Goal: Task Accomplishment & Management: Use online tool/utility

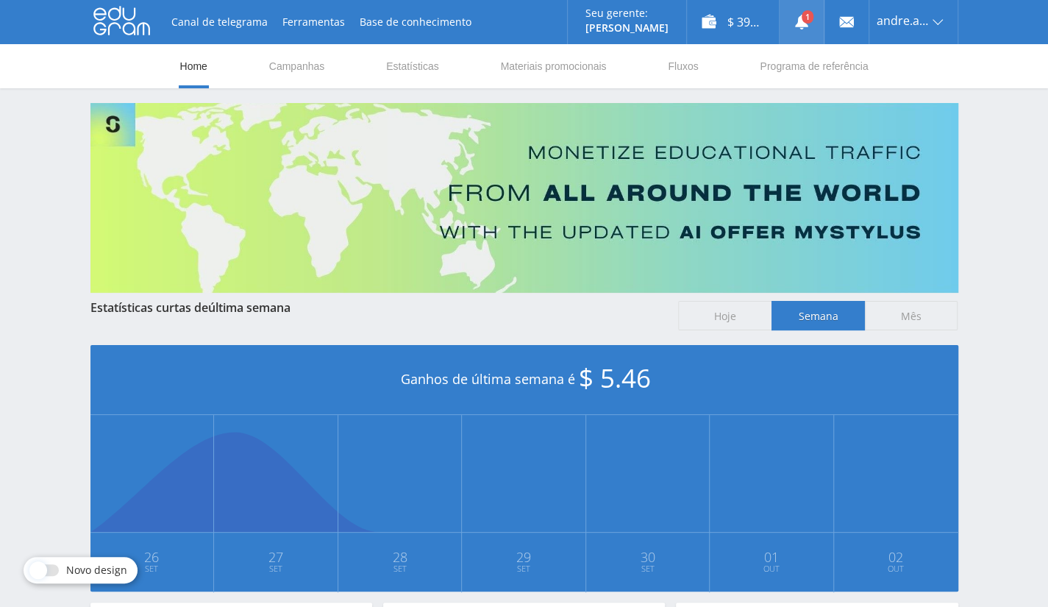
click at [803, 26] on use at bounding box center [801, 22] width 13 height 15
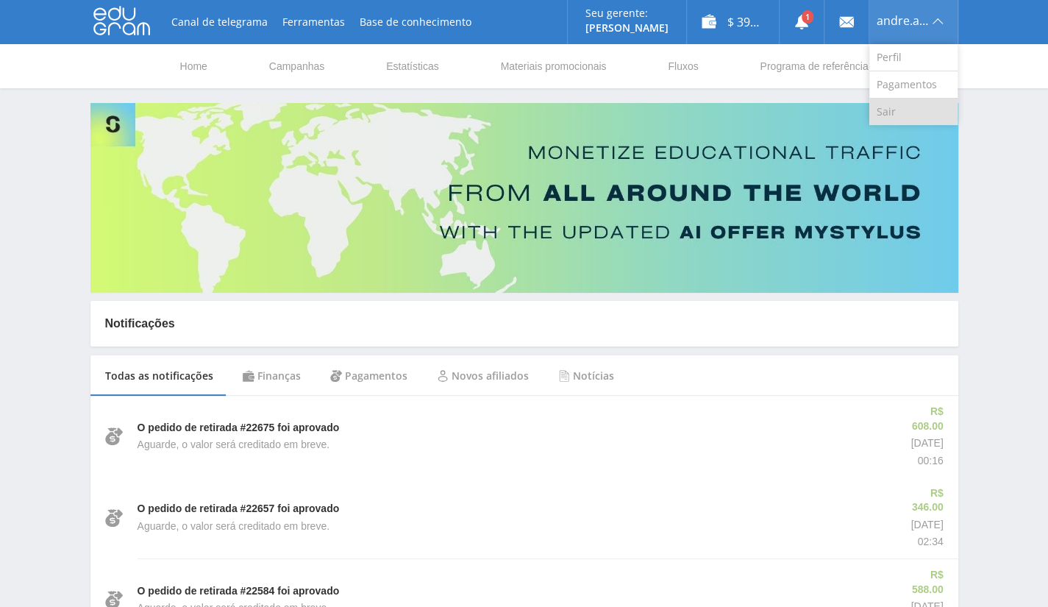
click at [903, 107] on link "Sair" at bounding box center [913, 112] width 88 height 26
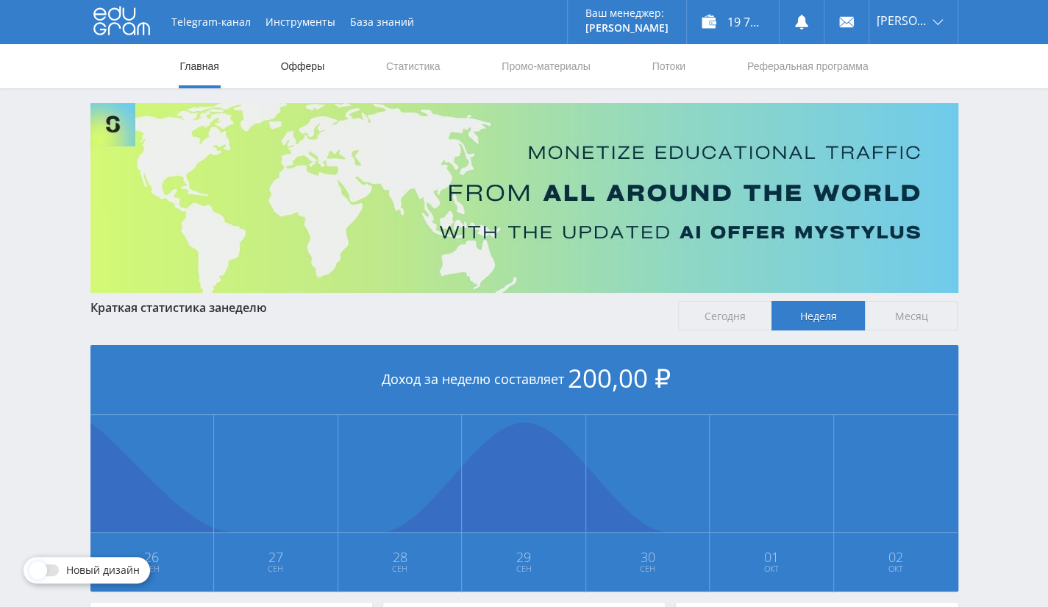
click at [322, 63] on link "Офферы" at bounding box center [303, 66] width 47 height 44
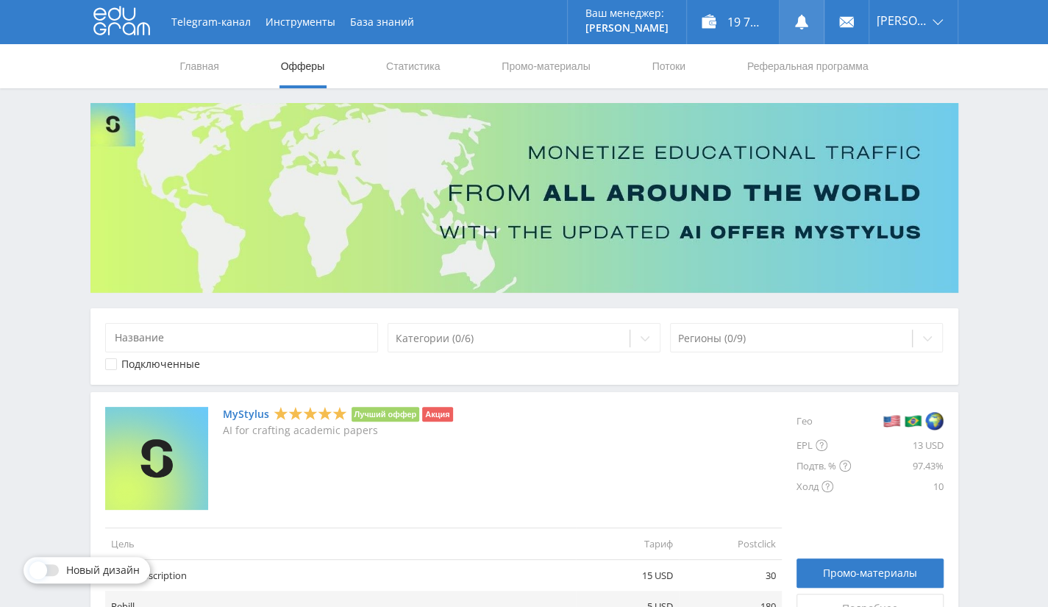
click at [808, 20] on icon at bounding box center [801, 22] width 15 height 15
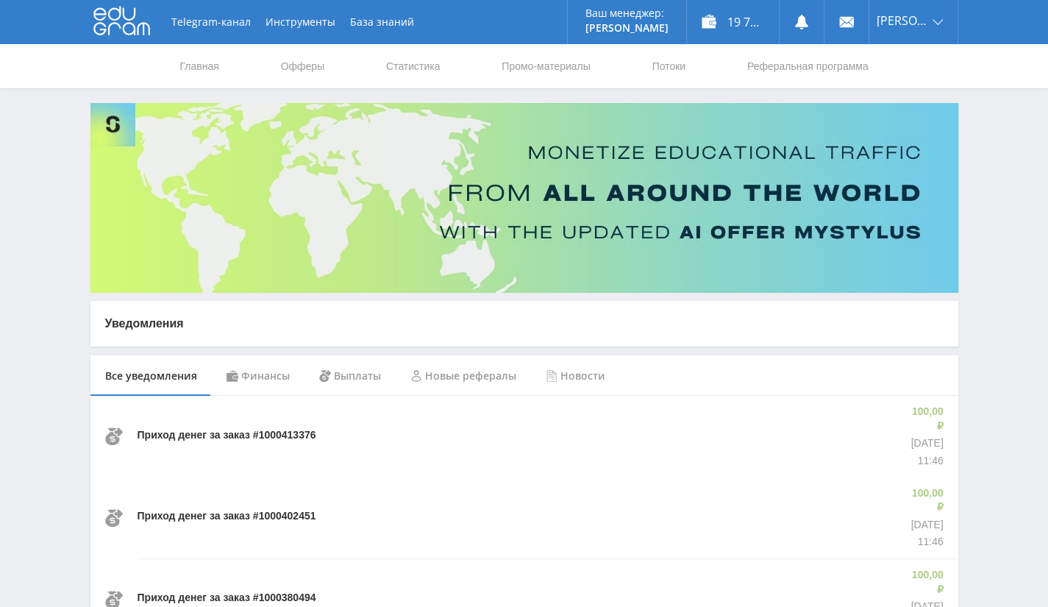
click at [257, 370] on div "Финансы" at bounding box center [258, 375] width 93 height 41
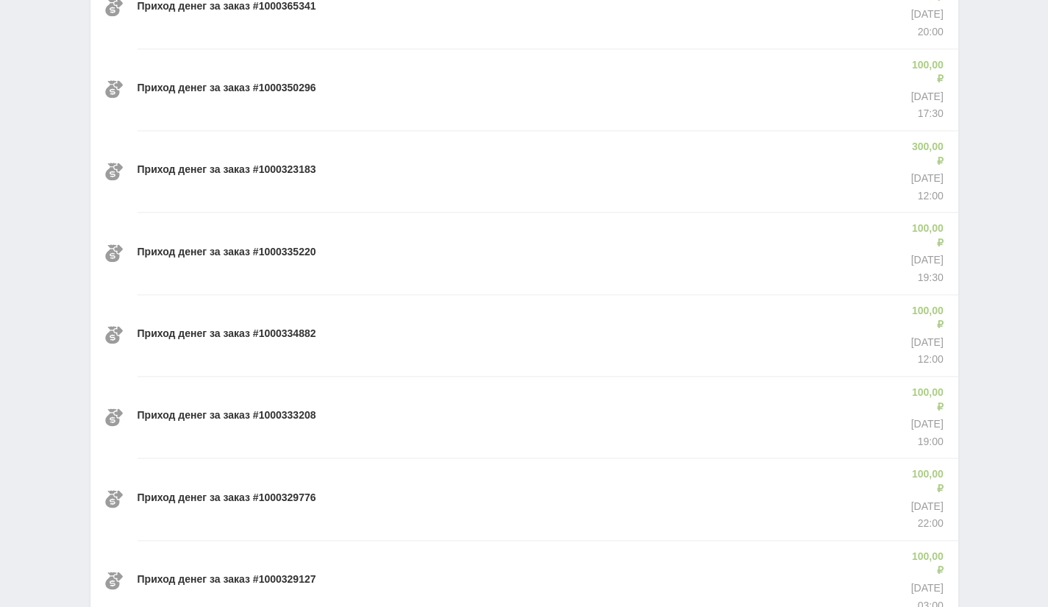
scroll to position [905, 0]
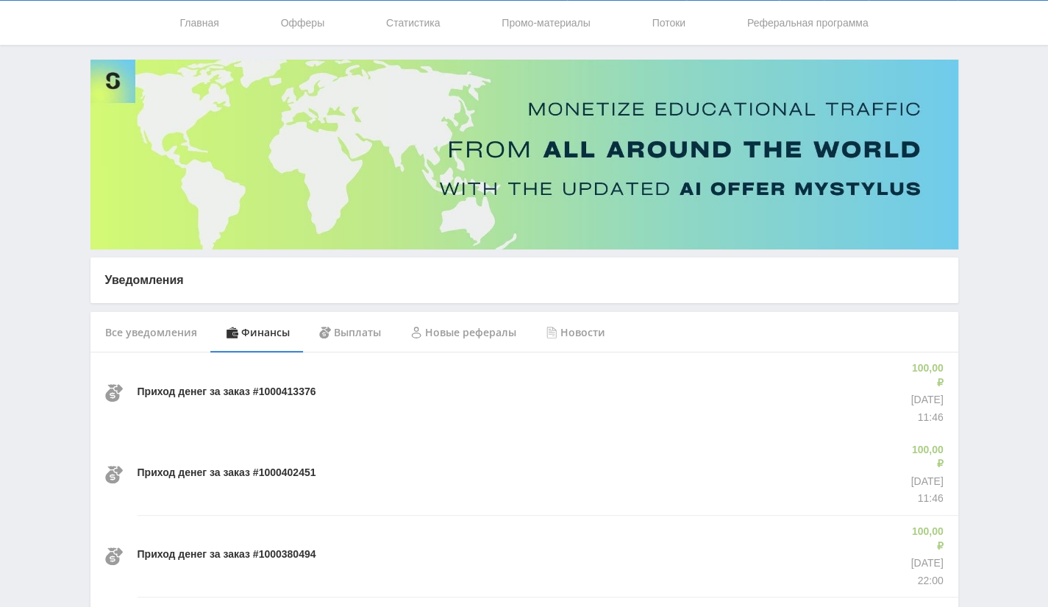
scroll to position [0, 0]
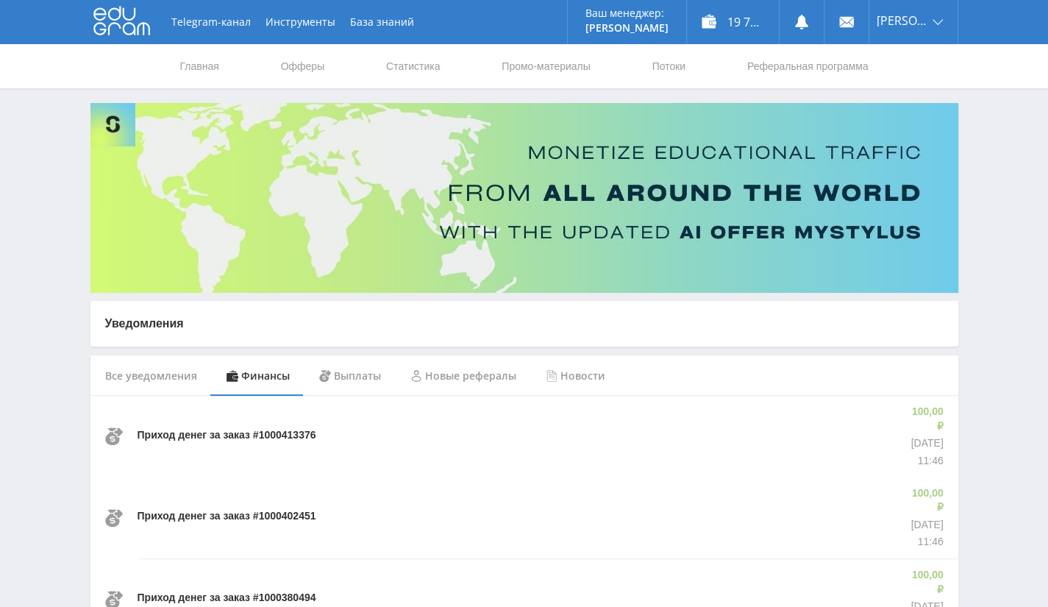
click at [156, 383] on div "Все уведомления" at bounding box center [150, 375] width 121 height 41
click at [344, 65] on nav "Главная Офферы Статистика Промо-материалы Потоки Реферальная программа" at bounding box center [524, 66] width 691 height 44
click at [428, 61] on link "Статистика" at bounding box center [413, 66] width 57 height 44
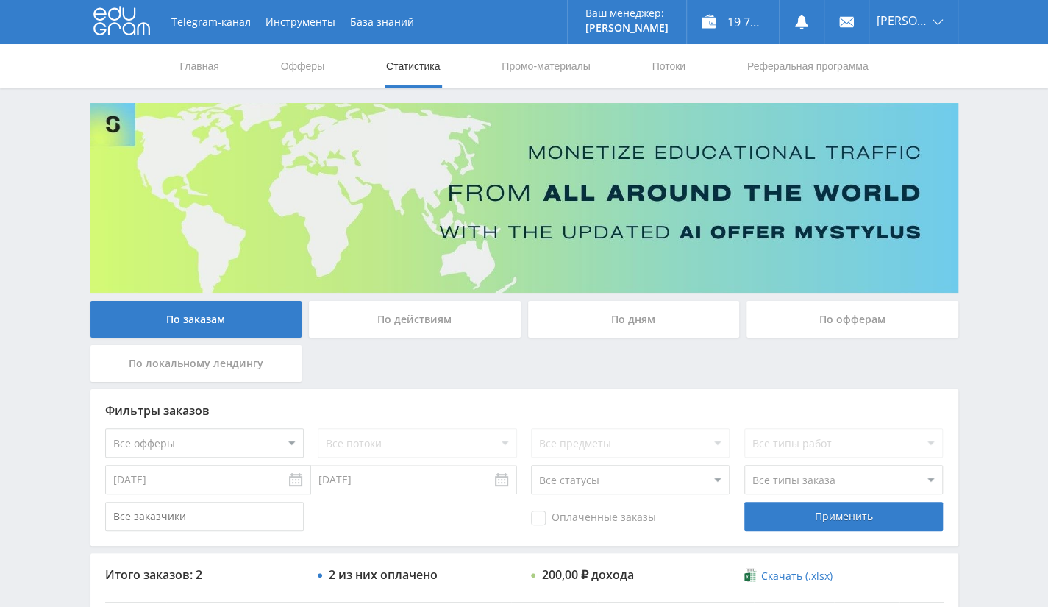
click at [827, 305] on div "По офферам" at bounding box center [853, 319] width 212 height 37
click at [0, 0] on input "По офферам" at bounding box center [0, 0] width 0 height 0
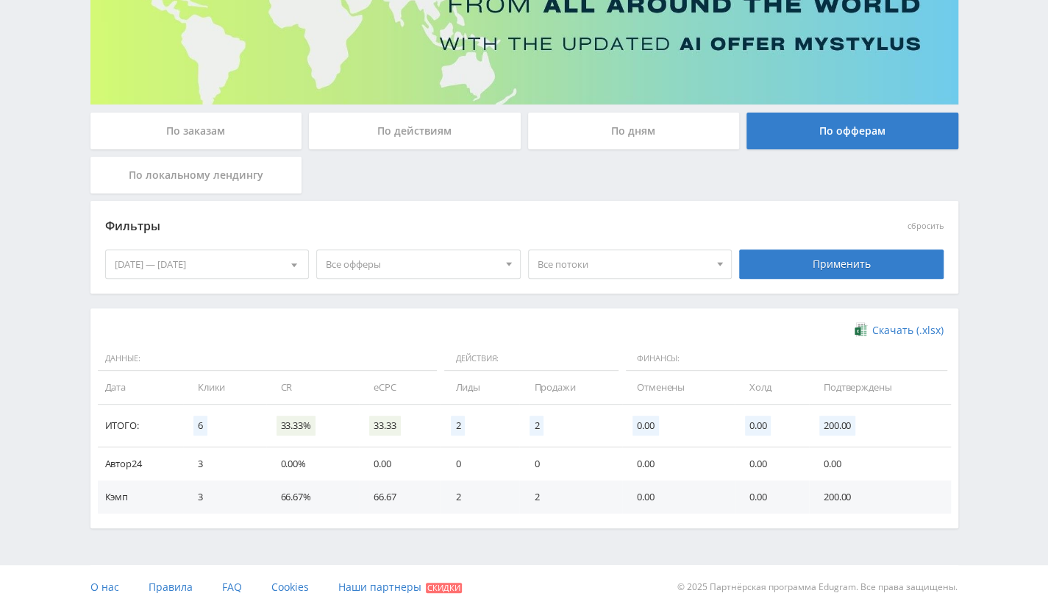
scroll to position [189, 0]
click at [168, 257] on div "[DATE] — [DATE]" at bounding box center [207, 263] width 203 height 28
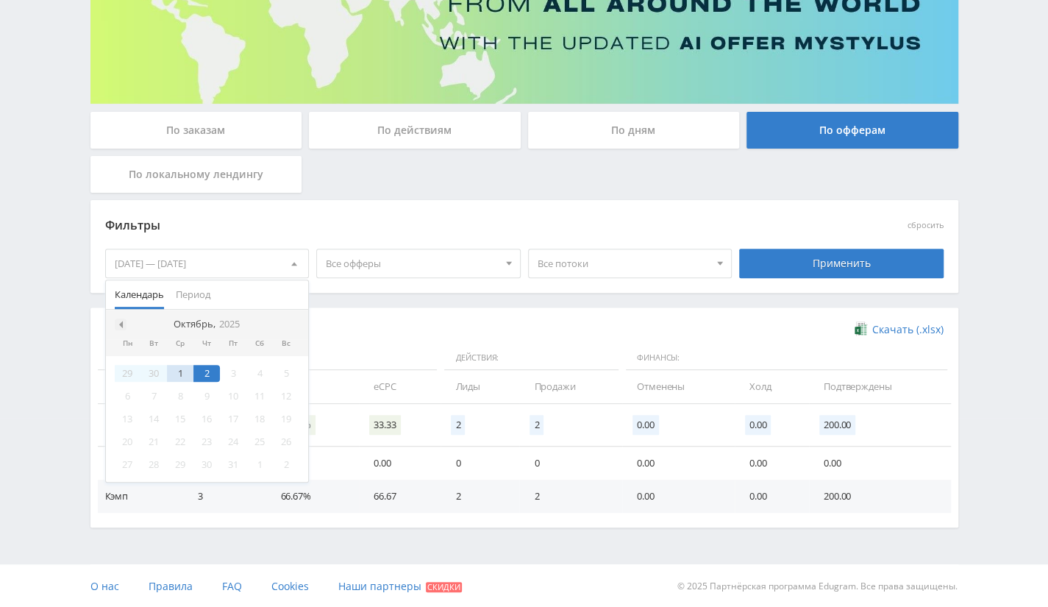
click at [115, 318] on div at bounding box center [121, 324] width 12 height 12
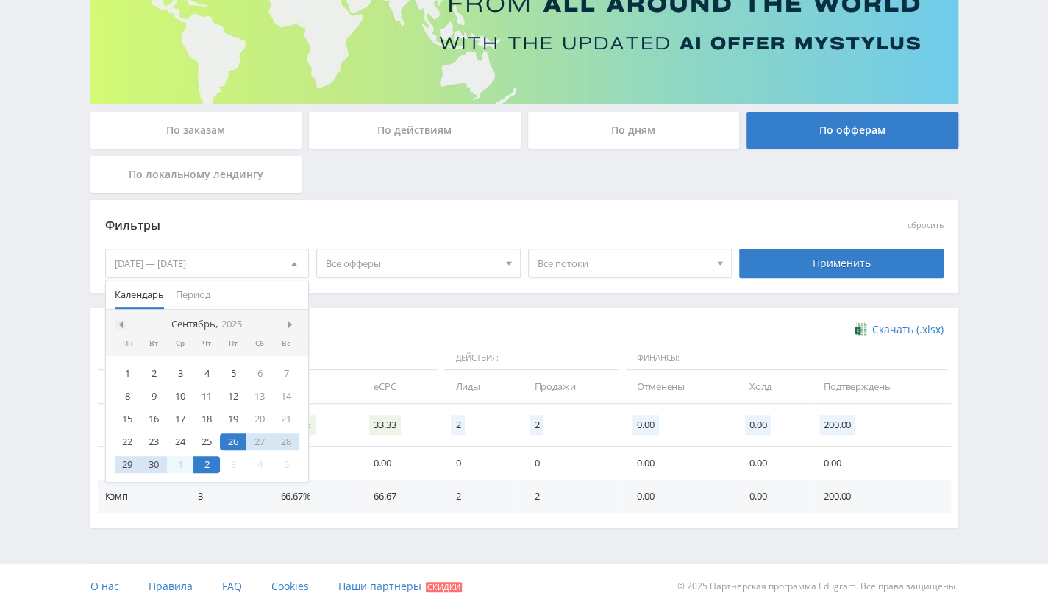
click at [120, 321] on span at bounding box center [118, 324] width 7 height 7
click at [230, 370] on div "1" at bounding box center [233, 373] width 26 height 17
click at [292, 329] on nav "Август, 2025" at bounding box center [207, 324] width 203 height 29
click at [289, 321] on span at bounding box center [291, 324] width 7 height 7
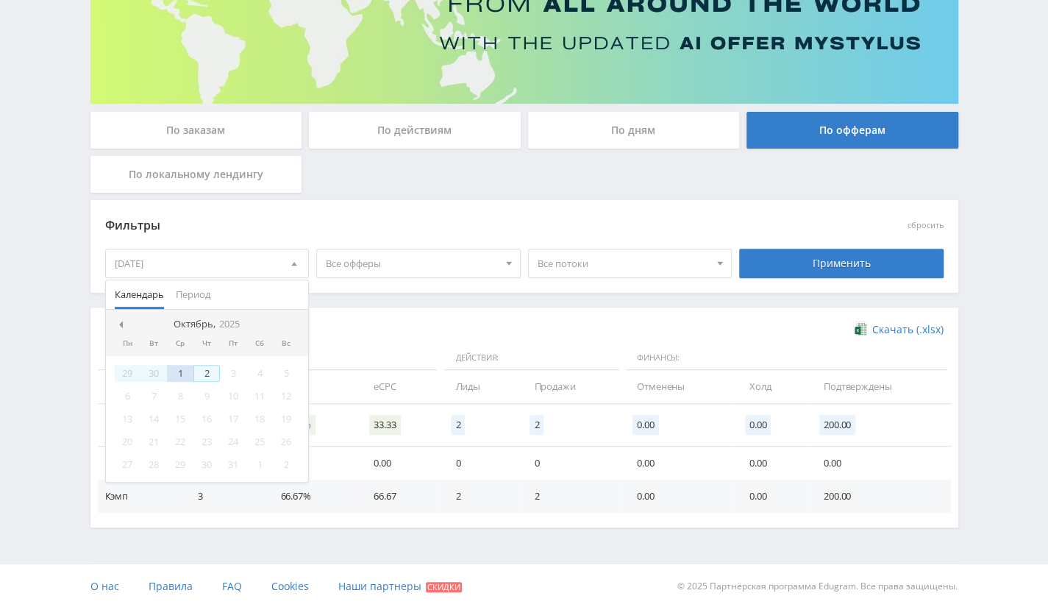
click at [208, 373] on div "2" at bounding box center [206, 373] width 26 height 17
click at [830, 268] on div "Применить" at bounding box center [841, 263] width 204 height 29
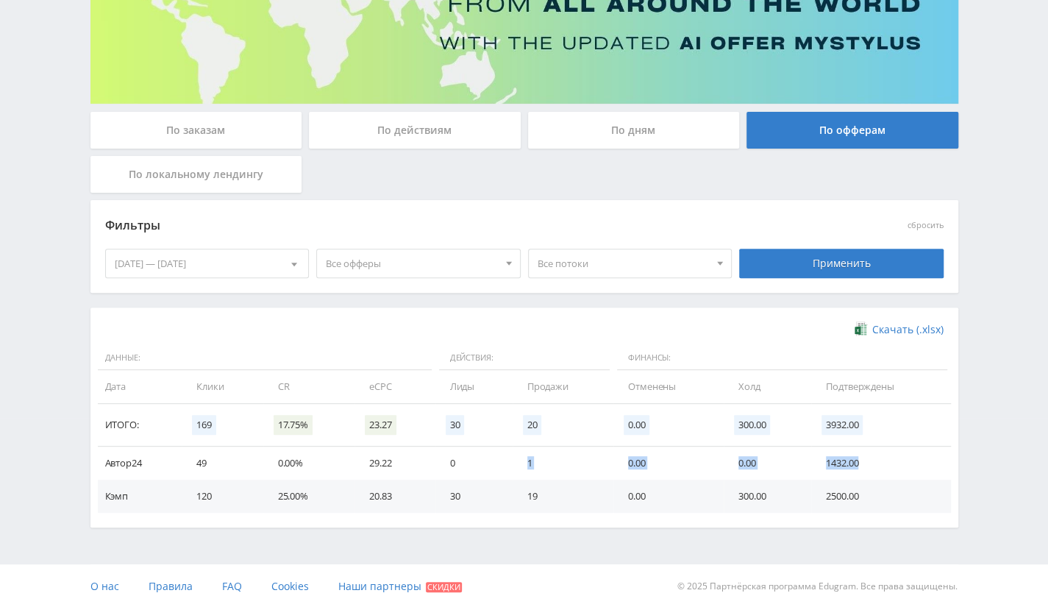
drag, startPoint x: 464, startPoint y: 457, endPoint x: 876, endPoint y: 454, distance: 411.9
click at [876, 454] on tr "Автор24 49 0.00% 29.22 0 1 0.00 0.00 1432.00" at bounding box center [524, 462] width 853 height 33
click at [230, 268] on div "01.08.2025 — 02.10.2025" at bounding box center [207, 263] width 203 height 28
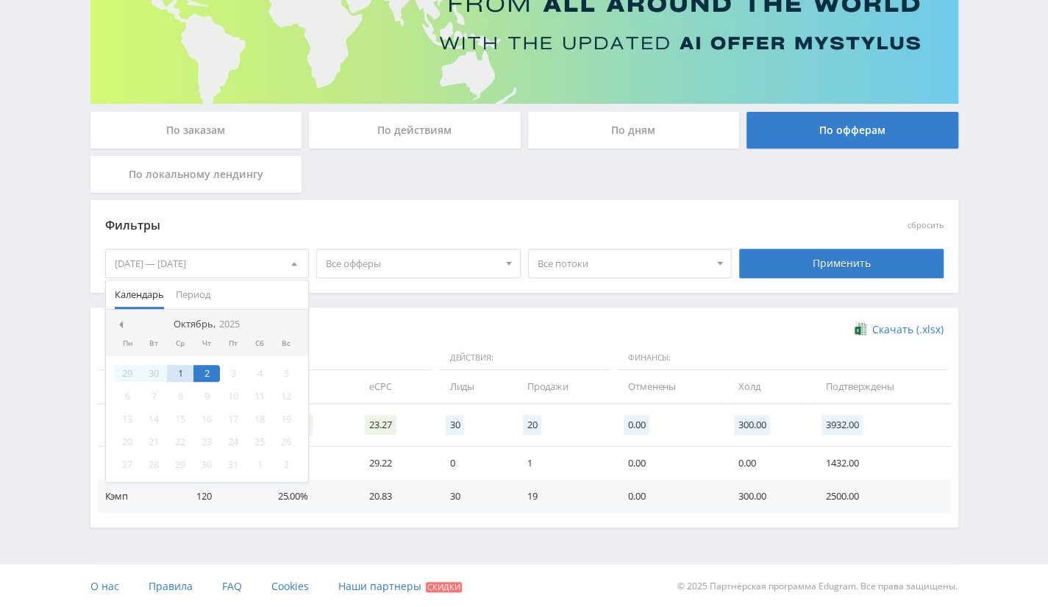
click at [121, 316] on nav "Октябрь, 2025" at bounding box center [207, 324] width 203 height 29
click at [122, 327] on div at bounding box center [121, 324] width 12 height 12
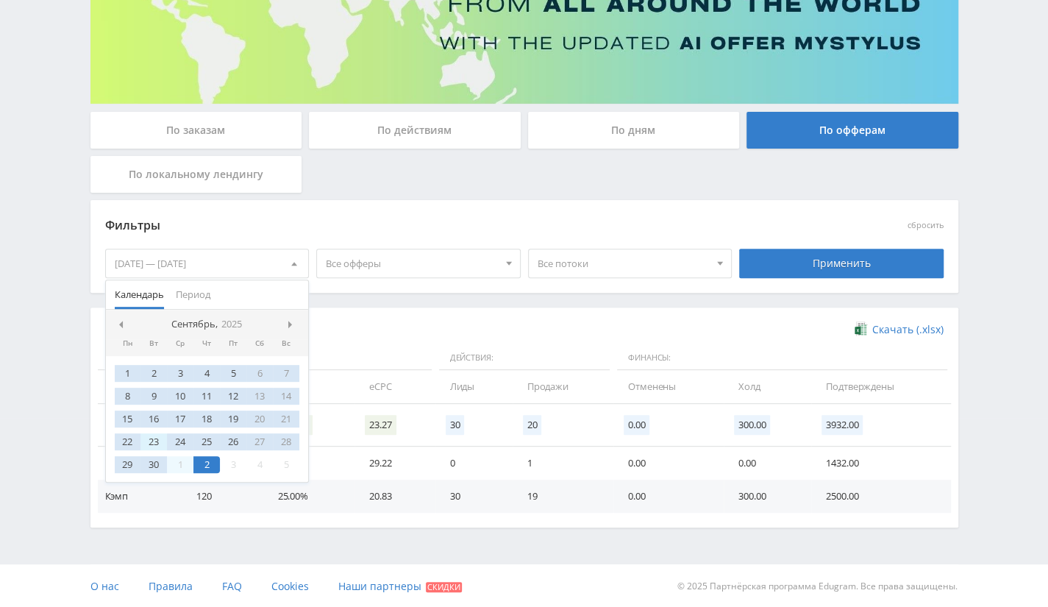
click at [157, 441] on div "23" at bounding box center [153, 441] width 26 height 17
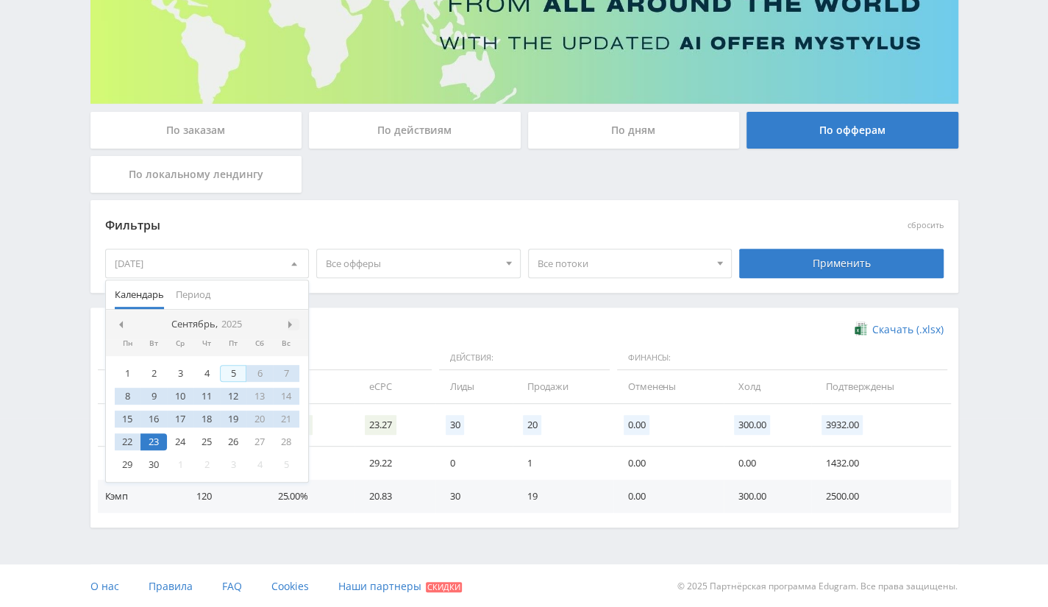
click at [291, 321] on span at bounding box center [291, 324] width 7 height 7
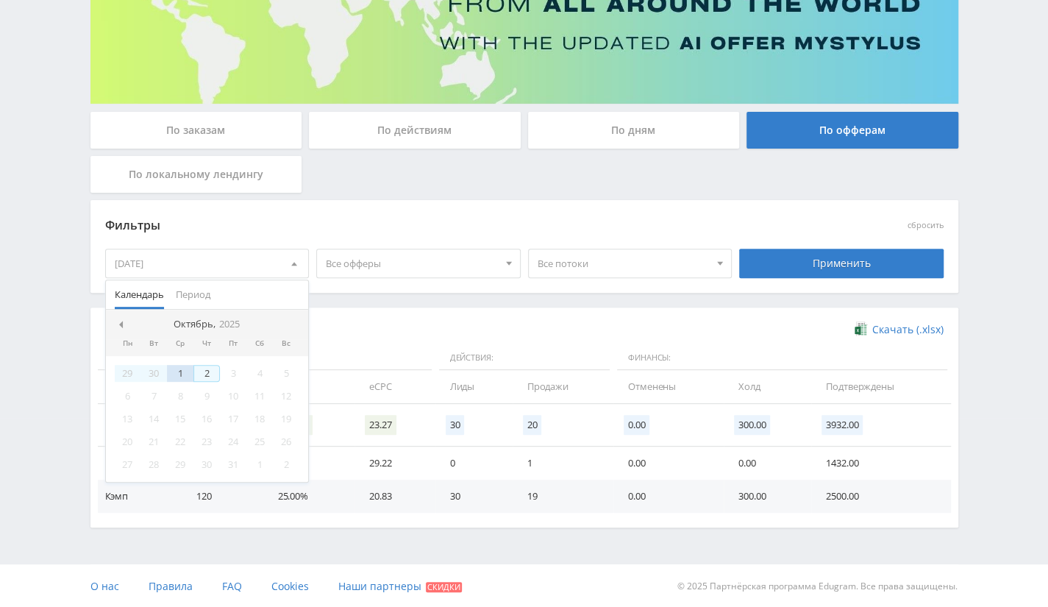
click at [207, 373] on div "2" at bounding box center [206, 373] width 26 height 17
click at [849, 264] on div "Применить" at bounding box center [841, 263] width 204 height 29
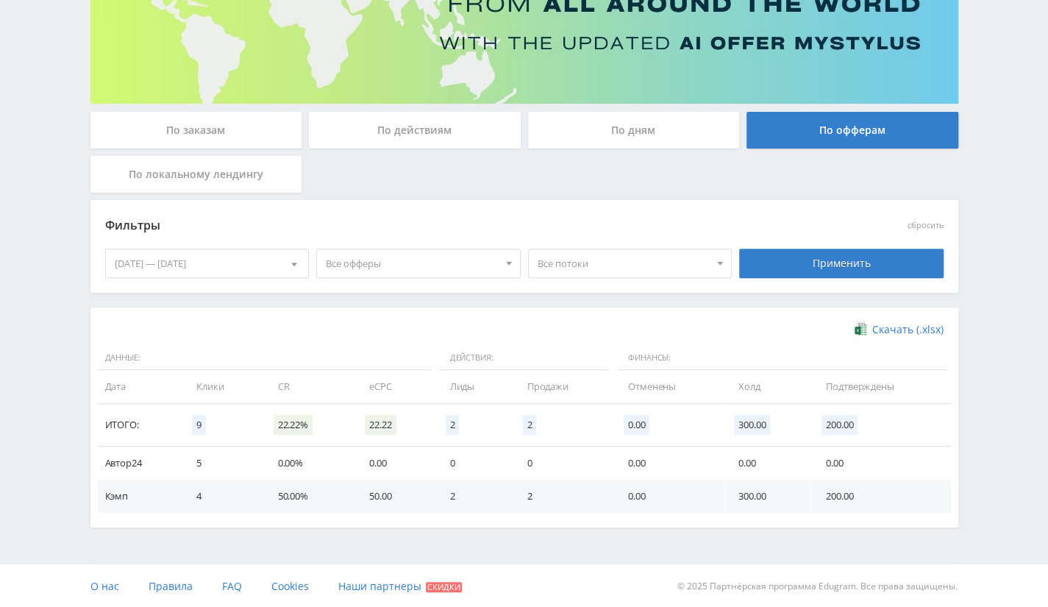
click at [284, 270] on div at bounding box center [294, 263] width 28 height 28
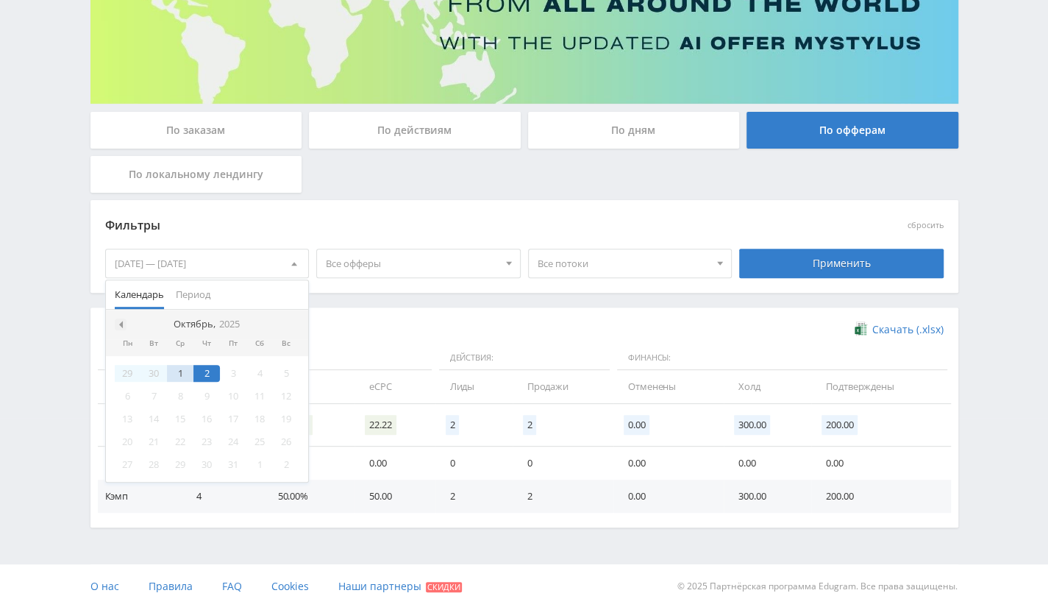
click at [121, 324] on span at bounding box center [118, 324] width 7 height 7
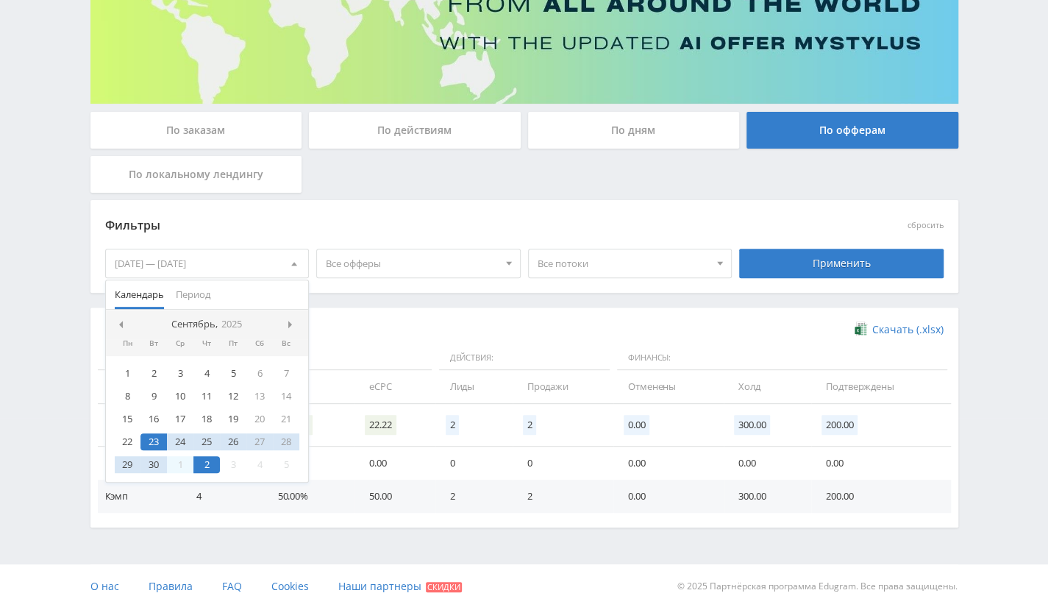
click at [121, 324] on span at bounding box center [118, 324] width 7 height 7
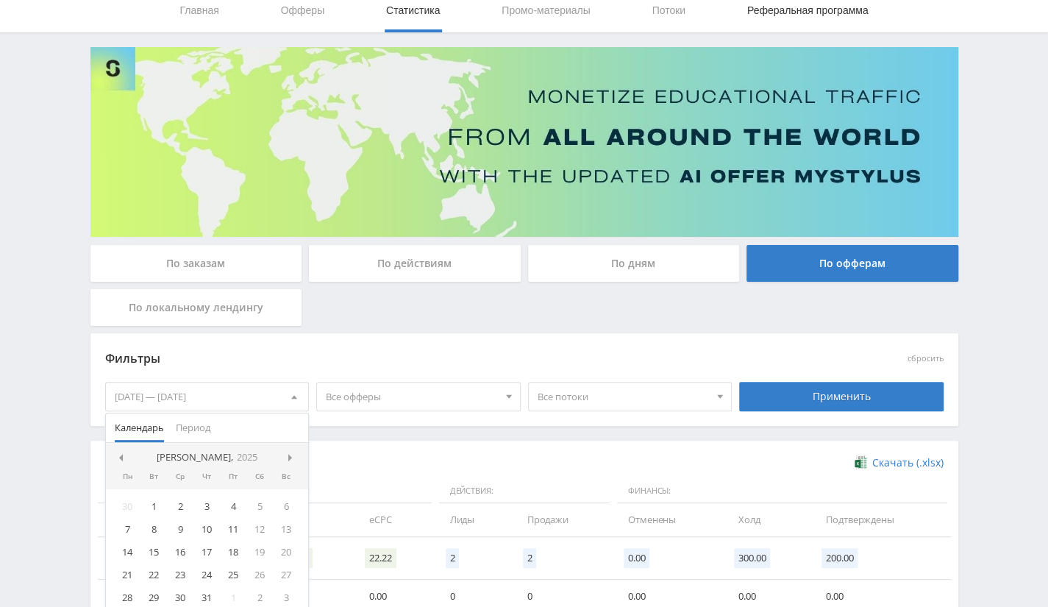
scroll to position [0, 0]
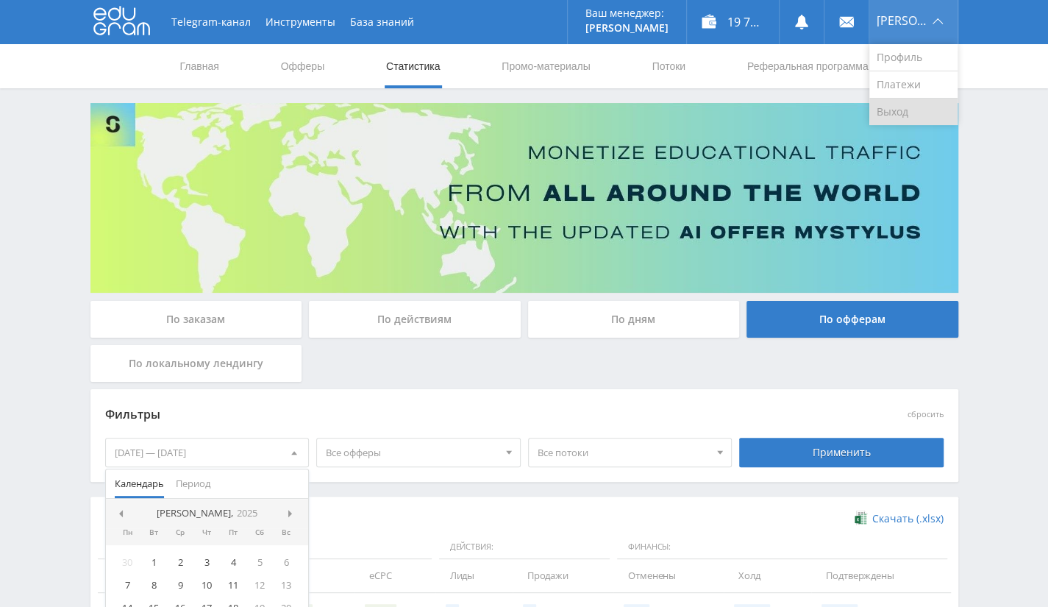
click at [894, 106] on link "Выход" at bounding box center [913, 112] width 88 height 26
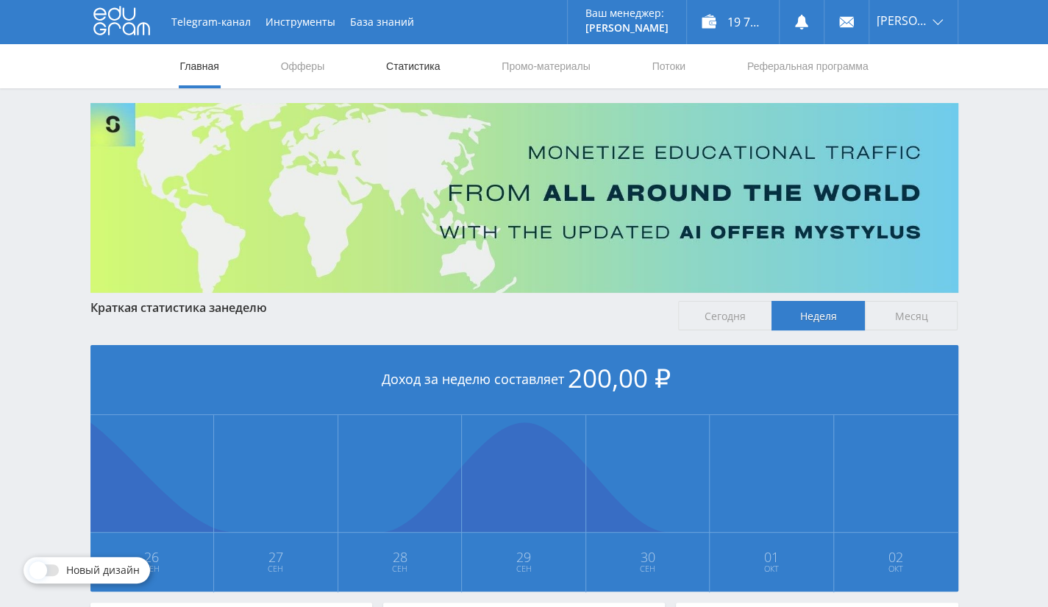
click at [407, 73] on link "Статистика" at bounding box center [413, 66] width 57 height 44
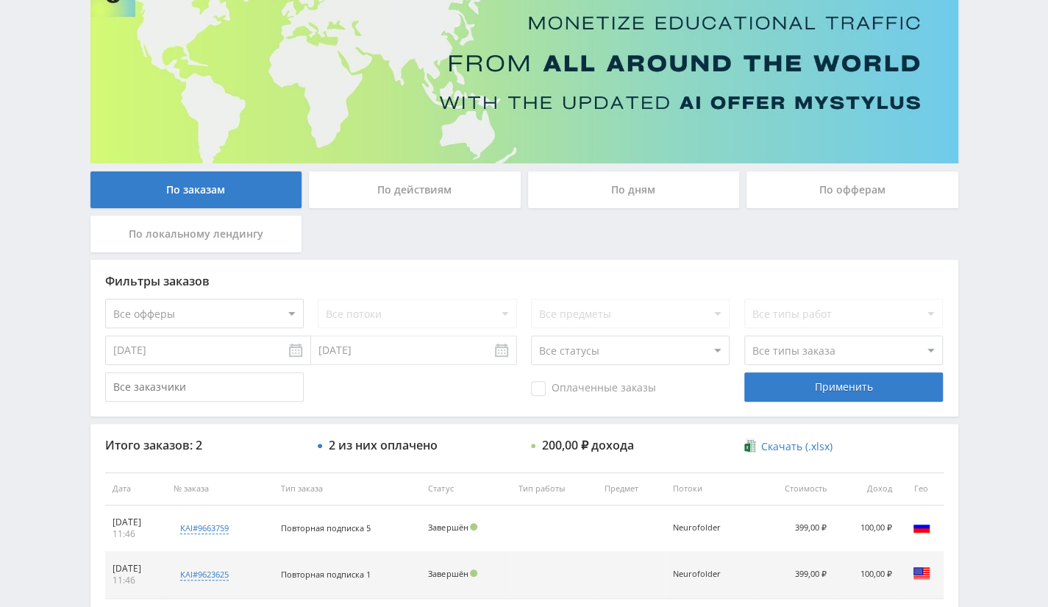
scroll to position [227, 0]
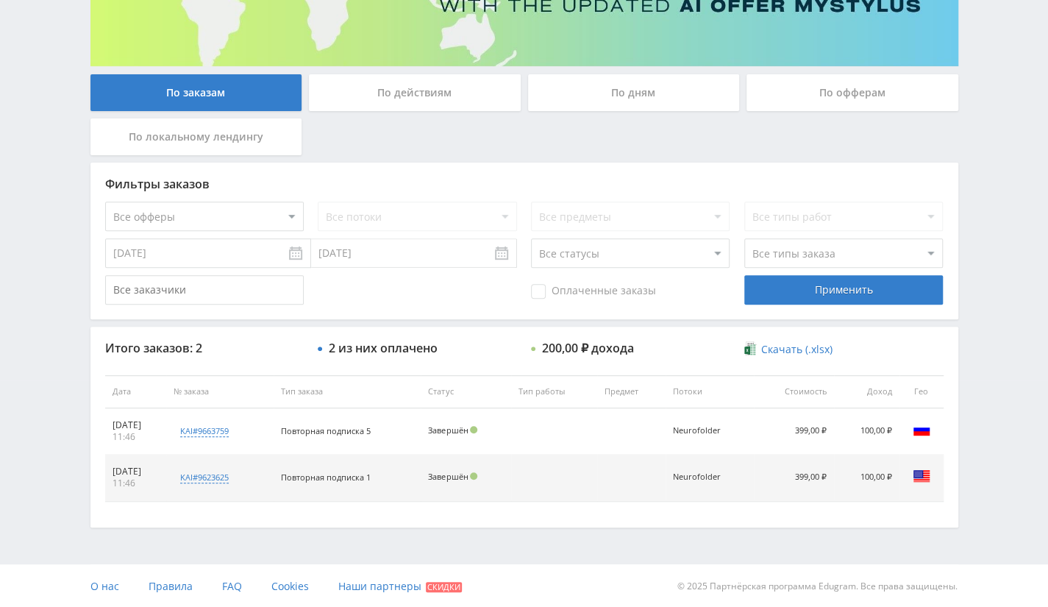
click at [856, 102] on div "По офферам" at bounding box center [853, 92] width 212 height 37
click at [0, 0] on input "По офферам" at bounding box center [0, 0] width 0 height 0
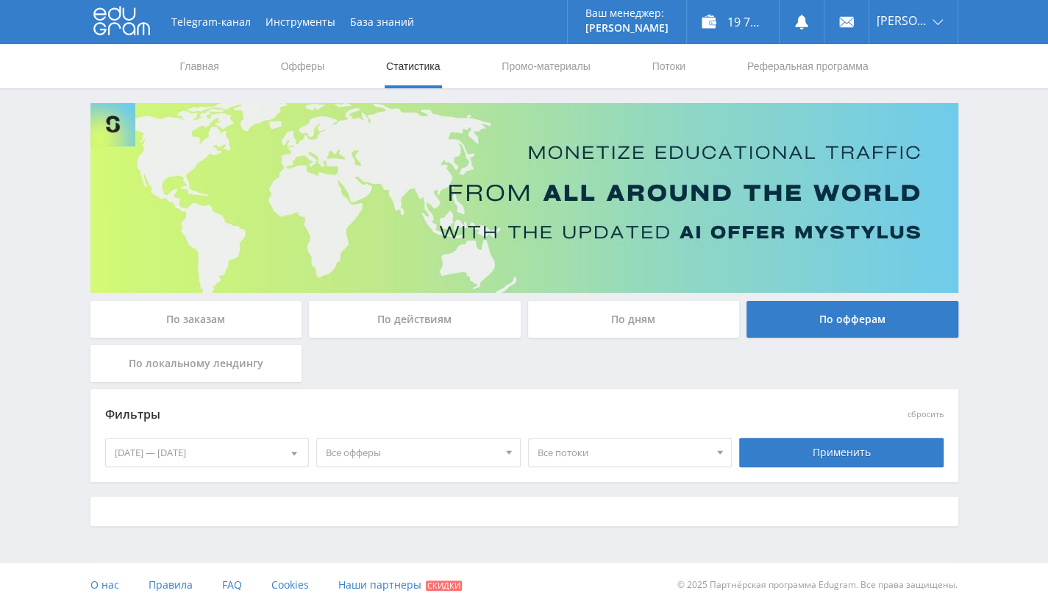
scroll to position [0, 0]
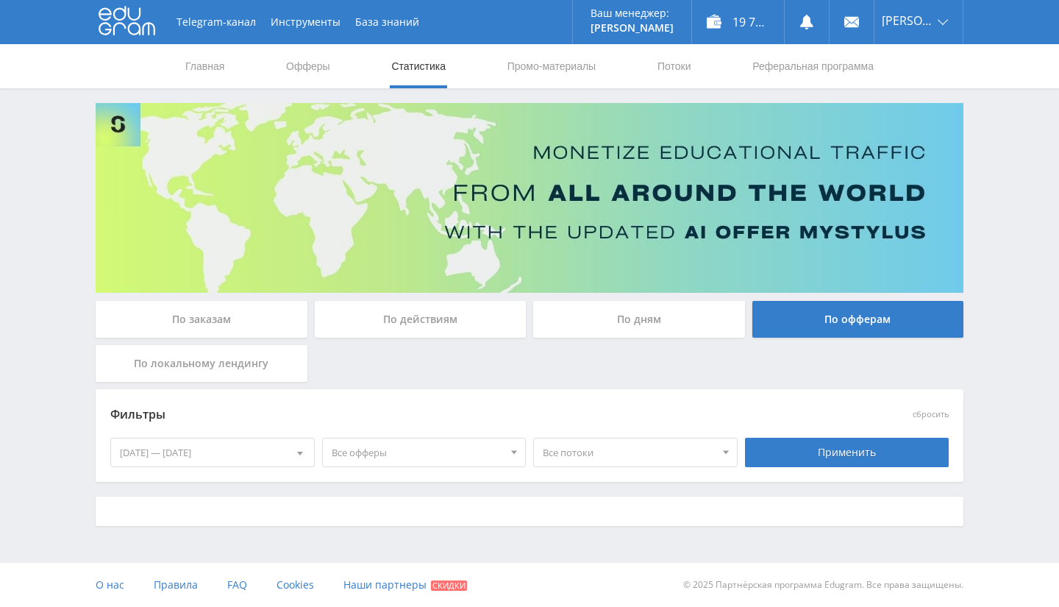
click at [231, 460] on div "[DATE] — [DATE]" at bounding box center [212, 452] width 203 height 28
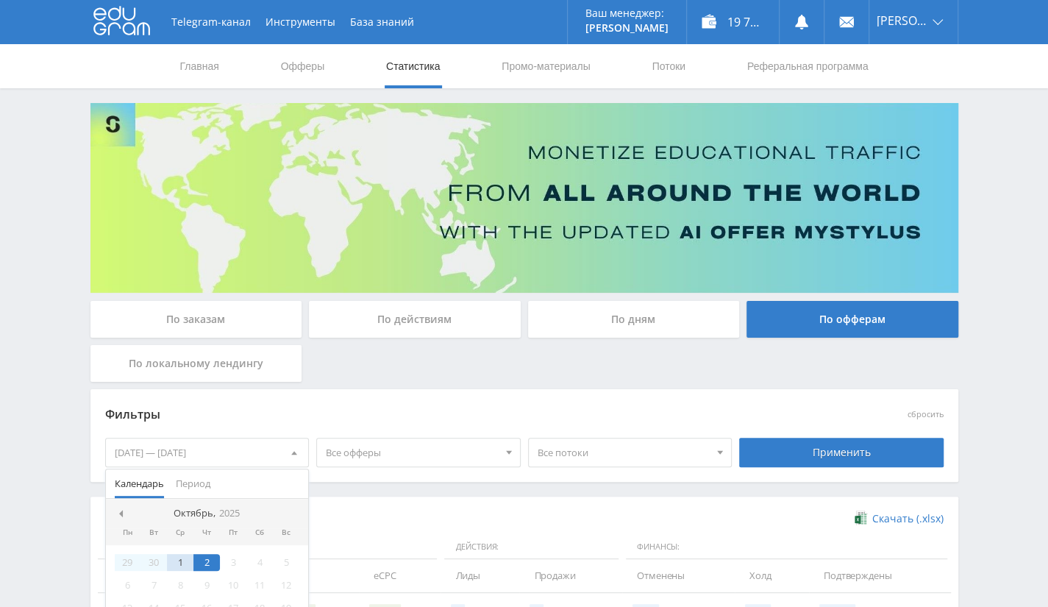
click at [122, 504] on nav "Октябрь, 2025" at bounding box center [207, 513] width 203 height 29
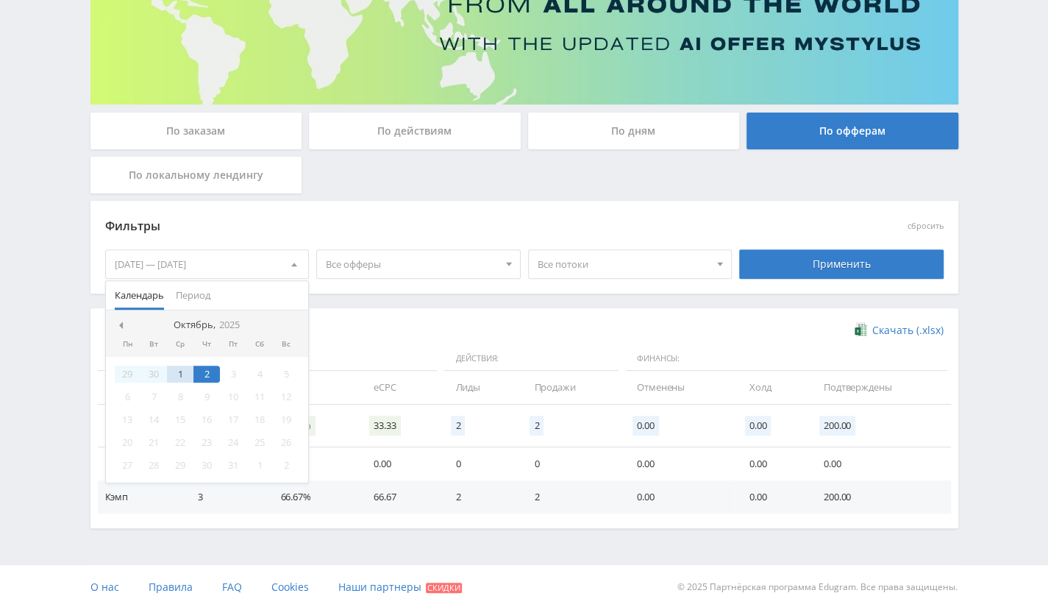
scroll to position [189, 0]
click at [119, 323] on span at bounding box center [118, 324] width 7 height 7
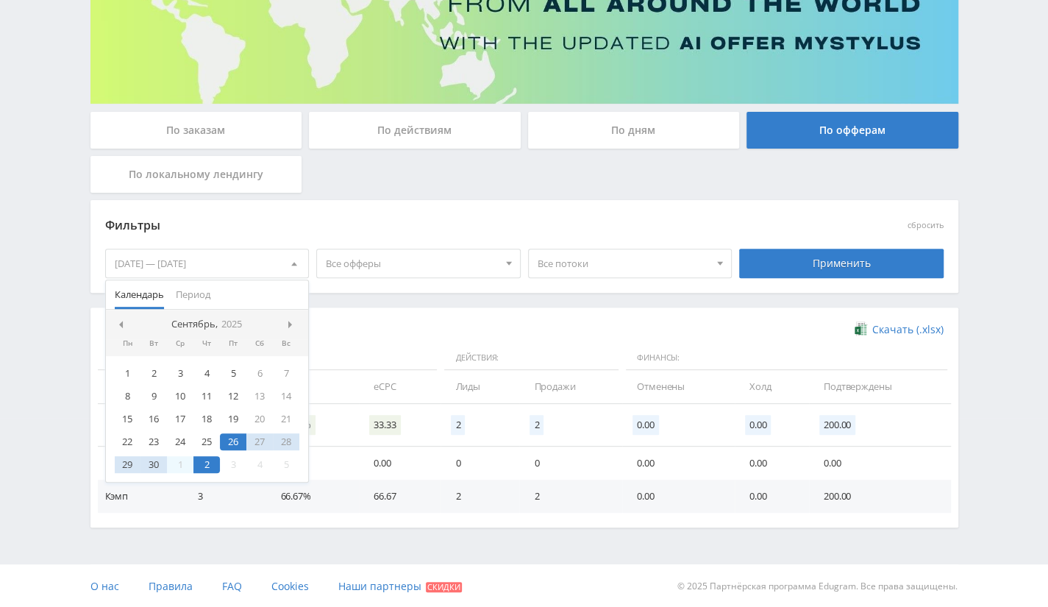
click at [119, 323] on span at bounding box center [118, 324] width 7 height 7
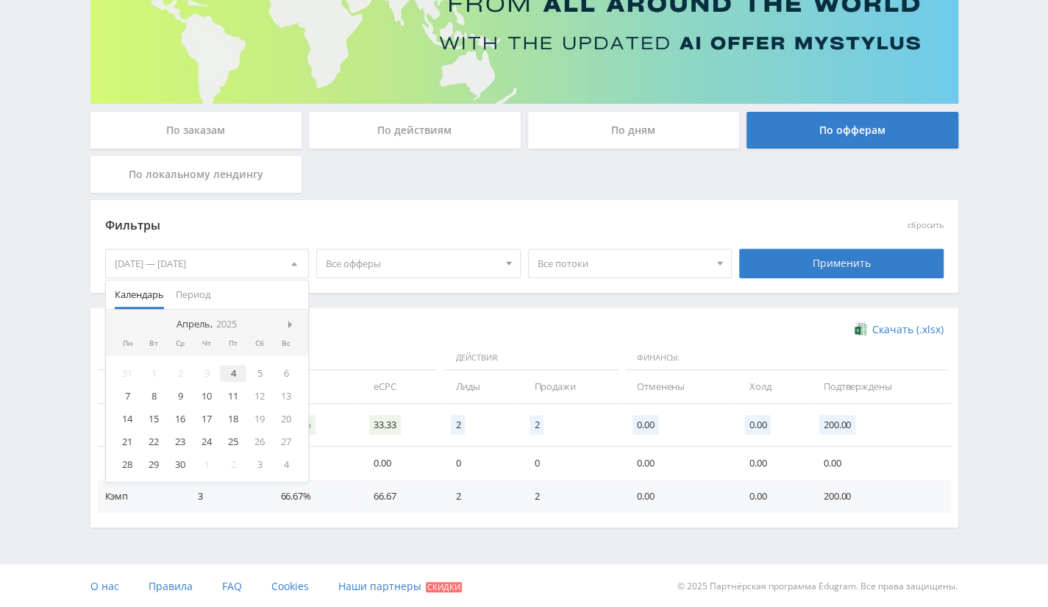
click at [225, 369] on div "4" at bounding box center [233, 373] width 26 height 17
click at [290, 321] on span at bounding box center [291, 324] width 7 height 7
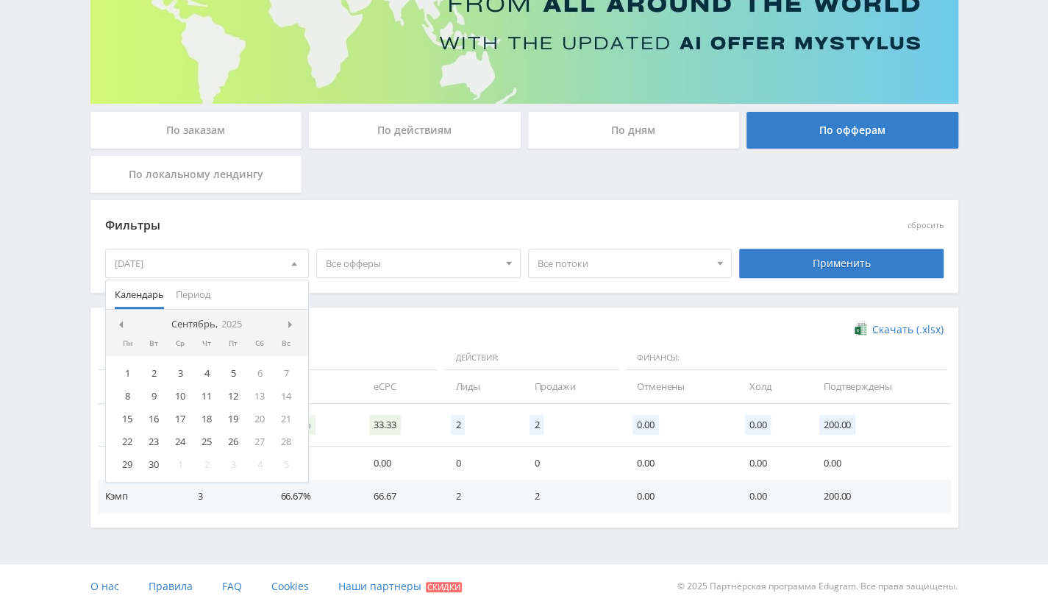
click at [290, 321] on span at bounding box center [291, 324] width 7 height 7
click at [178, 369] on div "1" at bounding box center [180, 373] width 26 height 17
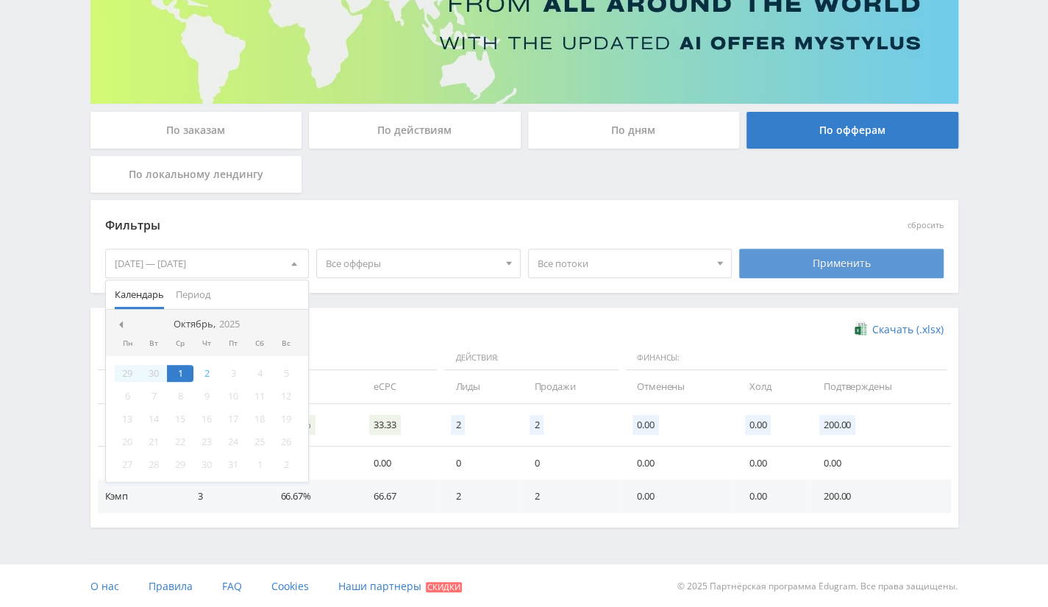
click at [777, 264] on div "Применить" at bounding box center [841, 263] width 204 height 29
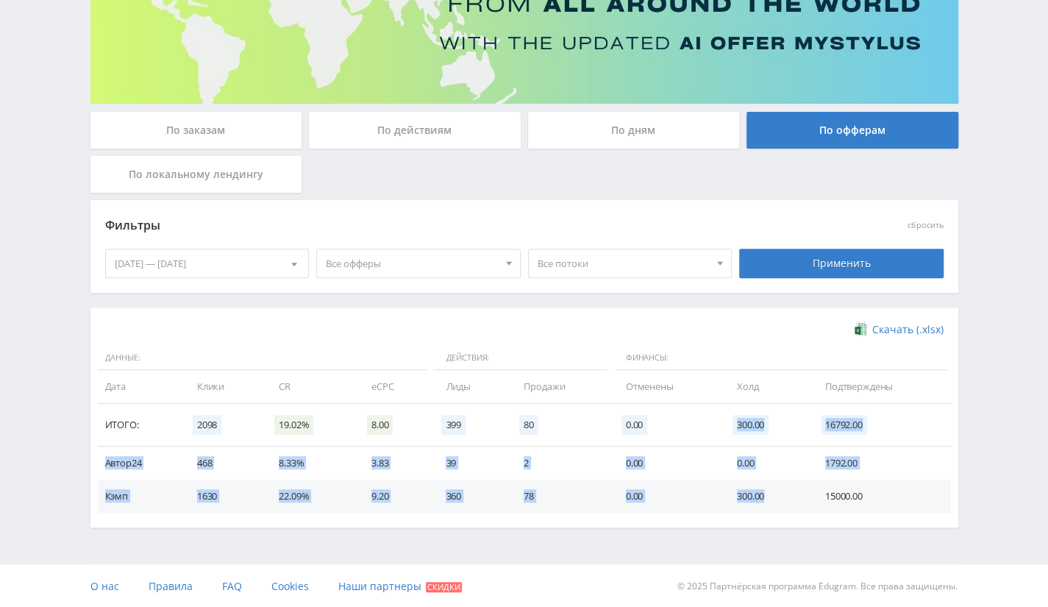
drag, startPoint x: 734, startPoint y: 417, endPoint x: 771, endPoint y: 494, distance: 85.5
click at [771, 494] on table "Данные: Действия: Финансы: Дата Клики CR eCPC Лиды Продажи Отменены [GEOGRAPHIC…" at bounding box center [524, 429] width 853 height 167
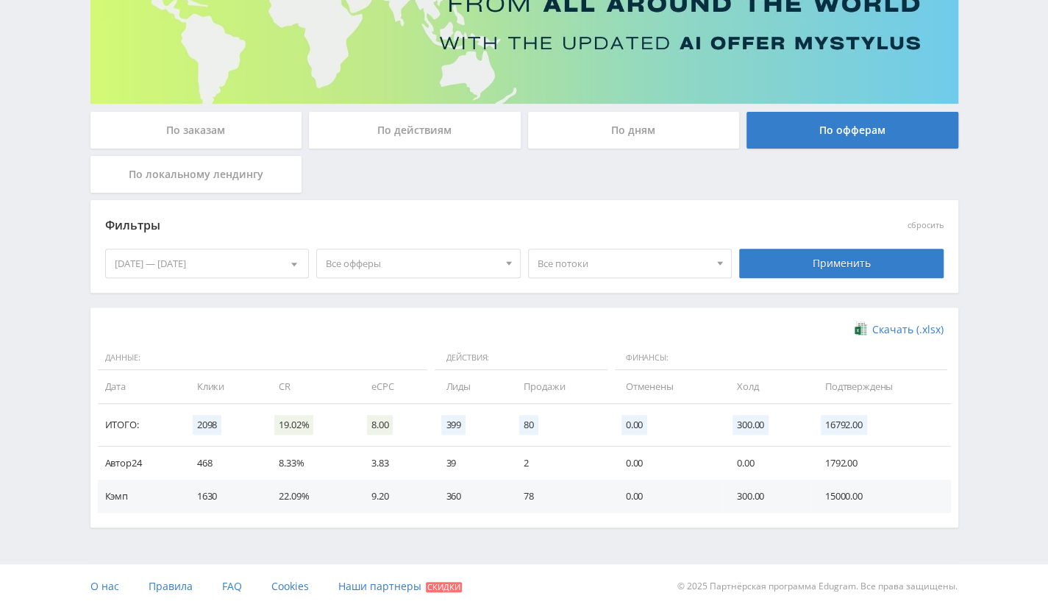
click at [878, 492] on td "15000.00" at bounding box center [881, 496] width 140 height 33
drag, startPoint x: 880, startPoint y: 500, endPoint x: 817, endPoint y: 449, distance: 81.1
click at [817, 449] on tbody "Автор24 468 8.33% 3.83 39 2 0.00 0.00 1792.00 Кэмп 1630 22.09% 9.20 360 78 0.00…" at bounding box center [524, 479] width 853 height 66
click at [819, 497] on td "15000.00" at bounding box center [881, 496] width 140 height 33
click at [643, 483] on td "0.00" at bounding box center [666, 496] width 111 height 33
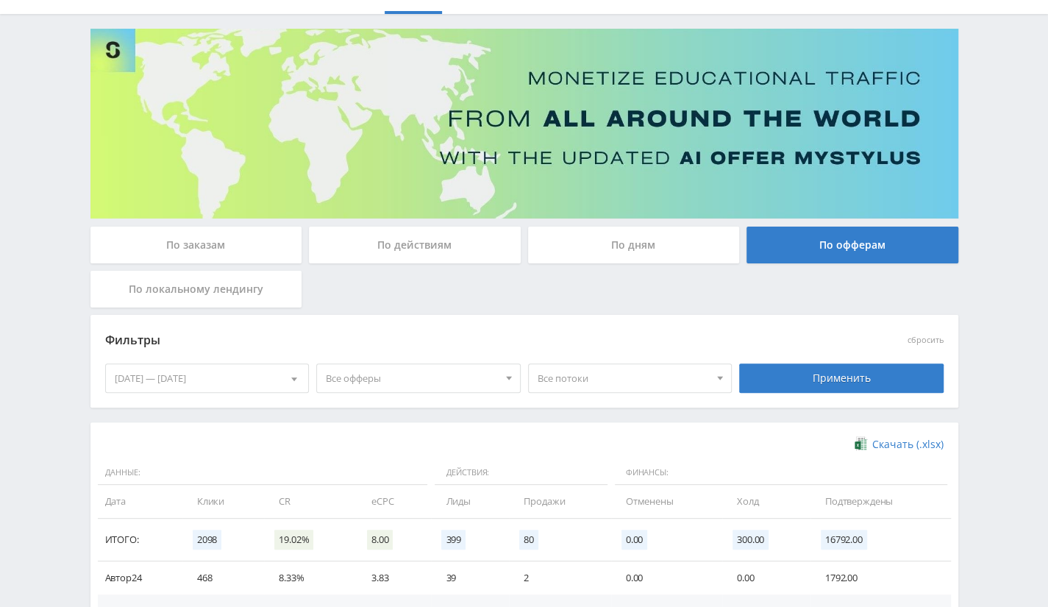
scroll to position [0, 0]
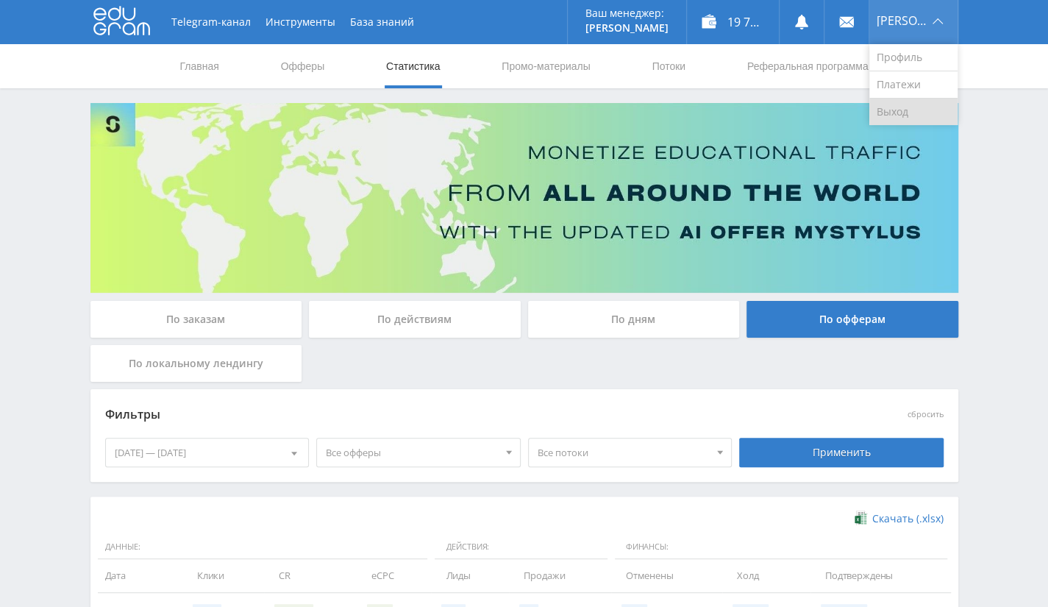
click at [915, 120] on link "Выход" at bounding box center [913, 112] width 88 height 26
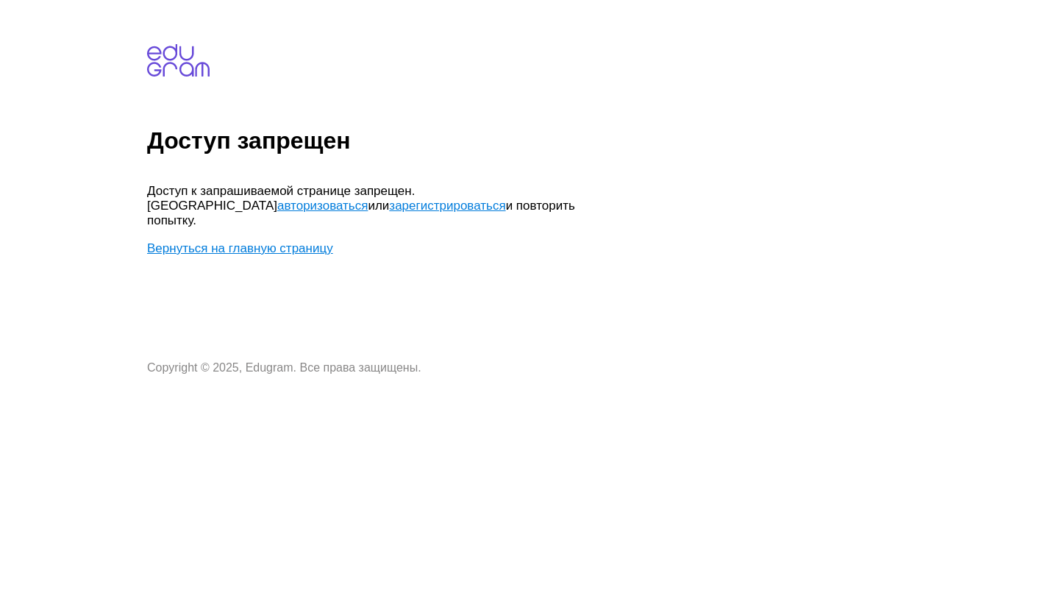
click at [237, 241] on link "Вернуться на главную страницу" at bounding box center [240, 248] width 186 height 14
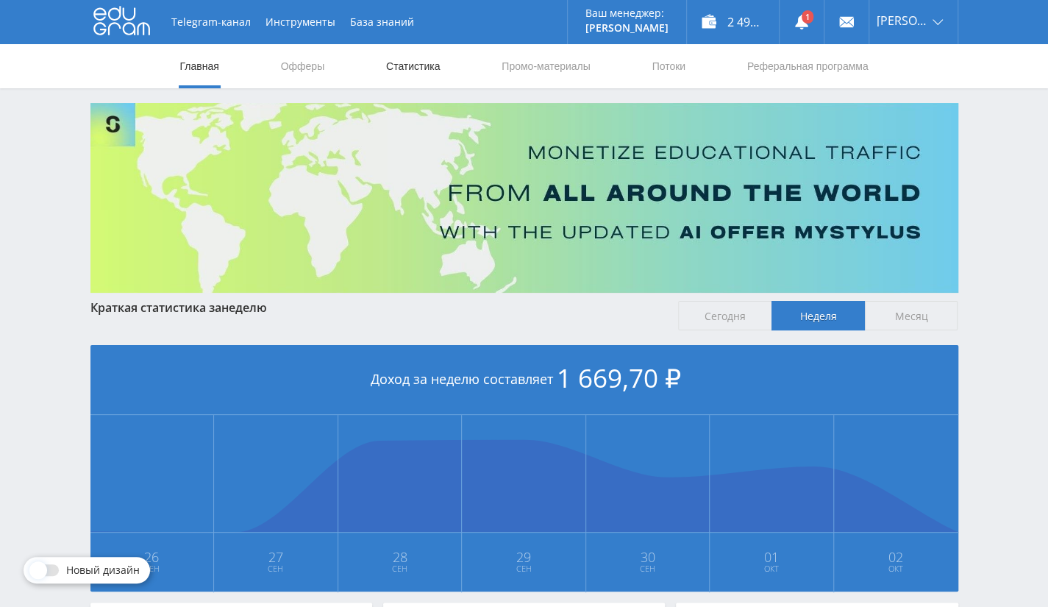
click at [391, 61] on link "Статистика" at bounding box center [413, 66] width 57 height 44
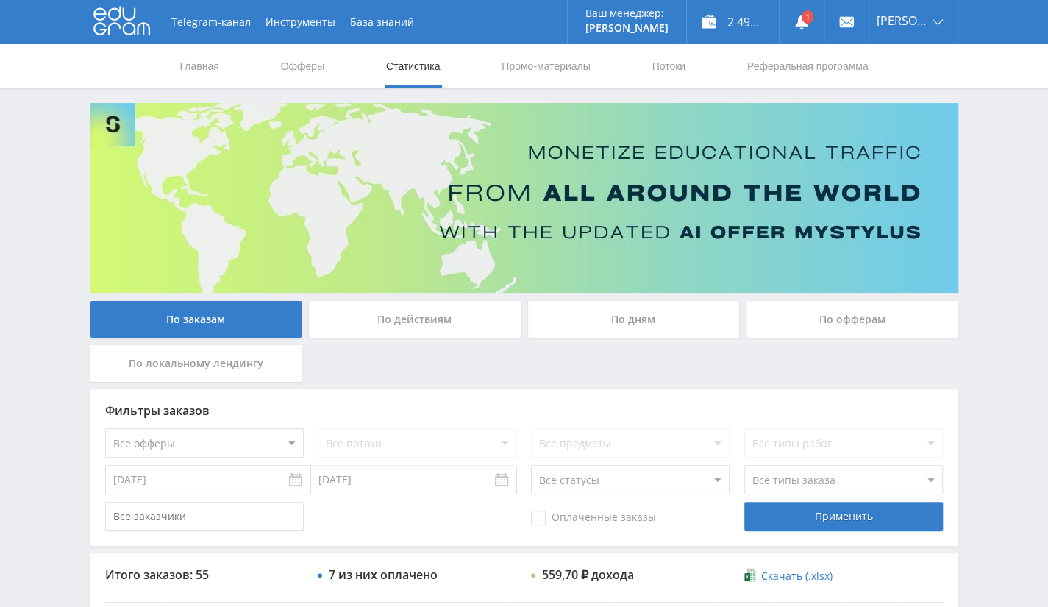
scroll to position [368, 0]
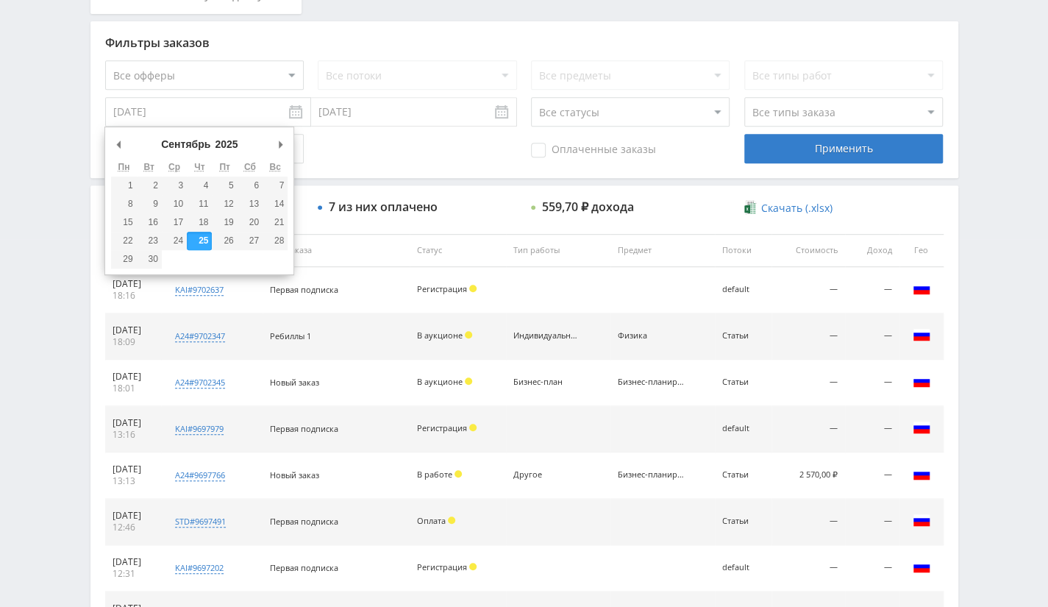
click at [234, 108] on input "25.09.2025" at bounding box center [208, 111] width 206 height 29
type input "23.09.2025"
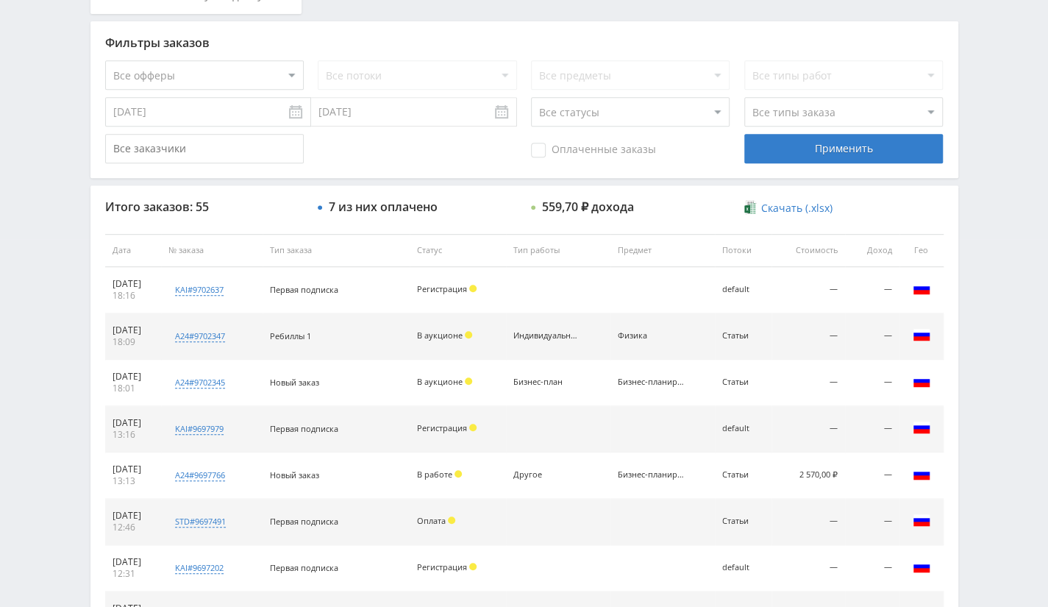
click at [366, 114] on input "02.10.2025" at bounding box center [414, 111] width 206 height 29
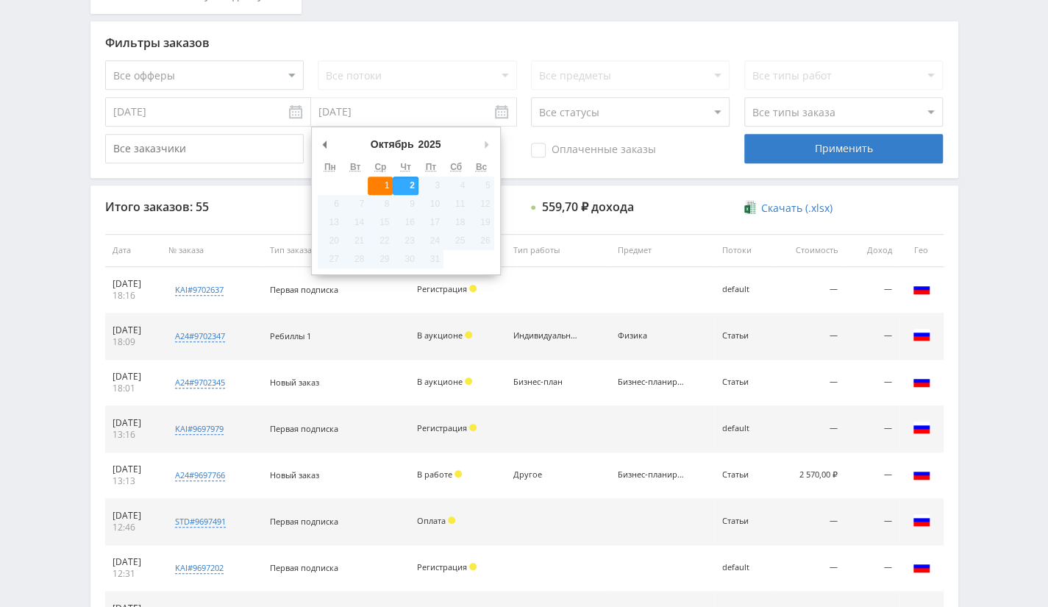
type input "[DATE]"
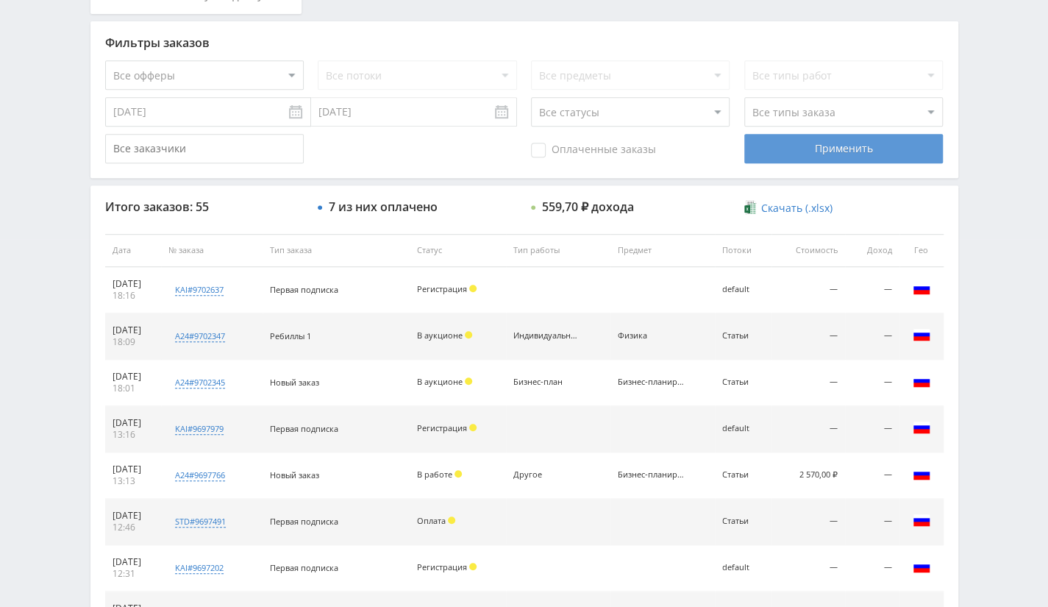
click at [844, 147] on div "Применить" at bounding box center [843, 148] width 199 height 29
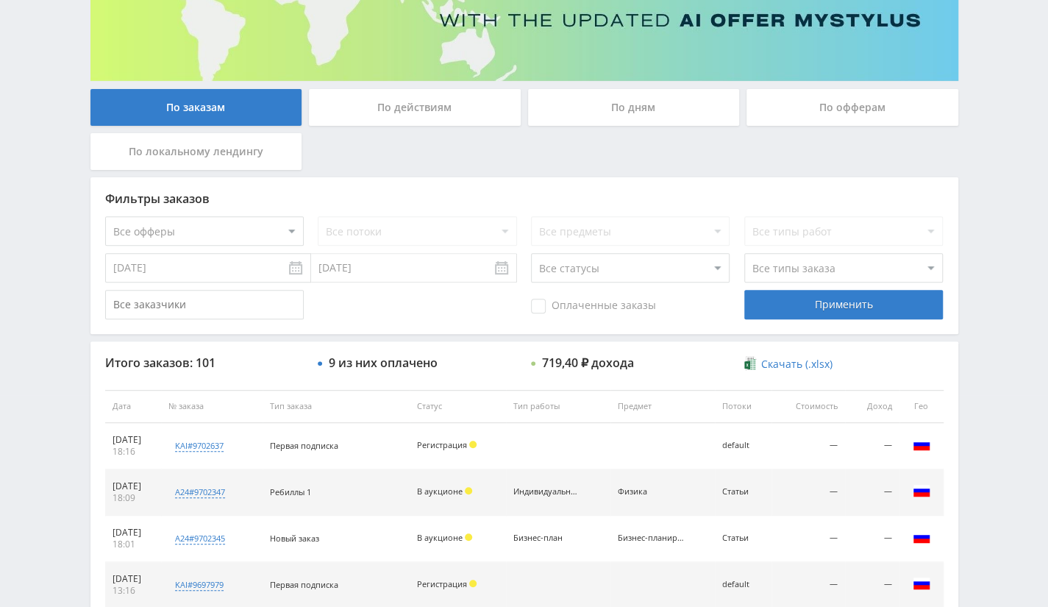
scroll to position [74, 0]
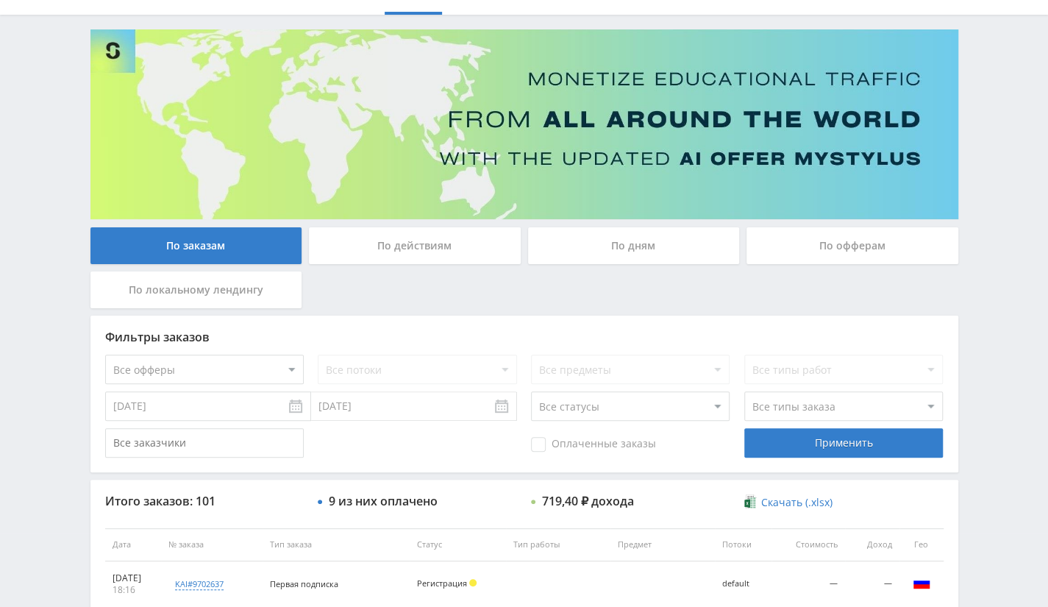
click at [825, 252] on div "По офферам" at bounding box center [853, 245] width 212 height 37
click at [0, 0] on input "По офферам" at bounding box center [0, 0] width 0 height 0
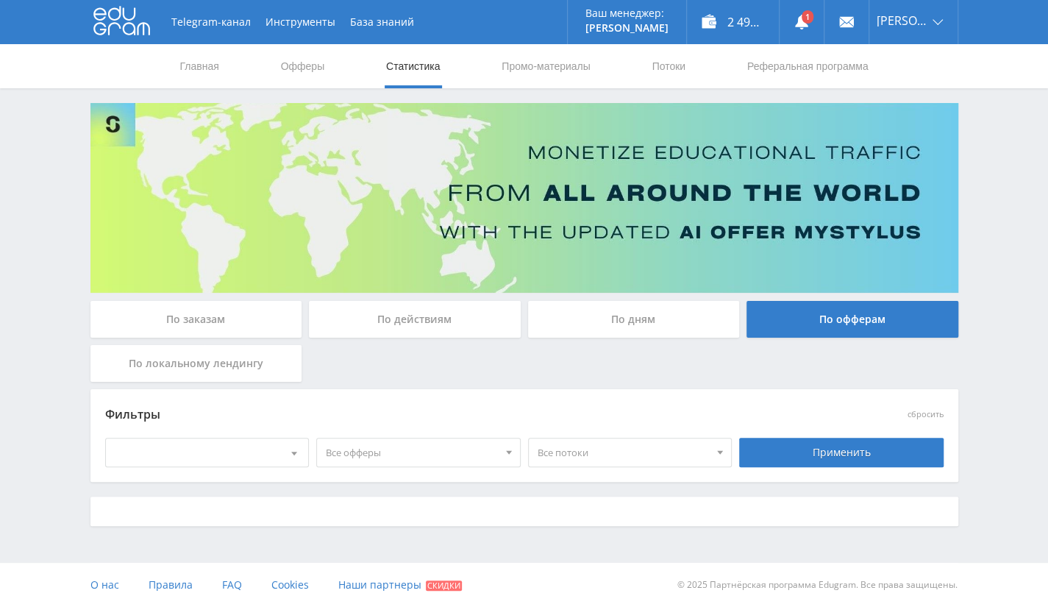
scroll to position [0, 0]
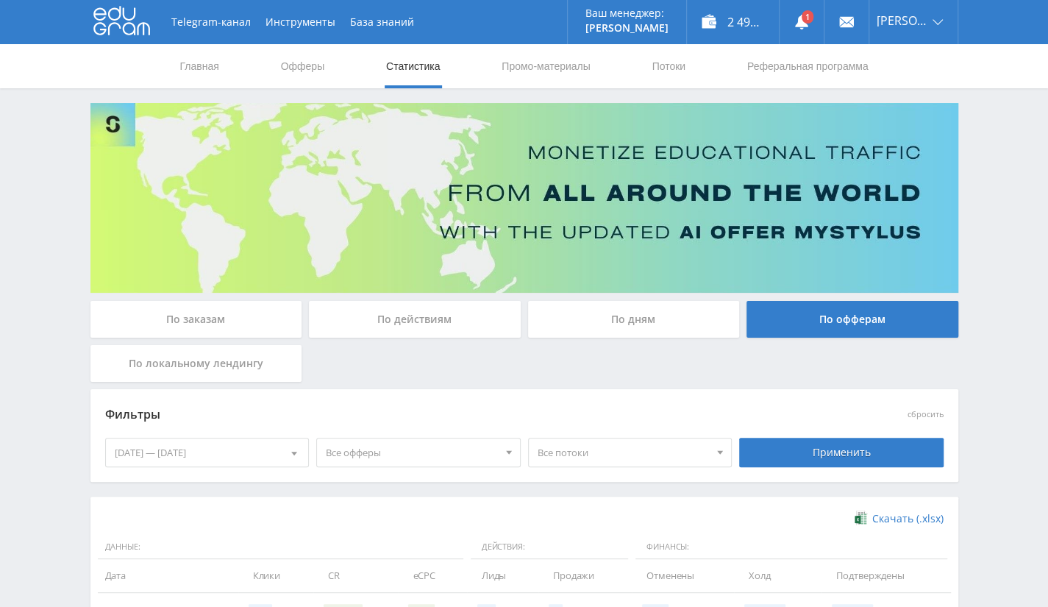
click at [196, 449] on div "26.09.2025 — 02.10.2025" at bounding box center [207, 452] width 203 height 28
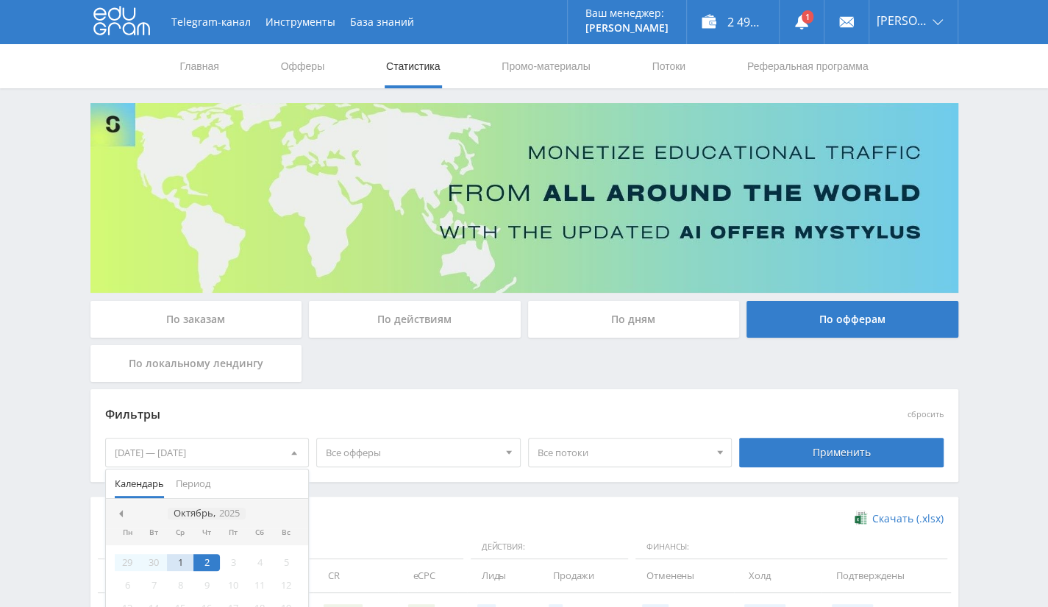
scroll to position [147, 0]
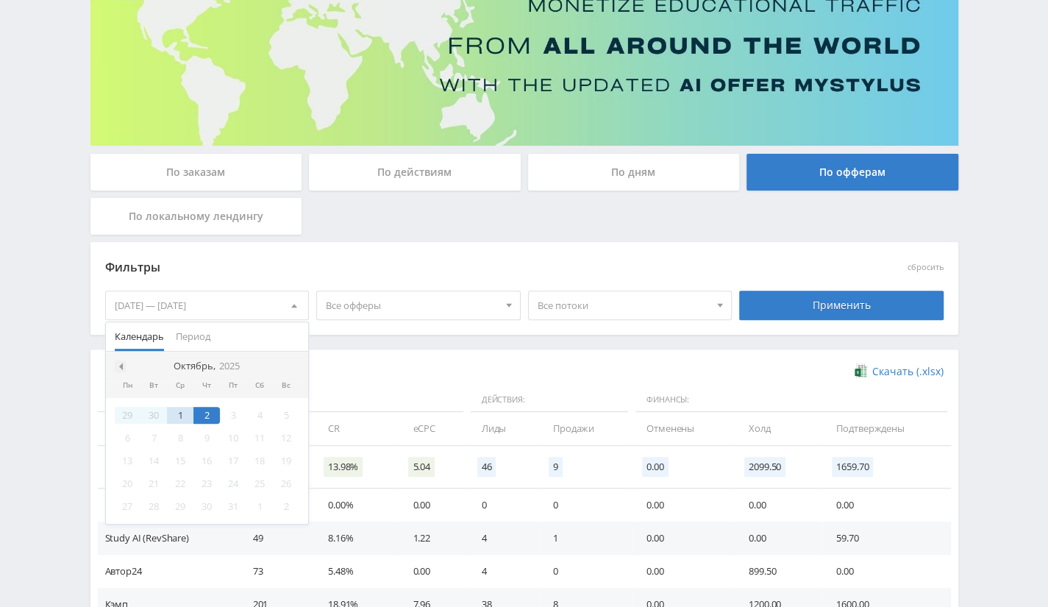
click at [125, 367] on div at bounding box center [121, 366] width 12 height 12
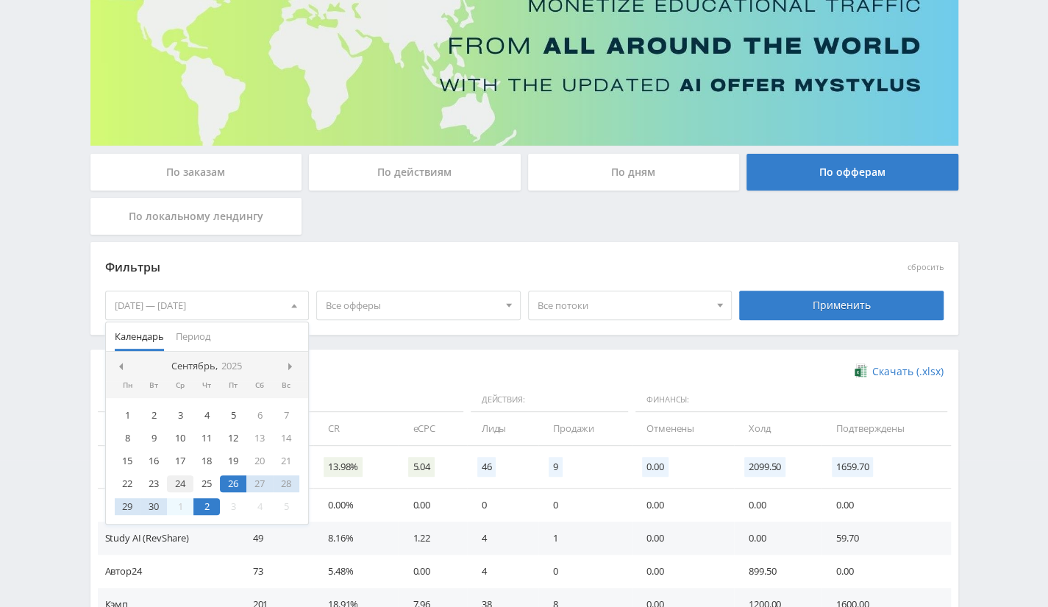
click at [176, 483] on div "24" at bounding box center [180, 483] width 26 height 17
click at [152, 481] on div "23" at bounding box center [153, 483] width 26 height 17
click at [150, 483] on div "23" at bounding box center [153, 483] width 26 height 17
click at [179, 463] on div "17" at bounding box center [180, 460] width 26 height 17
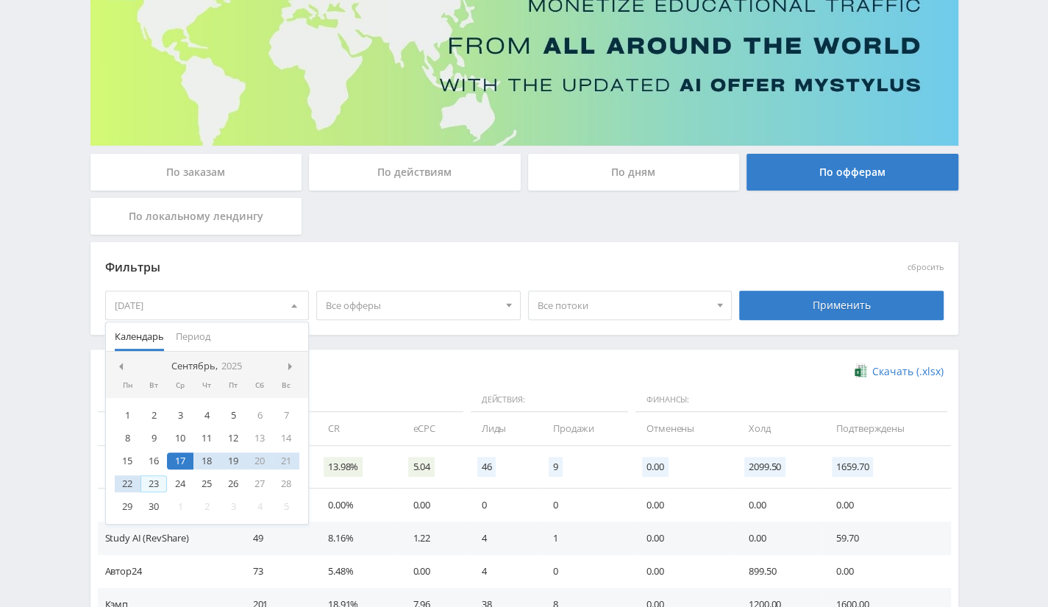
click at [150, 479] on div "23" at bounding box center [153, 483] width 26 height 17
click at [195, 427] on div "1 2 3 4 5 6 7 8 9 10 11 12 13 14 15 16 17 18 19 20 21 22 23 24 25 26 27 28 29 3…" at bounding box center [207, 461] width 203 height 126
click at [178, 437] on div "10" at bounding box center [180, 438] width 26 height 17
drag, startPoint x: 200, startPoint y: 437, endPoint x: 177, endPoint y: 451, distance: 27.4
click at [199, 438] on div "11" at bounding box center [206, 438] width 26 height 17
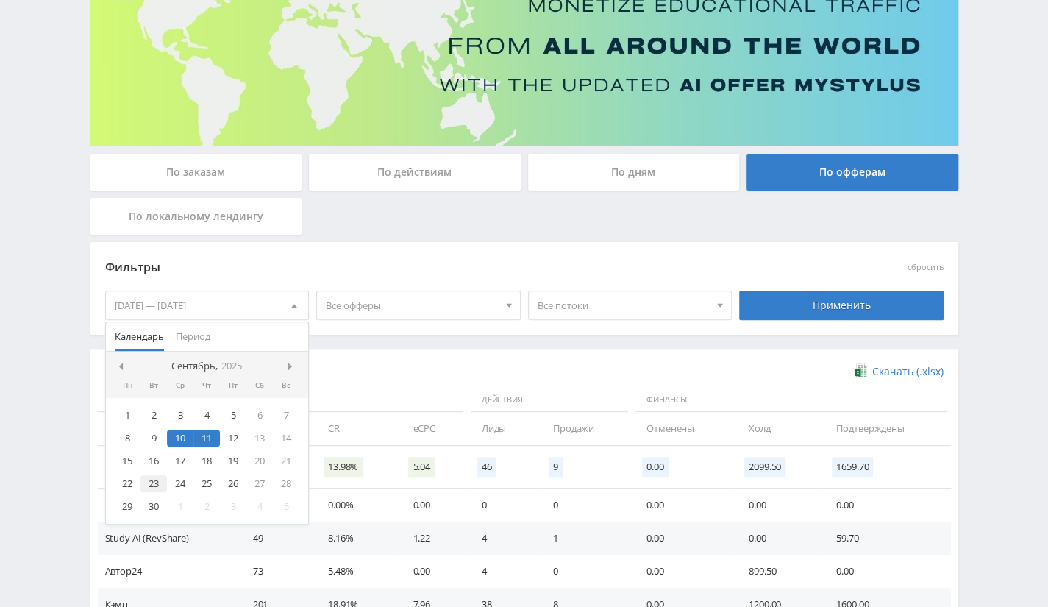
click at [153, 481] on div "23" at bounding box center [153, 483] width 26 height 17
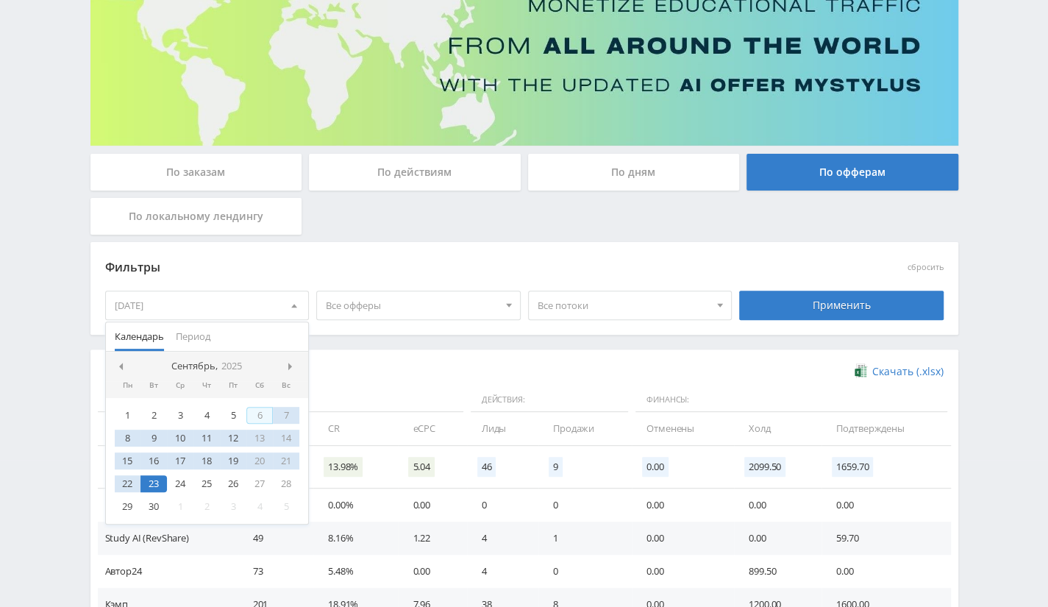
click at [289, 358] on nav "Сентябрь, 2025" at bounding box center [207, 366] width 203 height 29
click at [288, 366] on span at bounding box center [291, 366] width 7 height 7
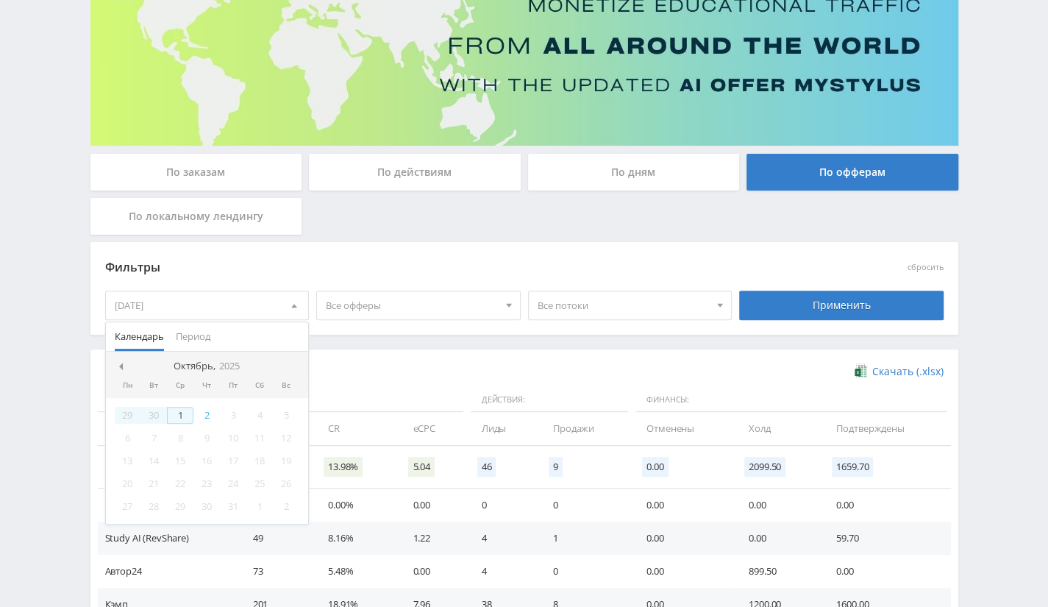
click at [184, 414] on div "1" at bounding box center [180, 415] width 26 height 17
click at [783, 321] on div "Применить" at bounding box center [842, 305] width 212 height 41
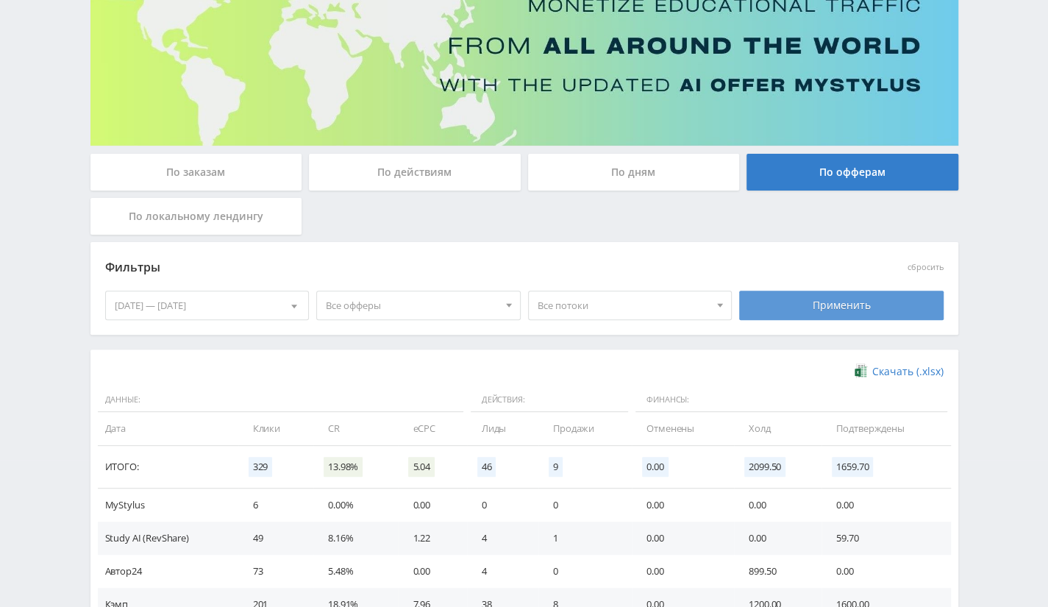
click at [791, 316] on div "Применить" at bounding box center [841, 305] width 204 height 29
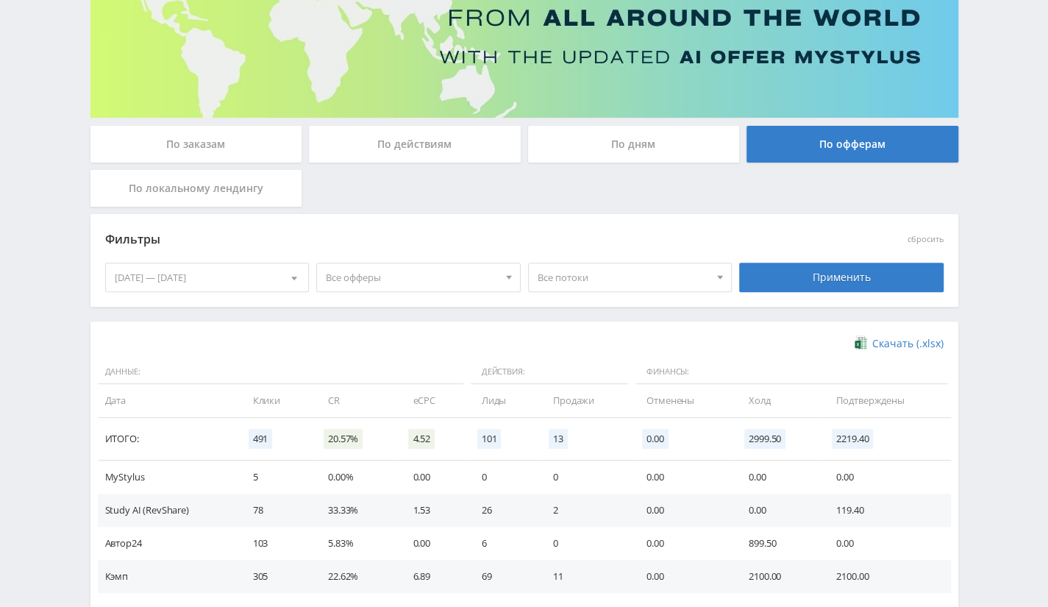
scroll to position [255, 0]
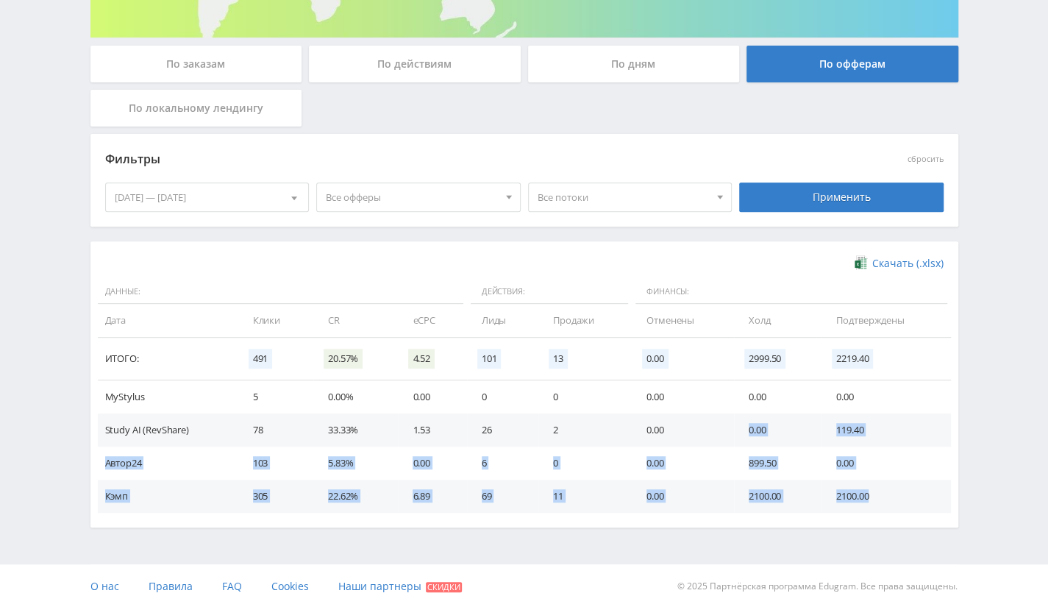
drag, startPoint x: 880, startPoint y: 492, endPoint x: 744, endPoint y: 441, distance: 145.5
click at [744, 441] on tbody "MyStylus 5 0.00% 0.00 0 0 0.00 0.00 0.00 Study AI (RevShare) 78 33.33% 1.53 26 …" at bounding box center [524, 446] width 853 height 132
click at [744, 461] on td "899.50" at bounding box center [778, 462] width 88 height 33
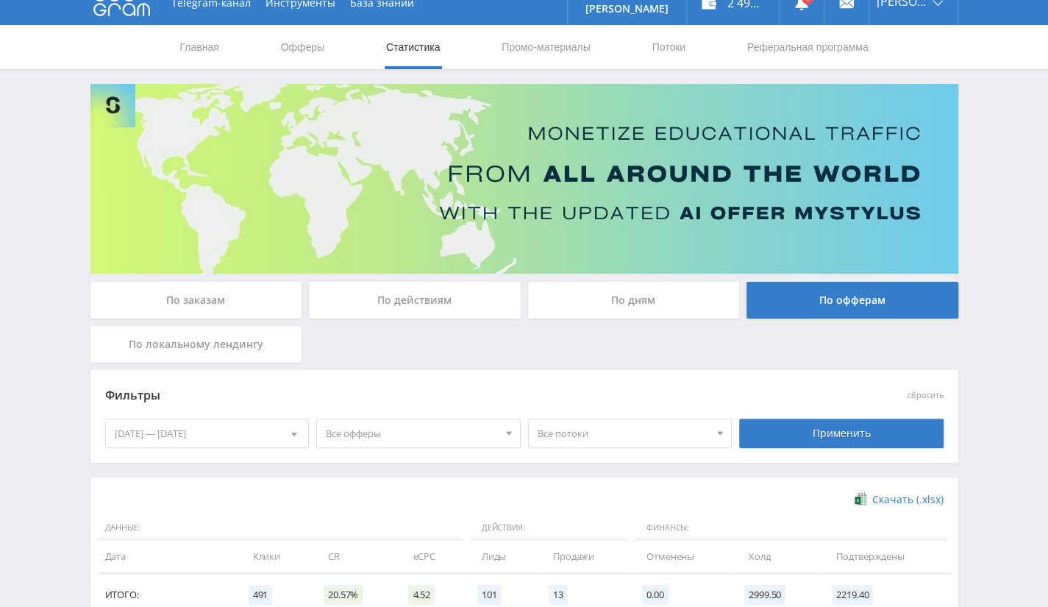
scroll to position [0, 0]
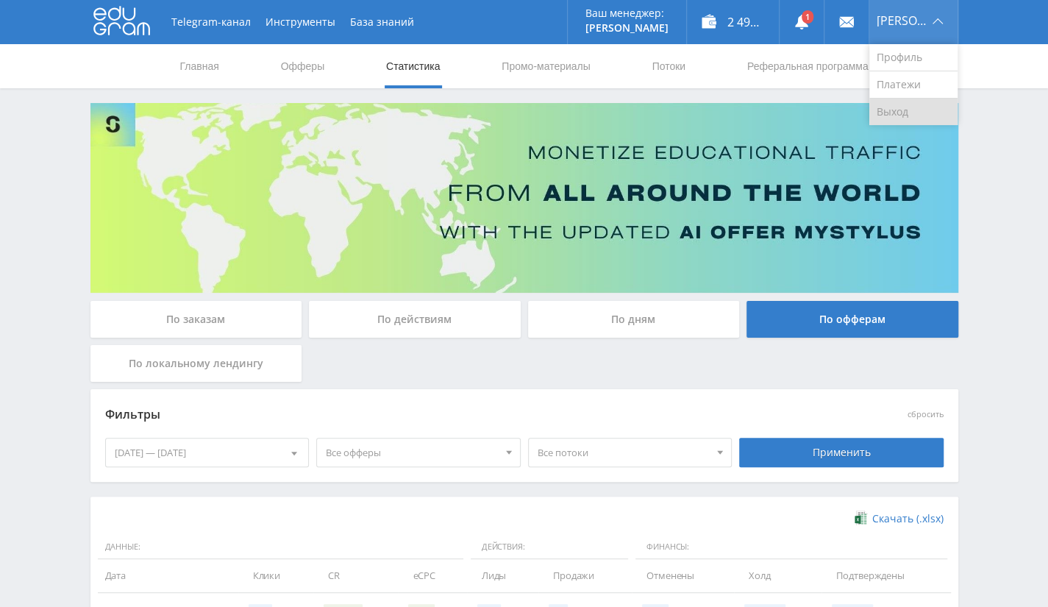
click at [900, 124] on link "Выход" at bounding box center [913, 112] width 88 height 26
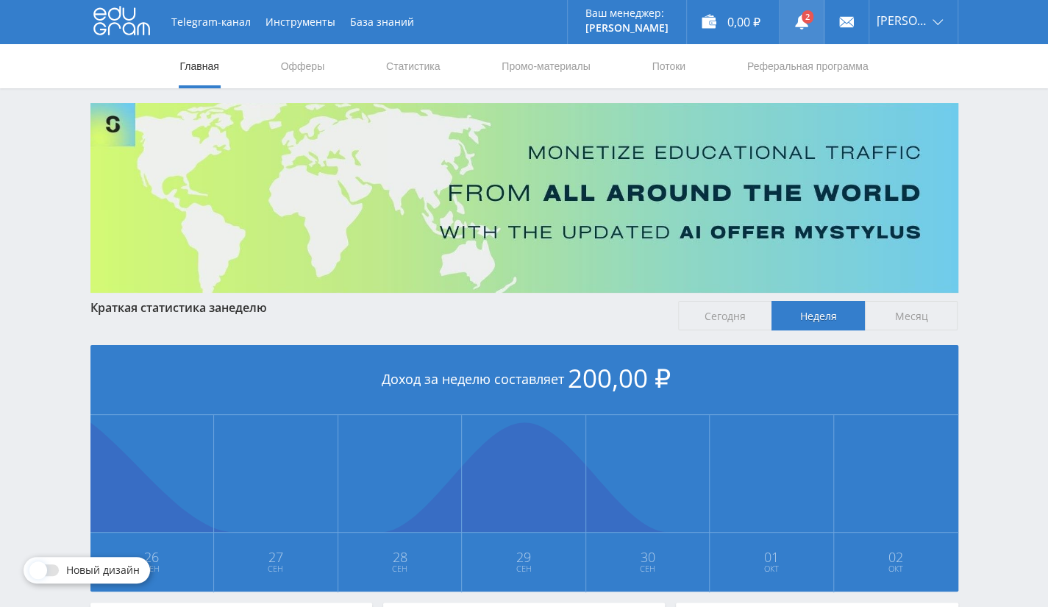
drag, startPoint x: 810, startPoint y: 23, endPoint x: 812, endPoint y: 34, distance: 11.3
click at [810, 23] on link at bounding box center [802, 22] width 44 height 44
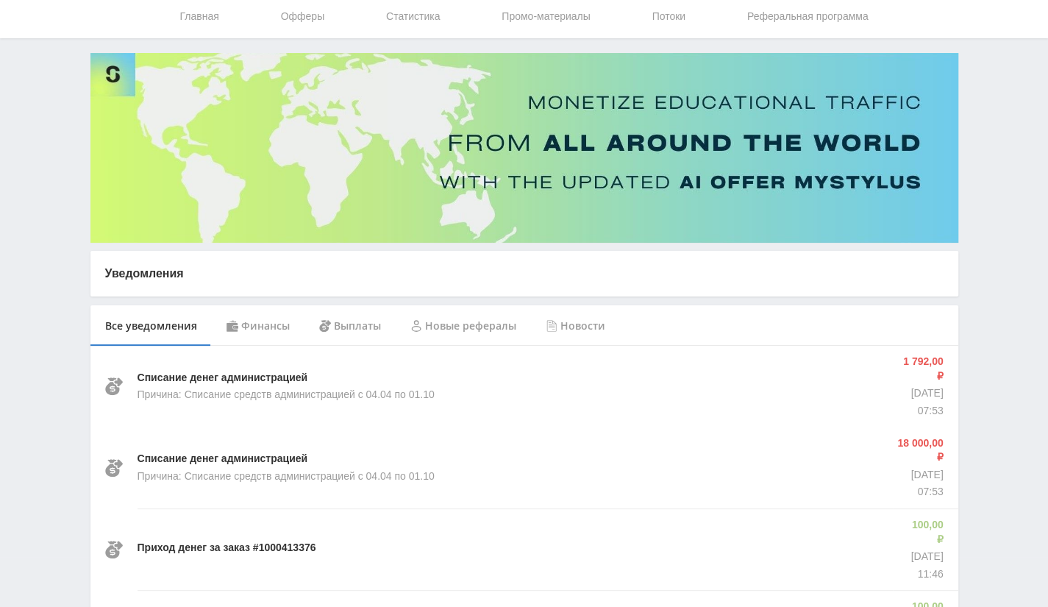
scroll to position [74, 0]
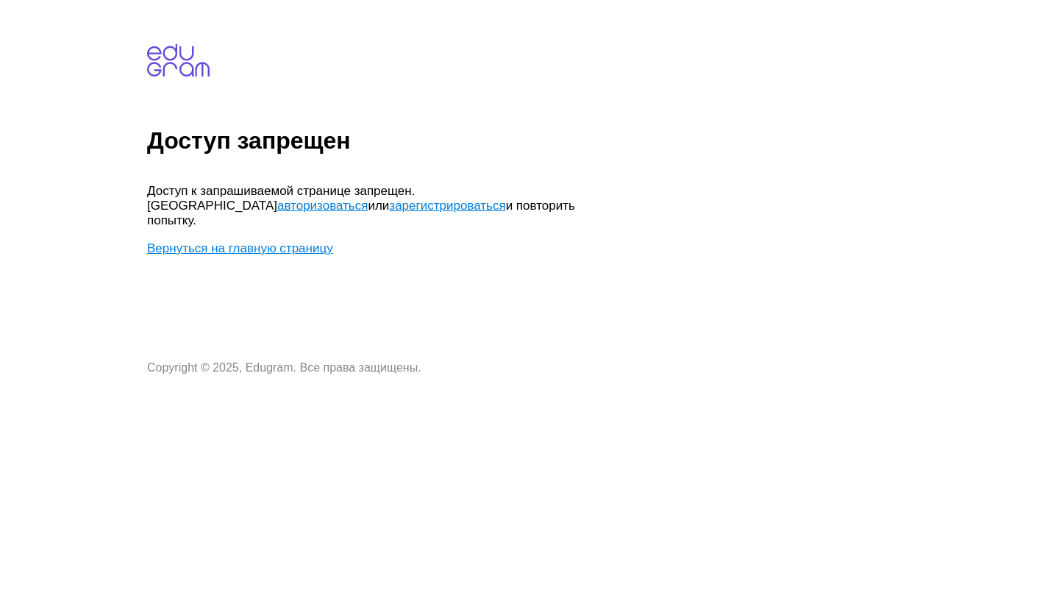
click at [281, 241] on link "Вернуться на главную страницу" at bounding box center [240, 248] width 186 height 14
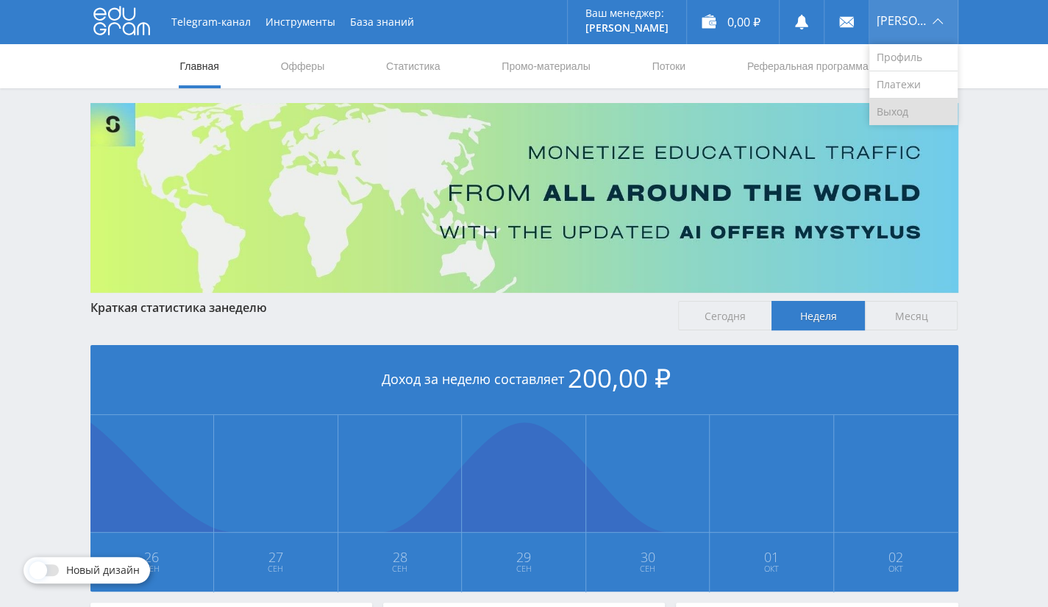
click at [891, 105] on link "Выход" at bounding box center [913, 112] width 88 height 26
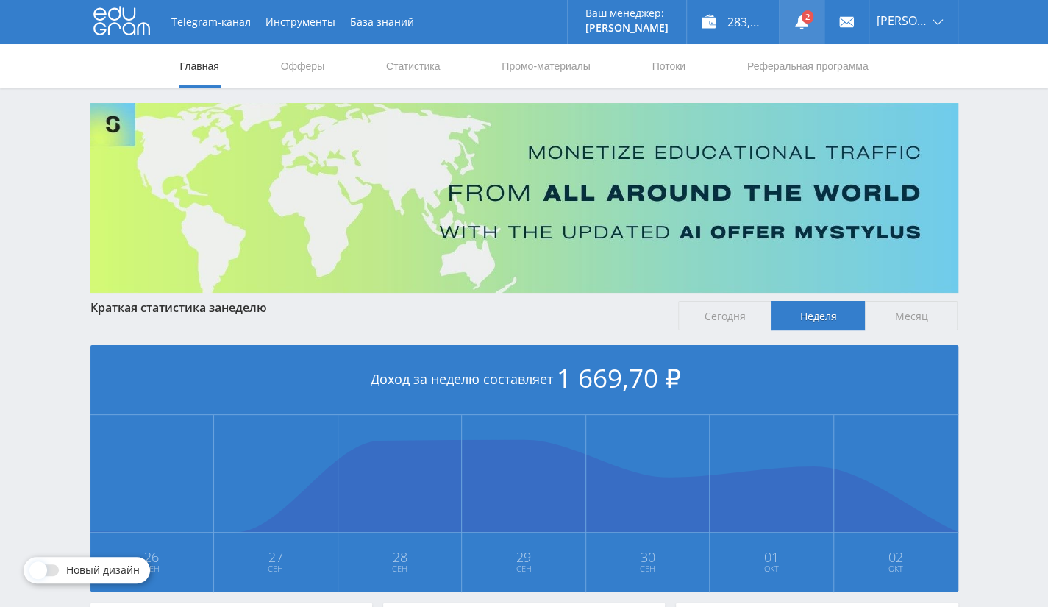
click at [814, 24] on link at bounding box center [802, 22] width 44 height 44
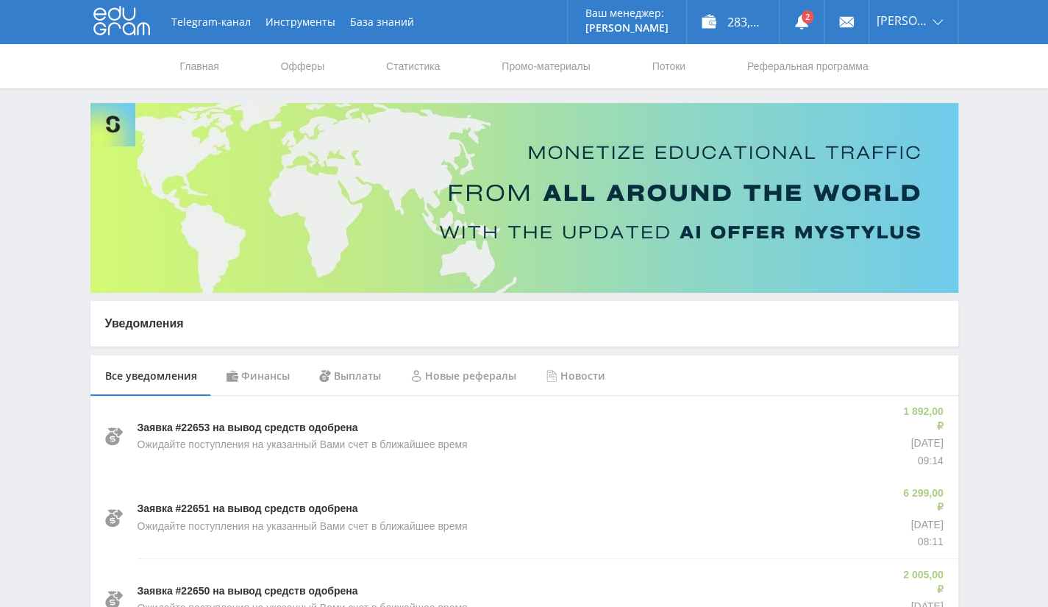
click at [257, 369] on div "Финансы" at bounding box center [258, 375] width 93 height 41
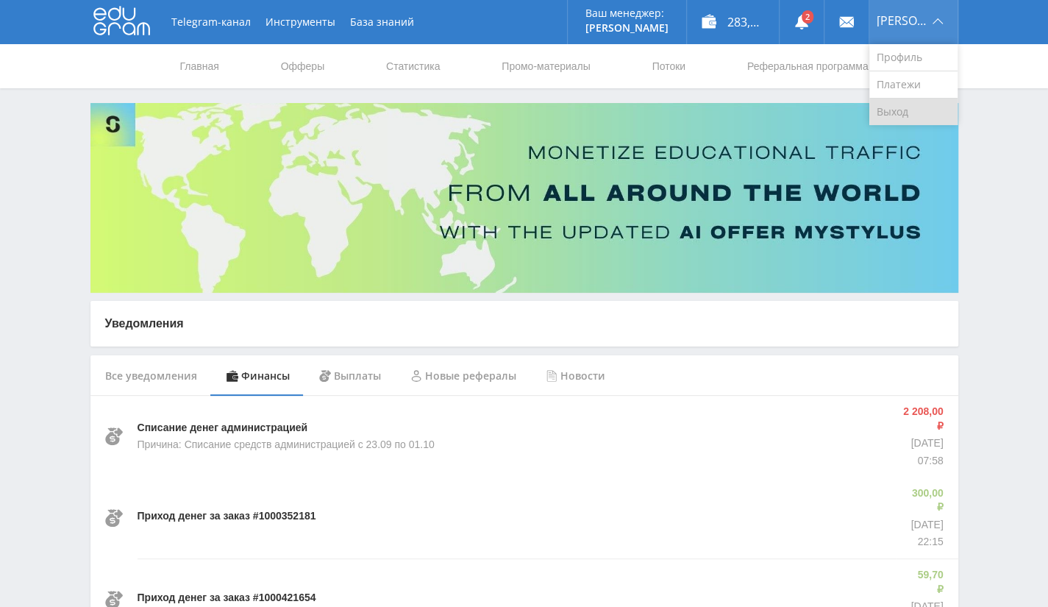
click at [905, 115] on link "Выход" at bounding box center [913, 112] width 88 height 26
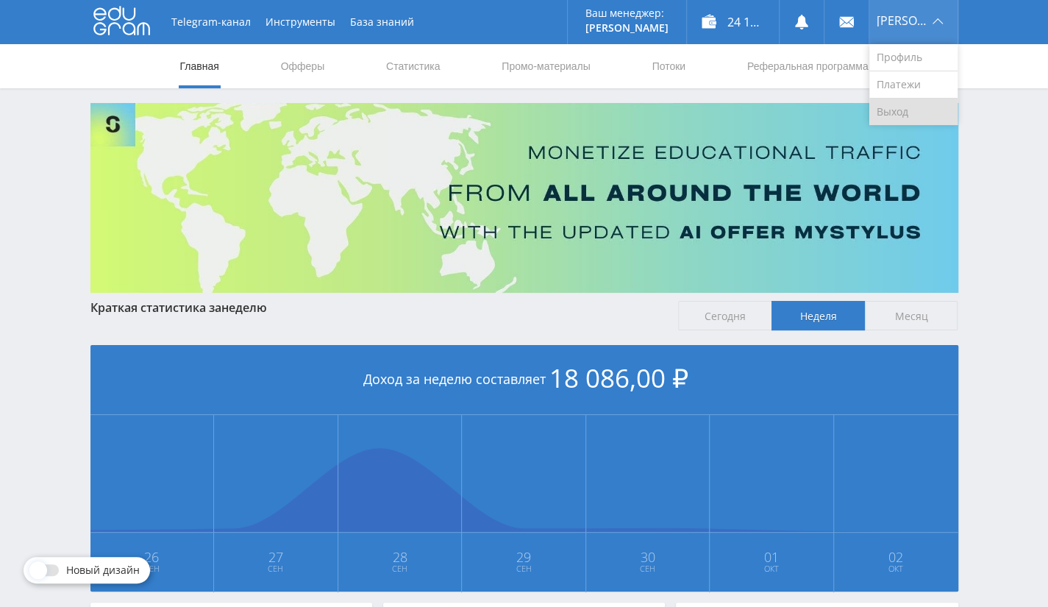
click at [917, 105] on link "Выход" at bounding box center [913, 112] width 88 height 26
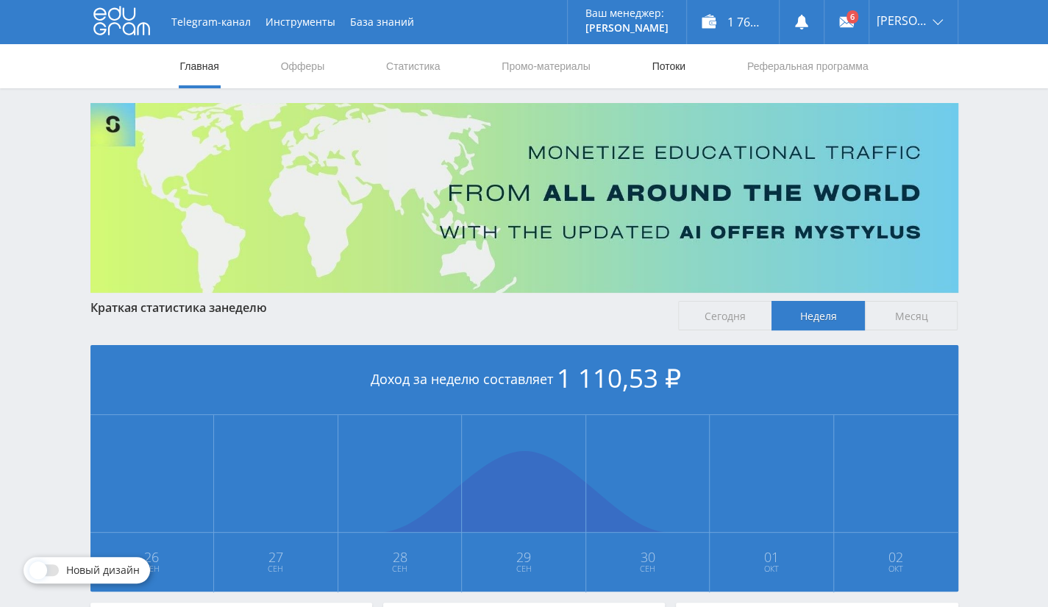
click at [656, 66] on link "Потоки" at bounding box center [668, 66] width 37 height 44
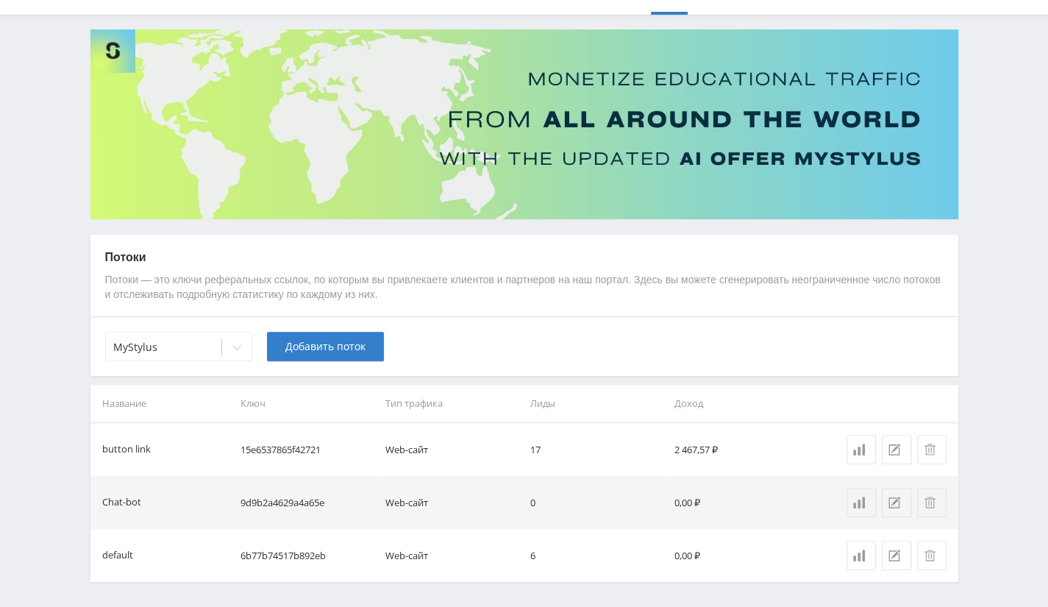
scroll to position [121, 0]
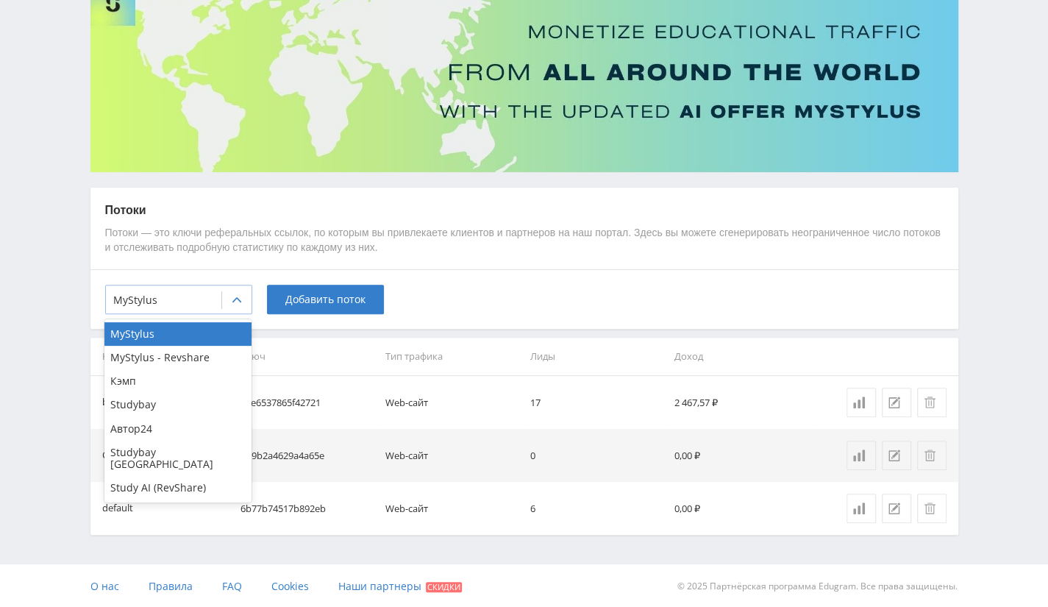
click at [209, 299] on div at bounding box center [163, 300] width 101 height 15
click at [160, 426] on div "Автор24" at bounding box center [177, 429] width 147 height 24
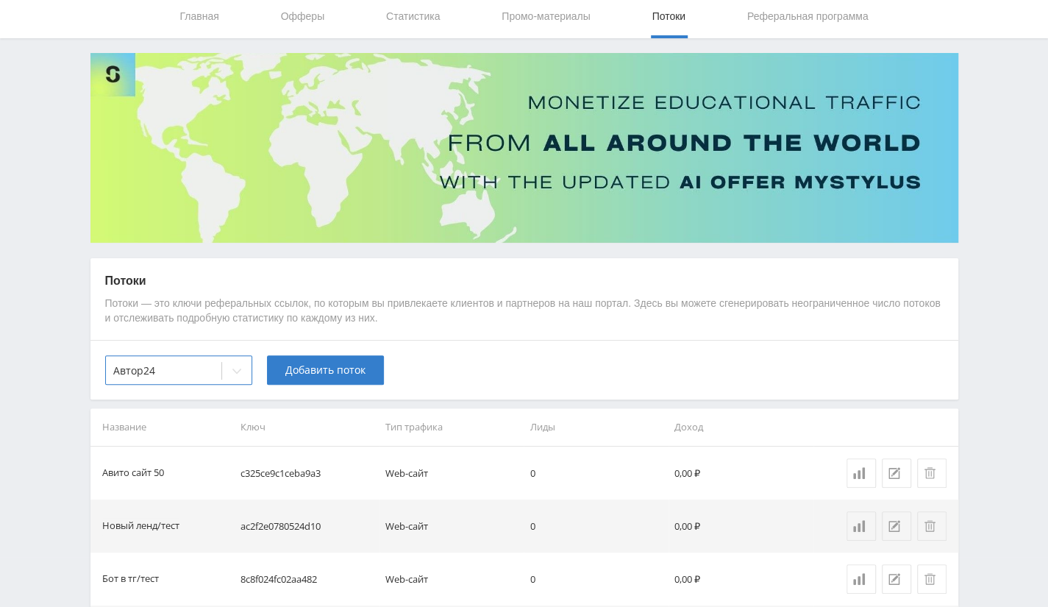
scroll to position [0, 0]
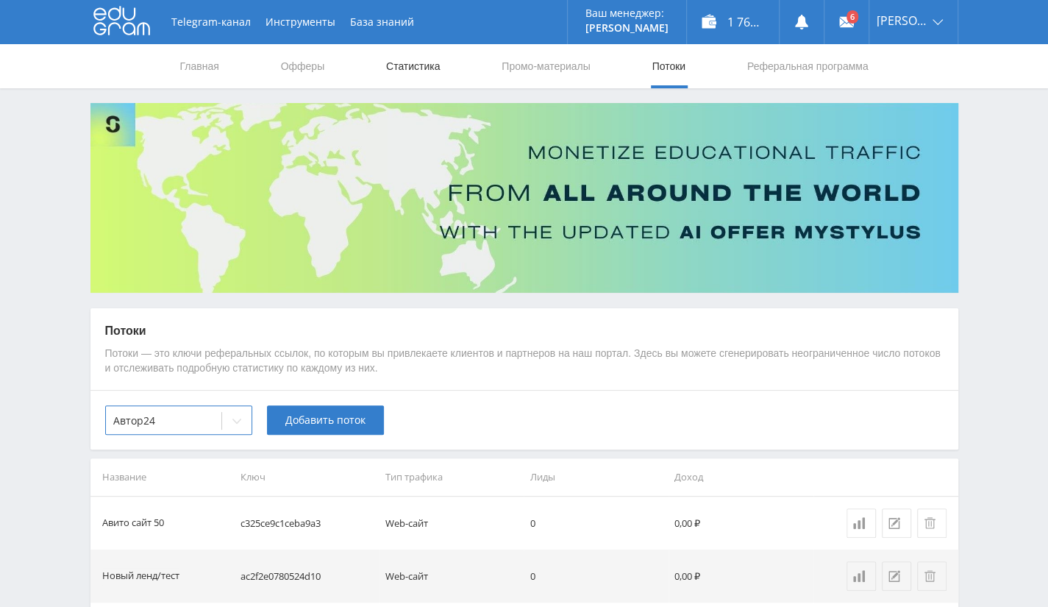
click at [419, 67] on link "Статистика" at bounding box center [413, 66] width 57 height 44
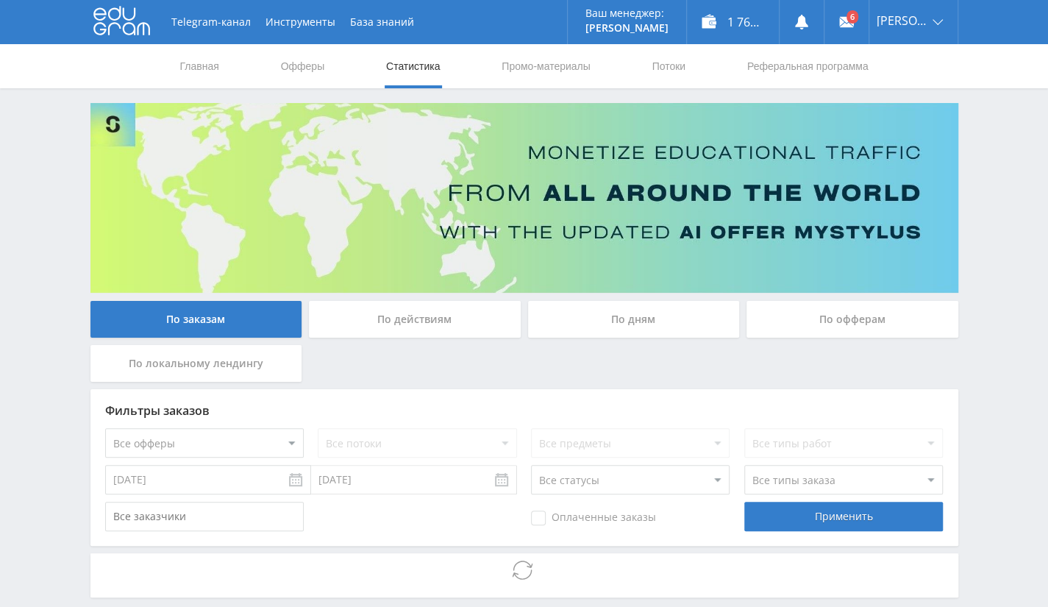
click at [191, 491] on input "25.09.2025" at bounding box center [208, 479] width 206 height 29
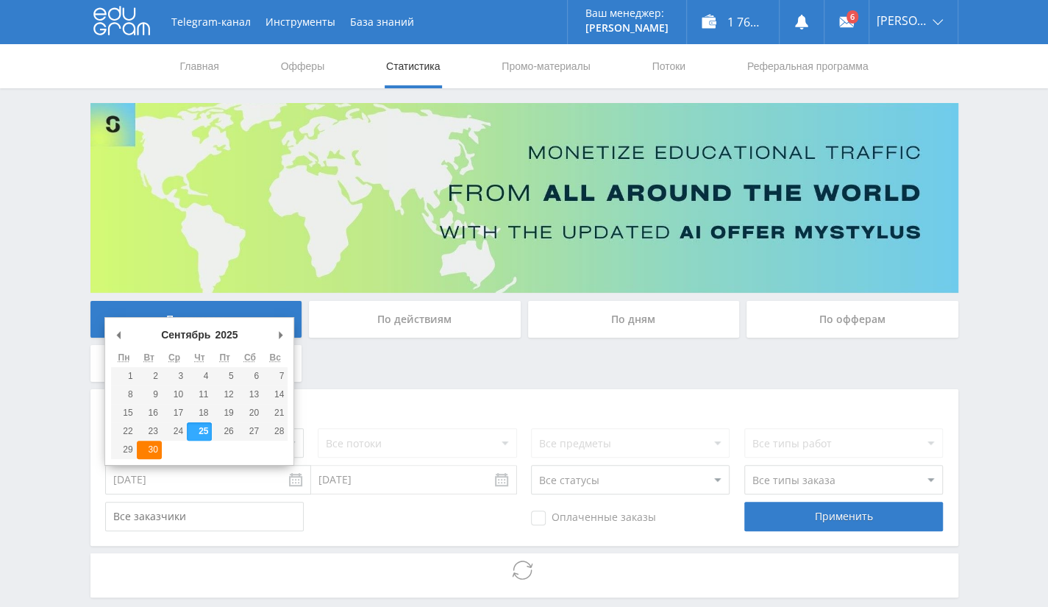
type input "30.09.2025"
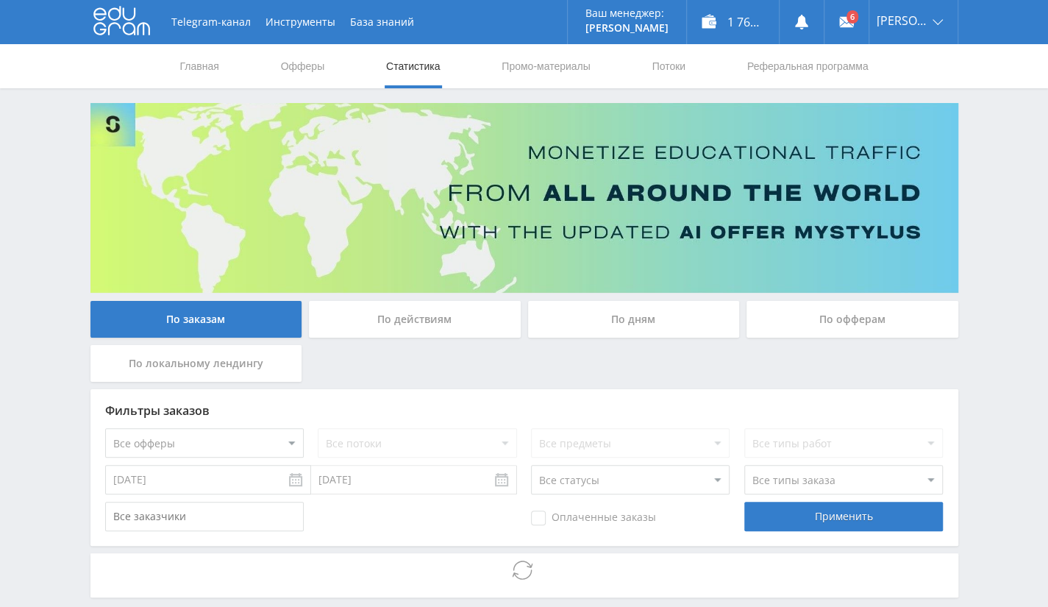
click at [369, 476] on input "02.10.2025" at bounding box center [414, 479] width 206 height 29
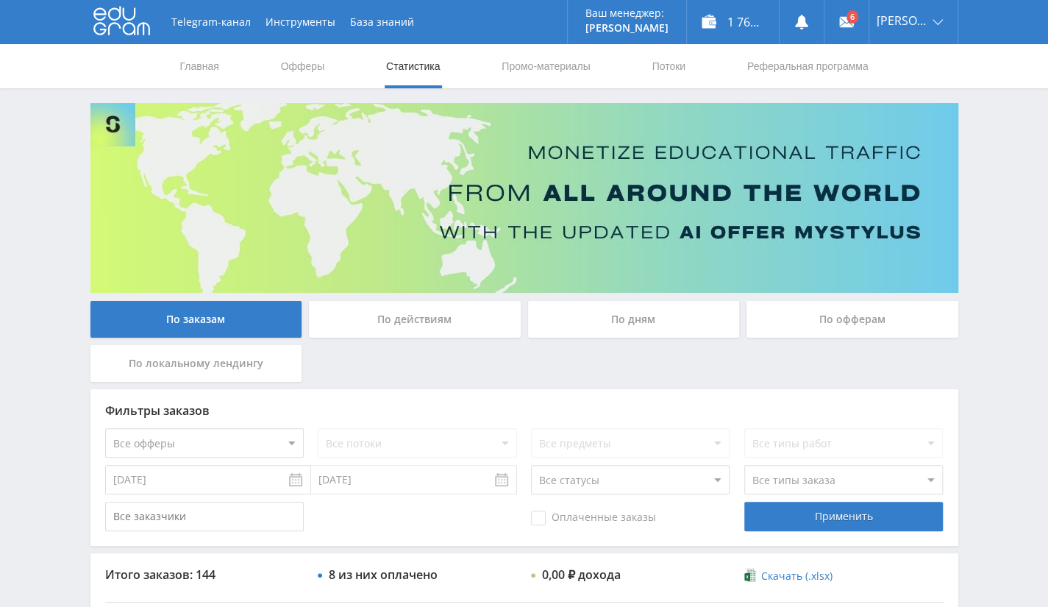
click at [786, 317] on div "По офферам" at bounding box center [853, 319] width 212 height 37
click at [0, 0] on input "По офферам" at bounding box center [0, 0] width 0 height 0
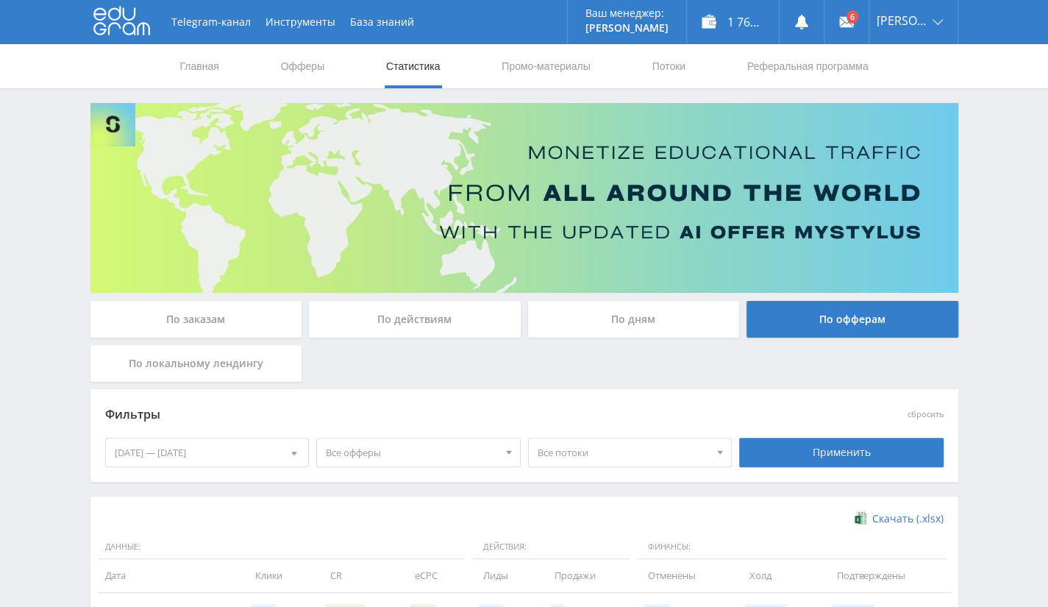
click at [187, 452] on div "26.09.2025 — 02.10.2025" at bounding box center [207, 452] width 203 height 28
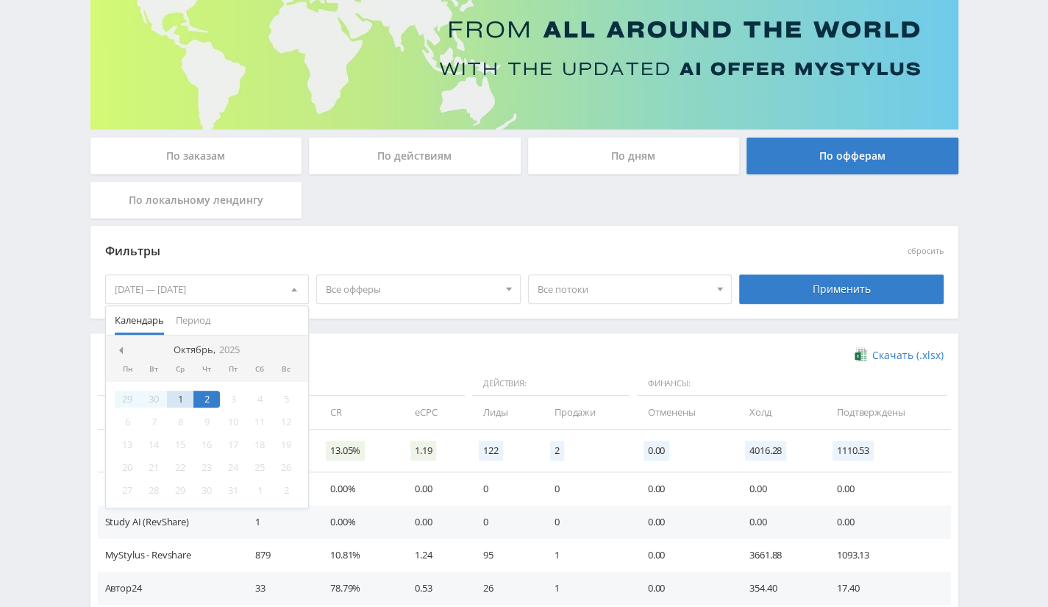
scroll to position [288, 0]
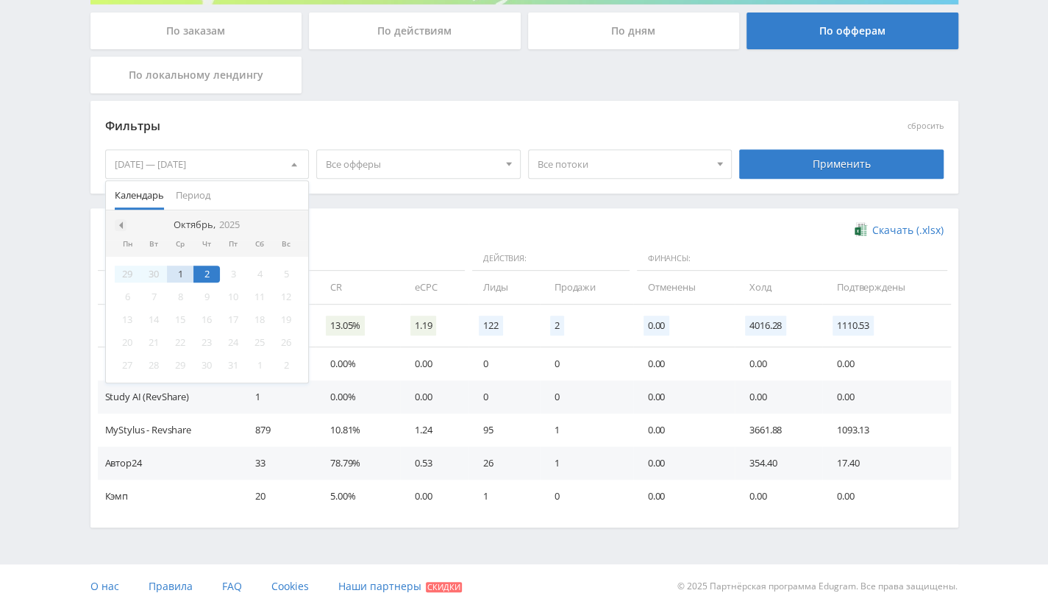
click at [121, 228] on div at bounding box center [121, 225] width 12 height 12
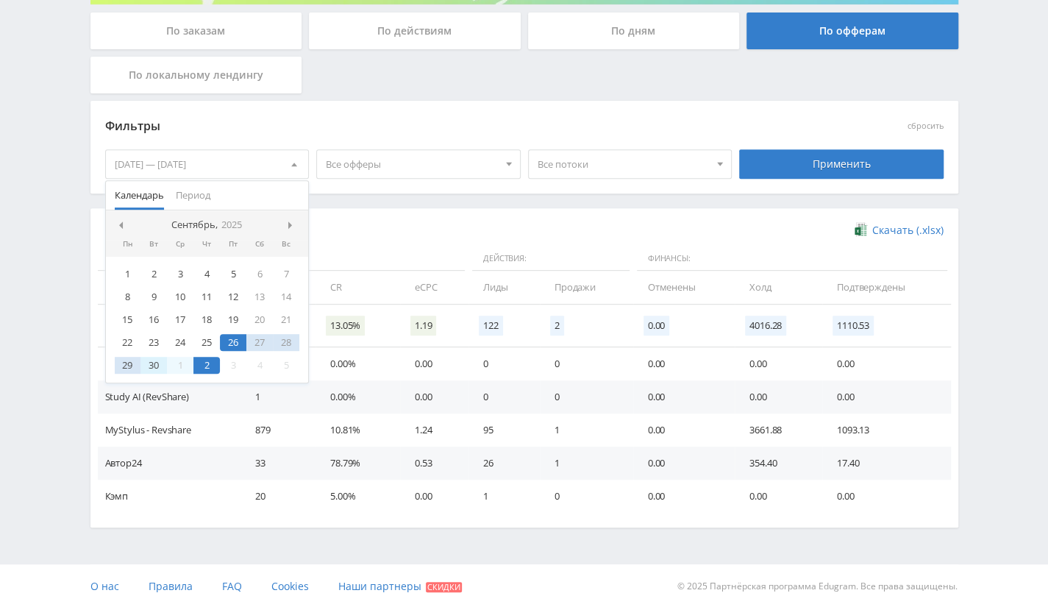
click at [151, 364] on div "30" at bounding box center [153, 365] width 26 height 17
click at [213, 365] on div "2" at bounding box center [206, 365] width 26 height 17
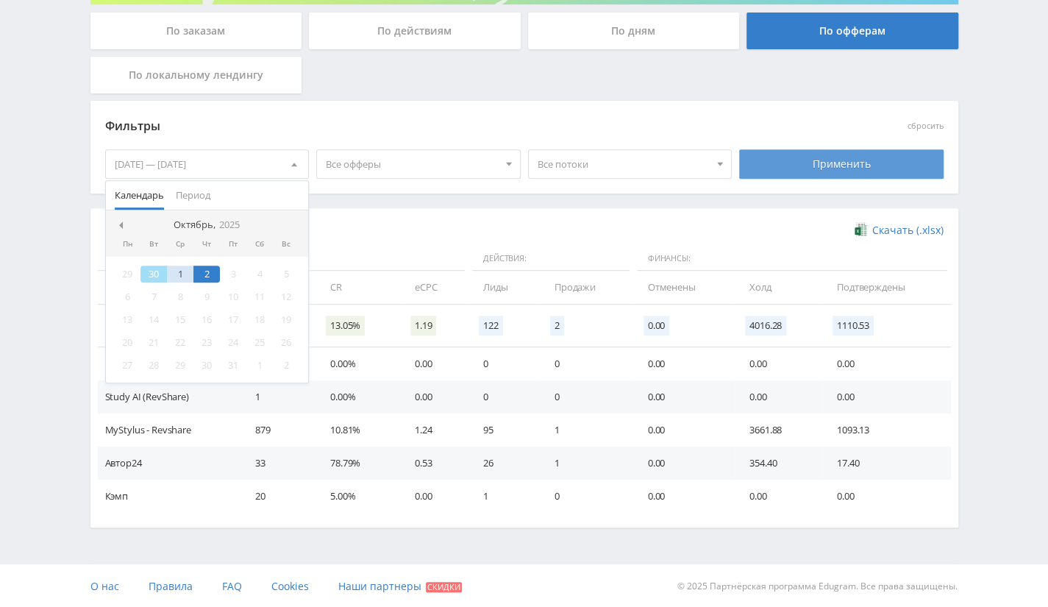
click at [777, 167] on div "Применить" at bounding box center [841, 163] width 204 height 29
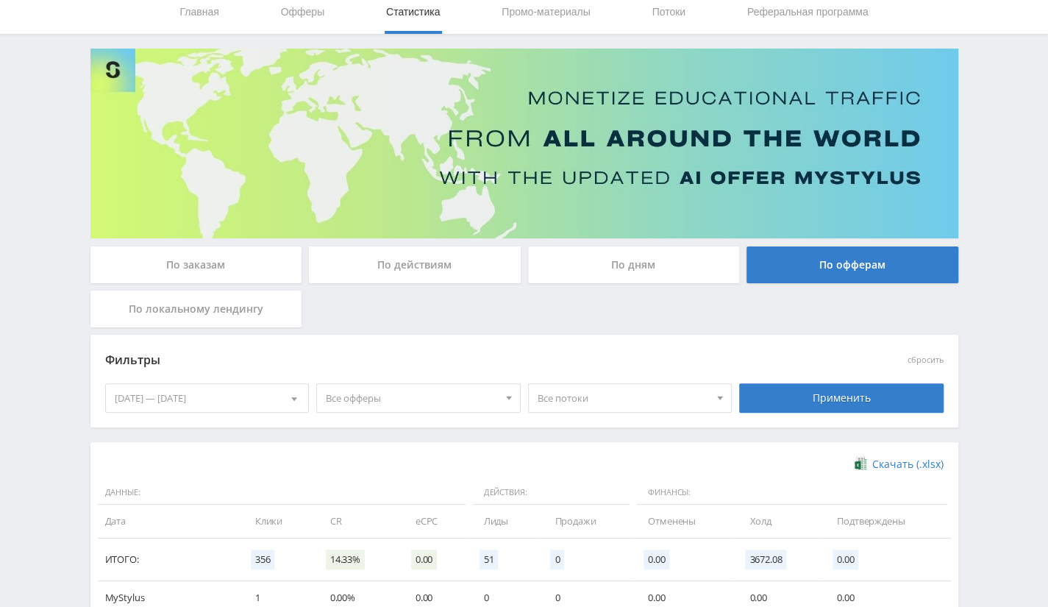
scroll to position [221, 0]
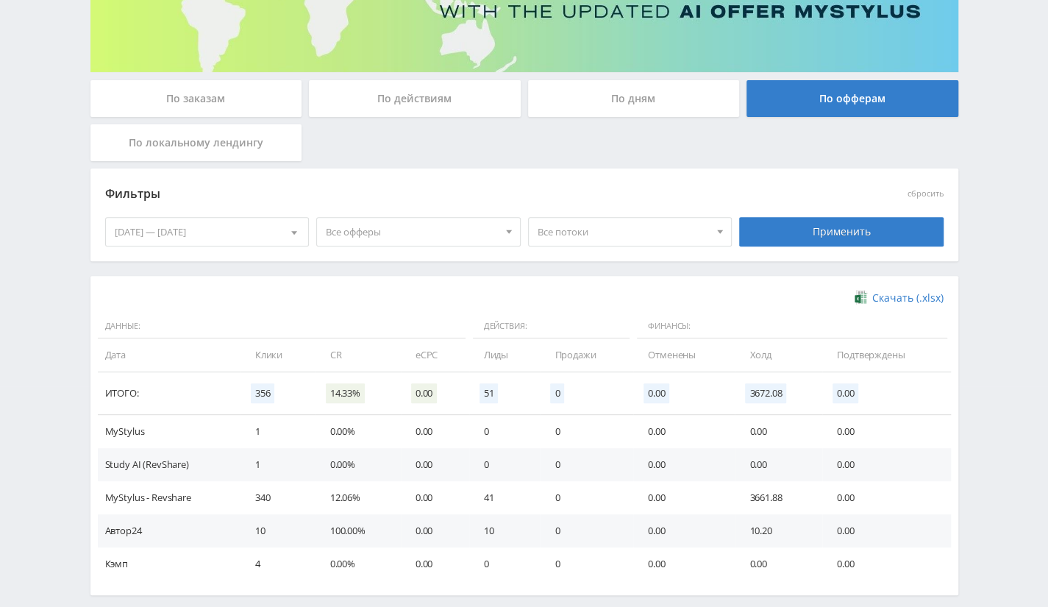
click at [396, 227] on span "Все офферы" at bounding box center [412, 232] width 172 height 28
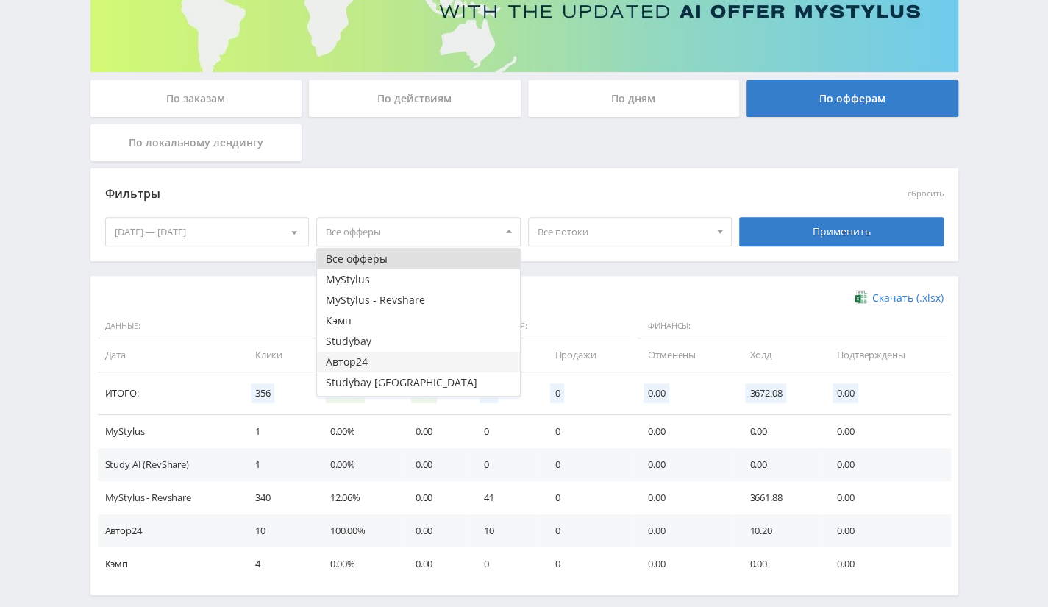
click at [358, 366] on button "Автор24" at bounding box center [418, 362] width 203 height 21
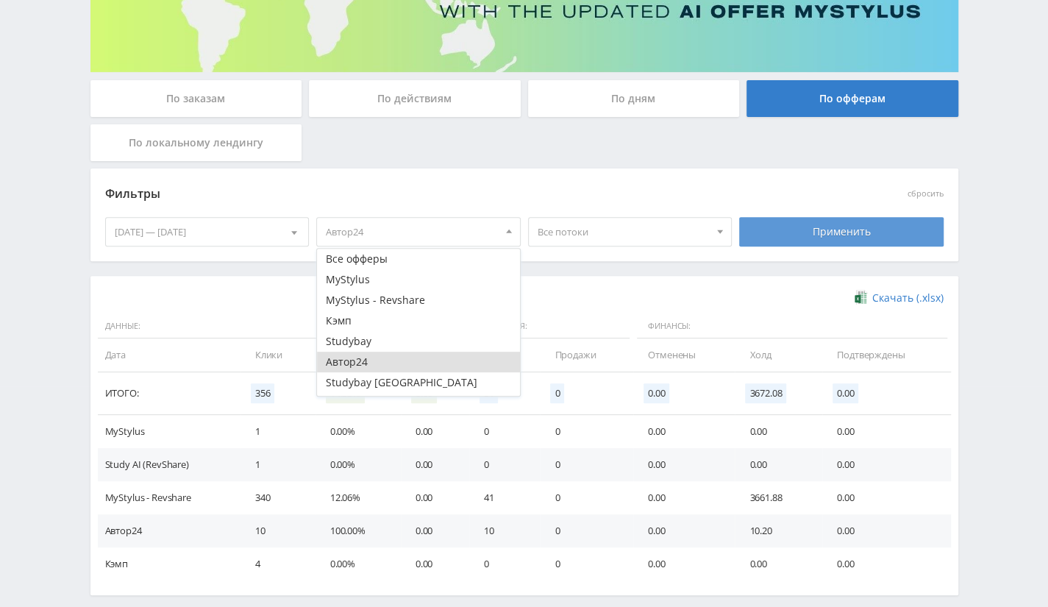
click at [835, 228] on div "Применить" at bounding box center [841, 231] width 204 height 29
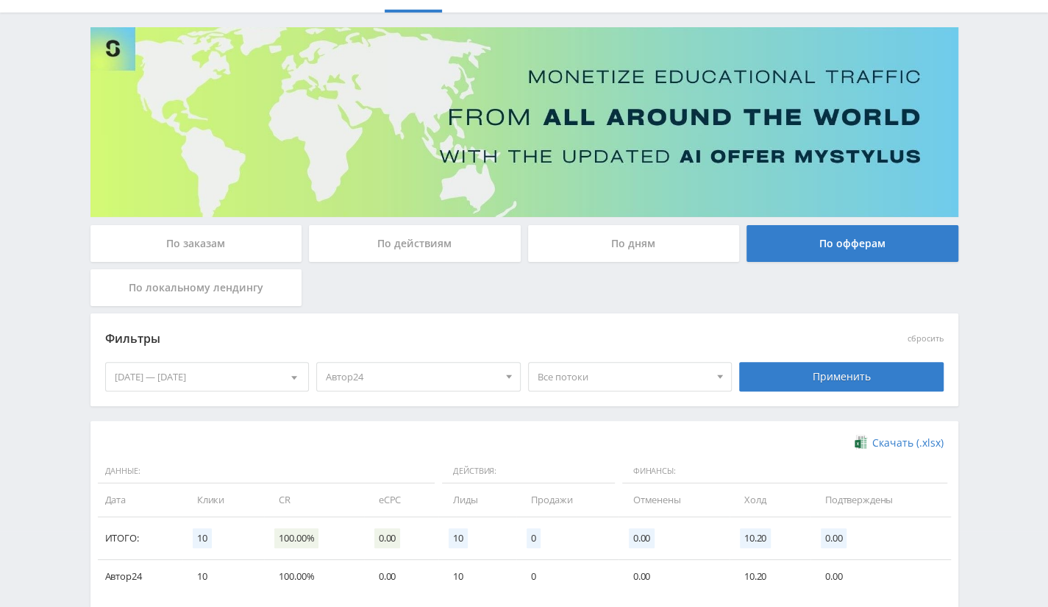
scroll to position [156, 0]
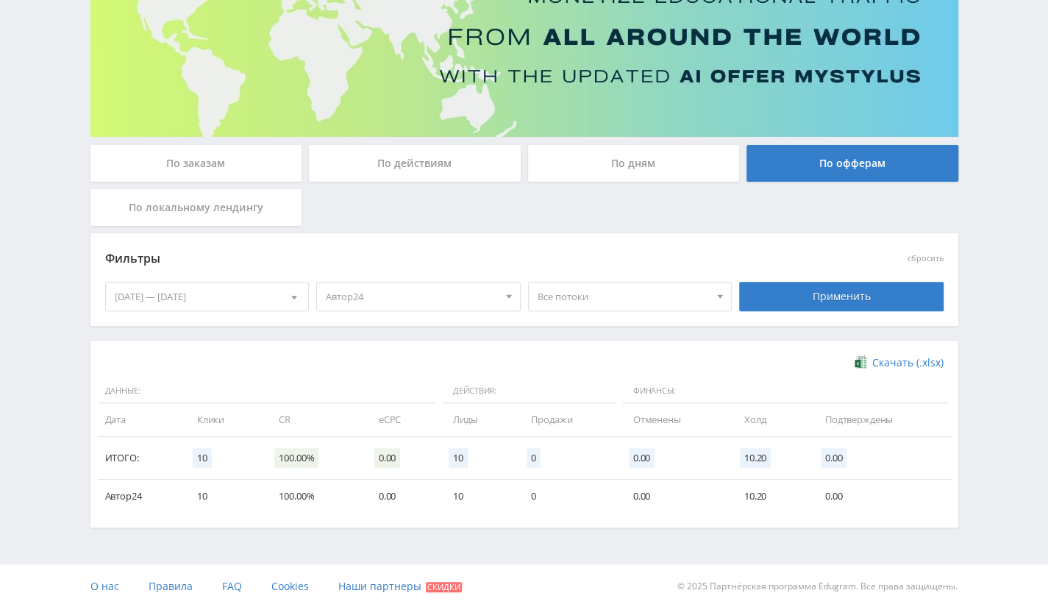
click at [624, 295] on span "Все потоки" at bounding box center [624, 296] width 172 height 28
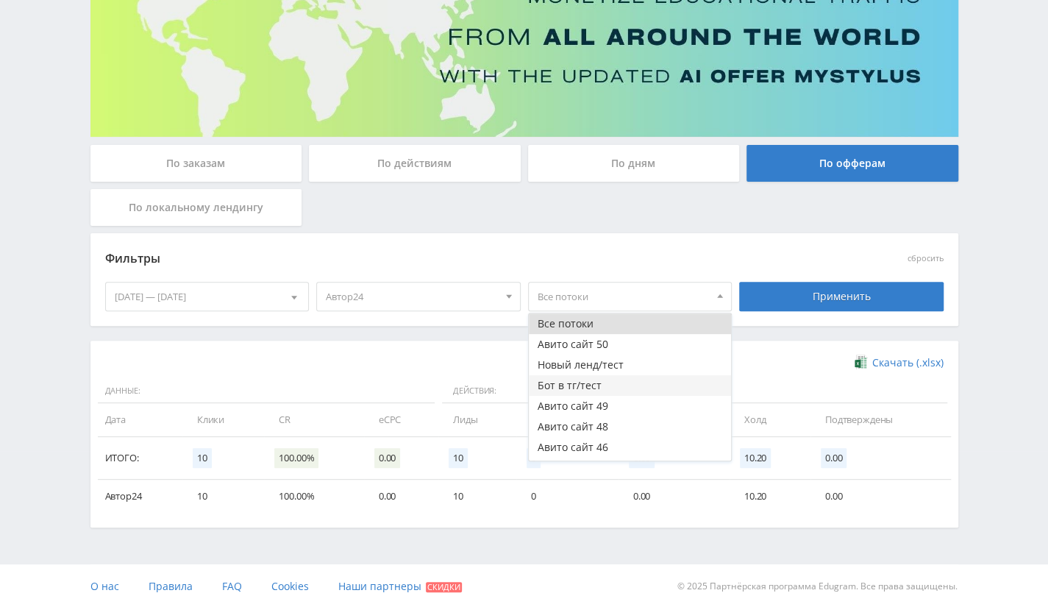
click at [607, 377] on button "Бот в тг/тест" at bounding box center [630, 385] width 203 height 21
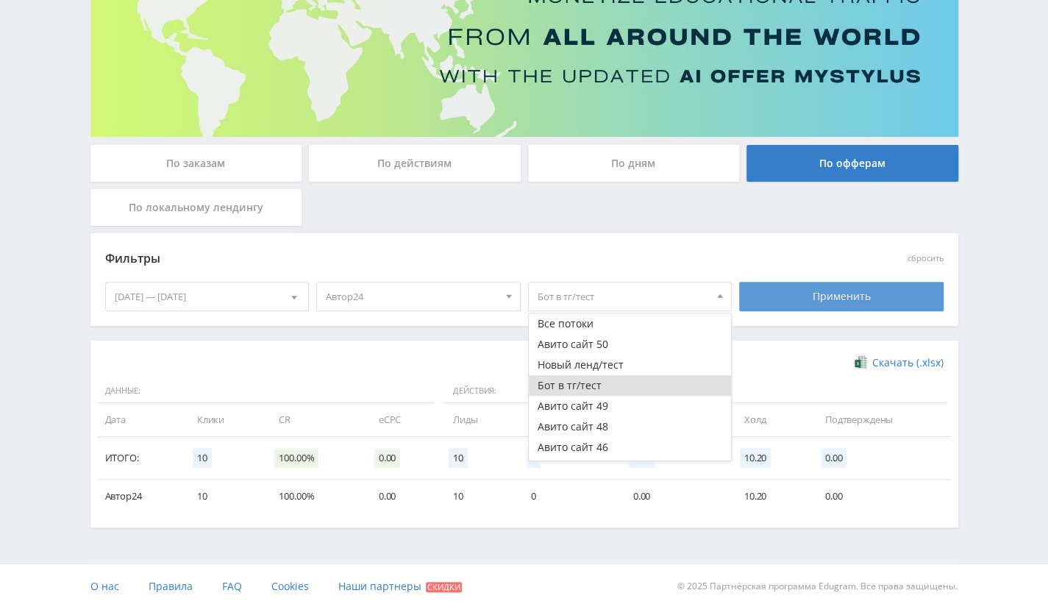
click at [818, 302] on div "Применить" at bounding box center [841, 296] width 204 height 29
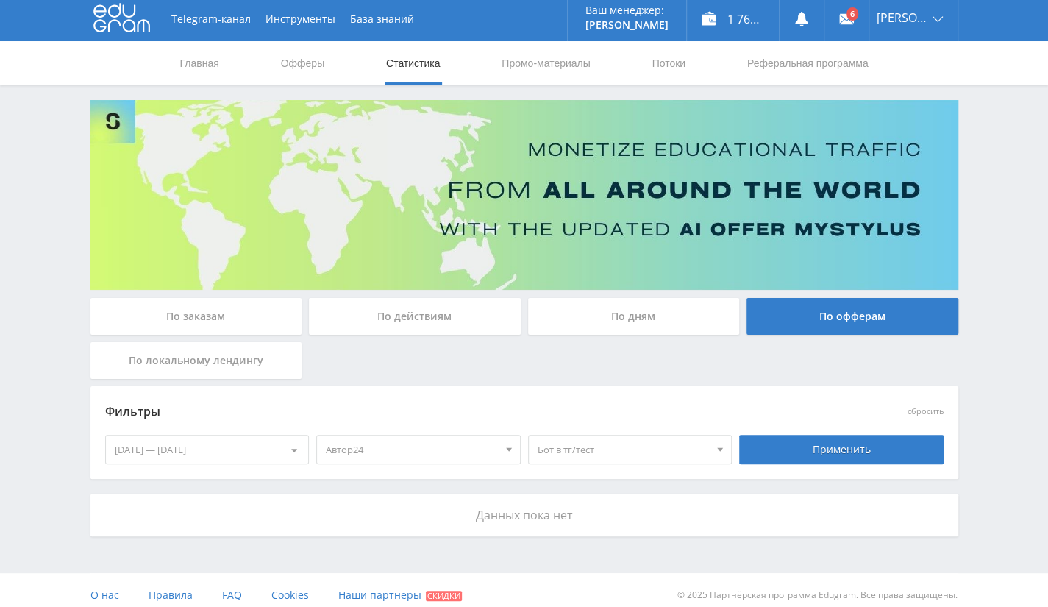
scroll to position [0, 0]
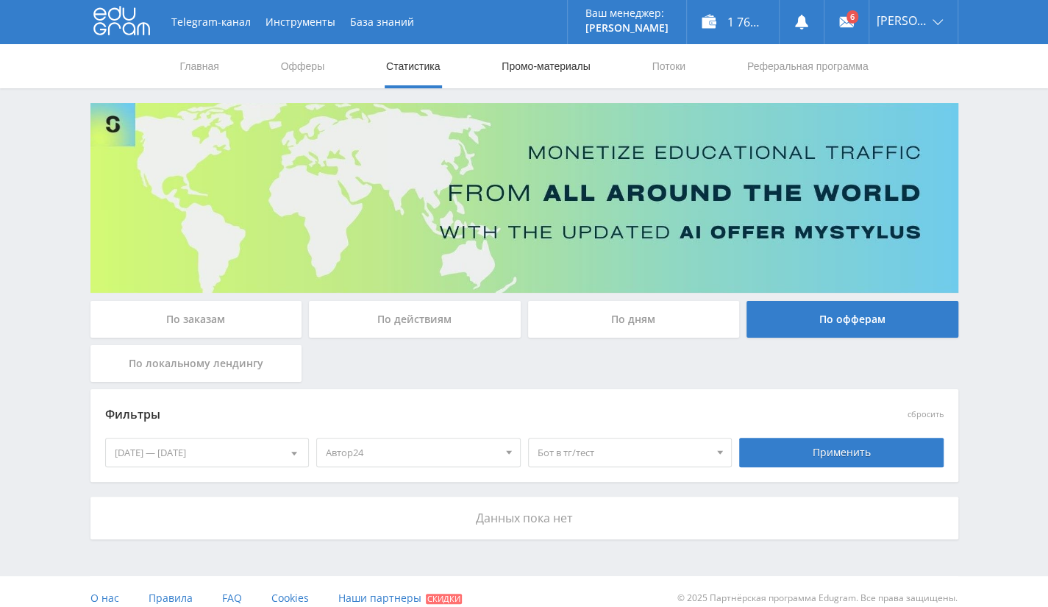
click at [559, 65] on link "Промо-материалы" at bounding box center [545, 66] width 91 height 44
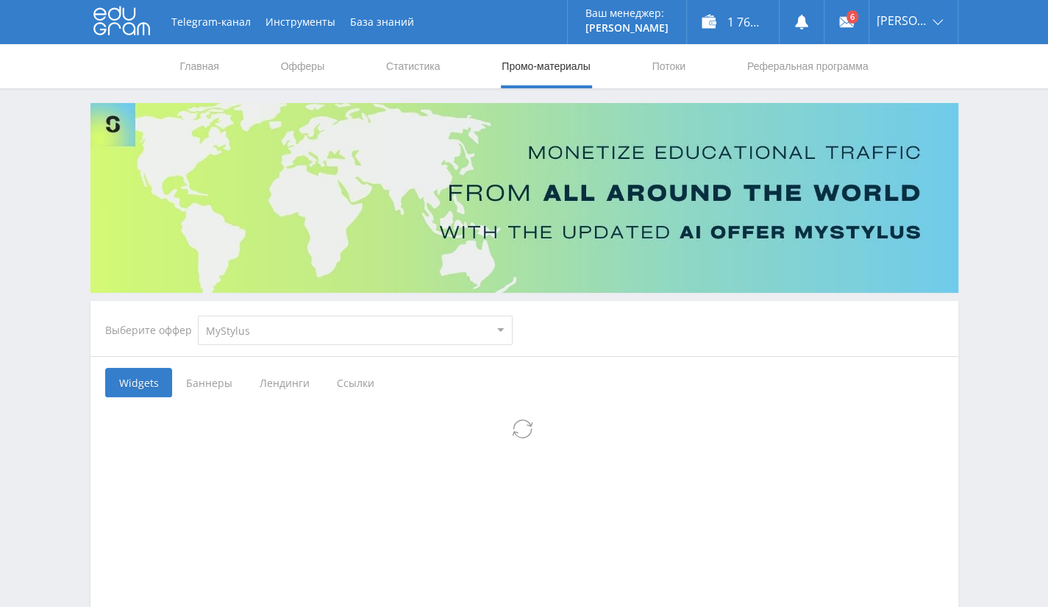
click at [300, 336] on select "MyStylus MyStylus - Revshare Кэмп Studybay Автор24 Studybay Brazil Study AI (Re…" at bounding box center [355, 330] width 315 height 29
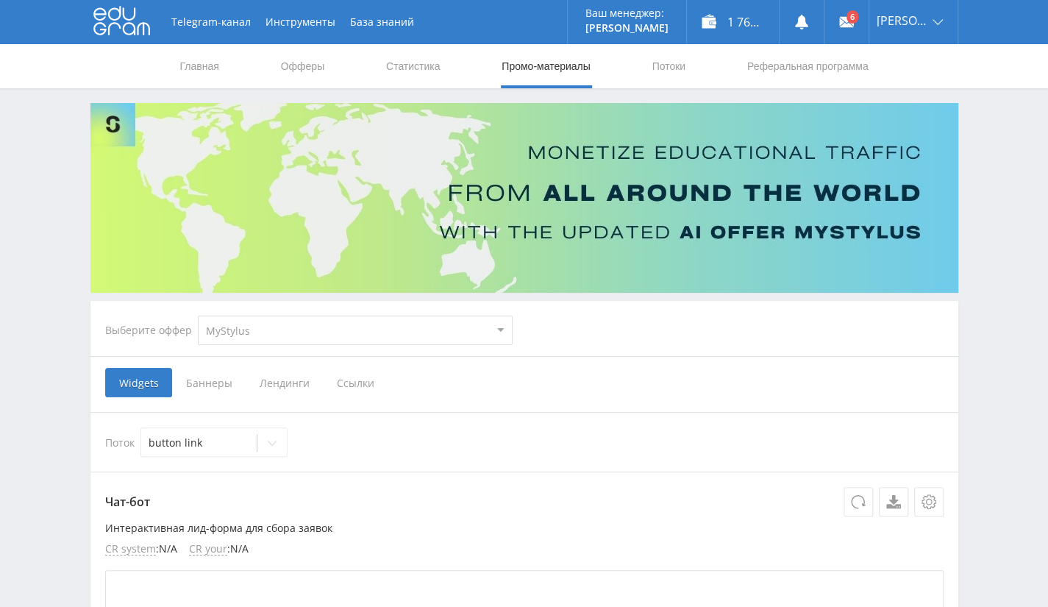
select select "1"
click at [198, 316] on select "MyStylus MyStylus - Revshare Кэмп Studybay Автор24 Studybay Brazil Study AI (Re…" at bounding box center [355, 330] width 315 height 29
click at [354, 383] on span "Ссылки" at bounding box center [355, 382] width 65 height 29
click at [0, 0] on input "Ссылки" at bounding box center [0, 0] width 0 height 0
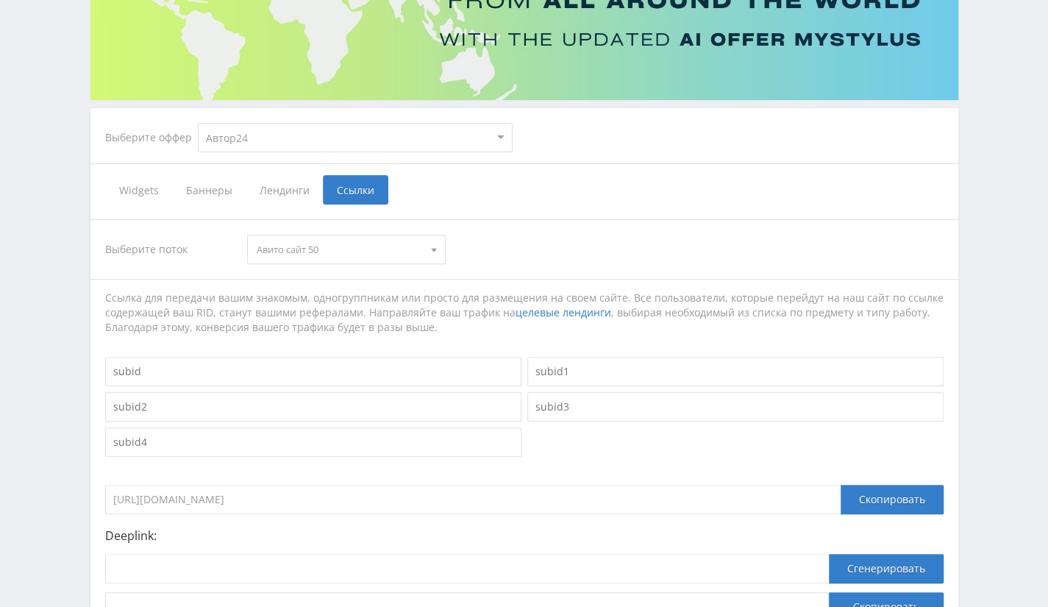
select select "1"
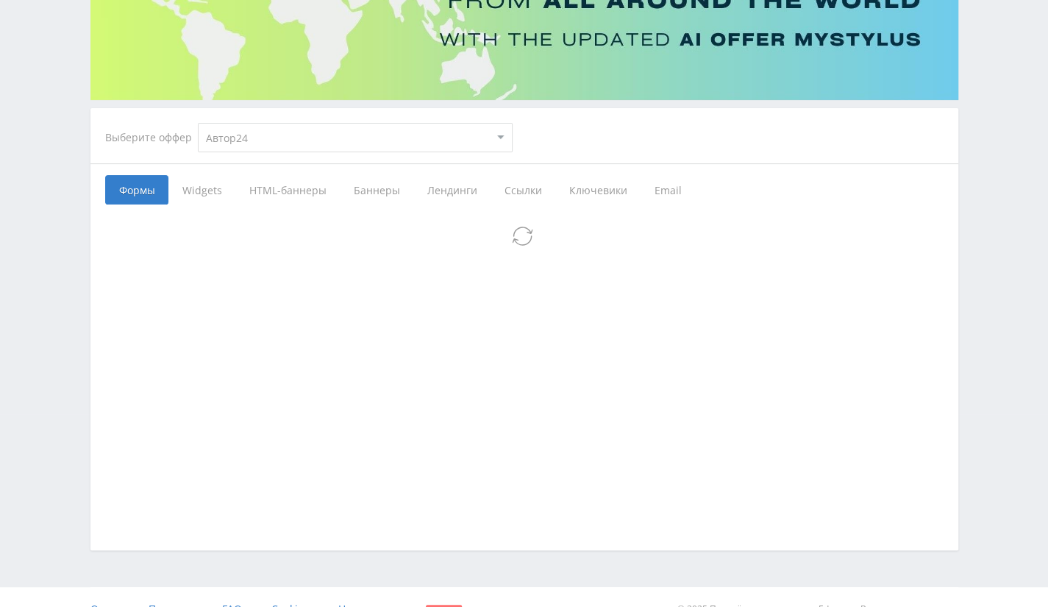
scroll to position [216, 0]
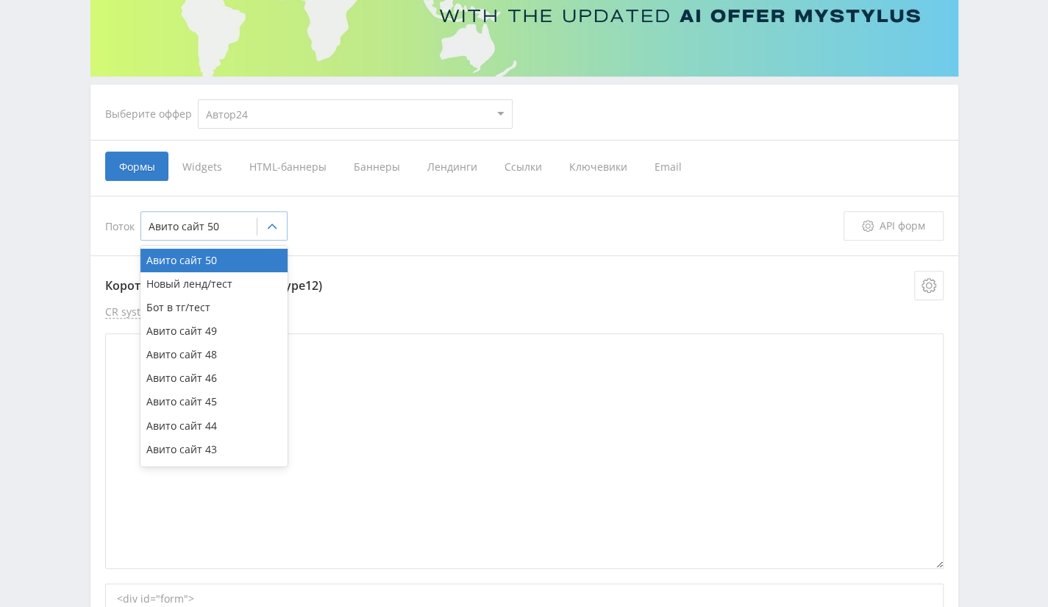
click at [168, 227] on div at bounding box center [199, 226] width 101 height 15
click at [216, 286] on div "Новый ленд/тест" at bounding box center [213, 284] width 147 height 24
type textarea "<div id="form"> <style> #edu-form-preloader { height: 300px; width: 300px; disp…"
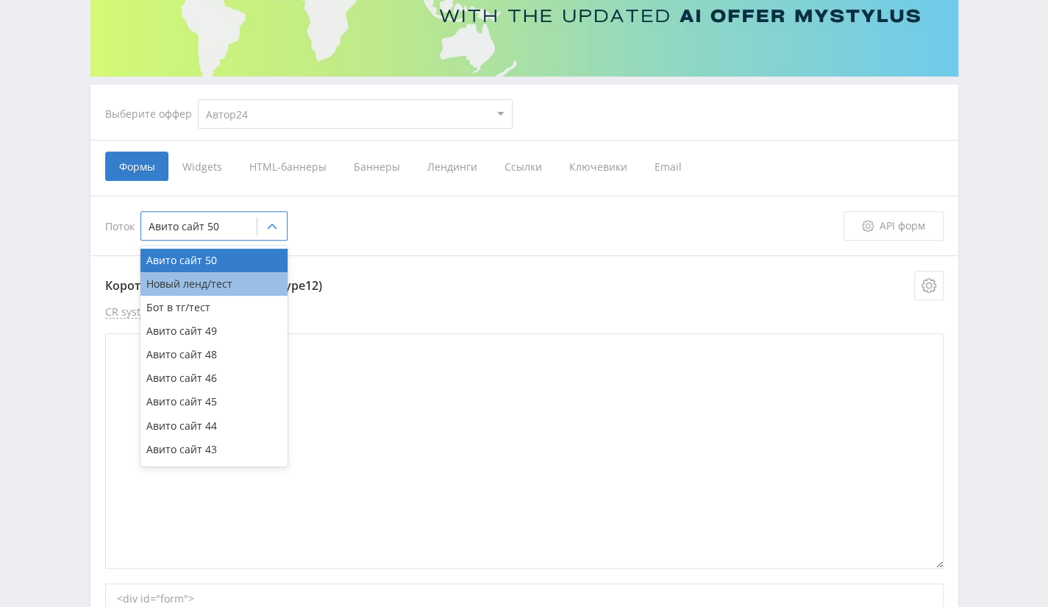
type textarea "<div id="form"> <style> #edu-form-preloader { height: 300px; width: 300px; disp…"
type textarea "<div id="form"> </div> <link rel="stylesheet" href="https://eduforms.org/assets…"
type textarea "<div id="form"> <style> #edu-form-preloader { height: 300px; width: 300px; disp…"
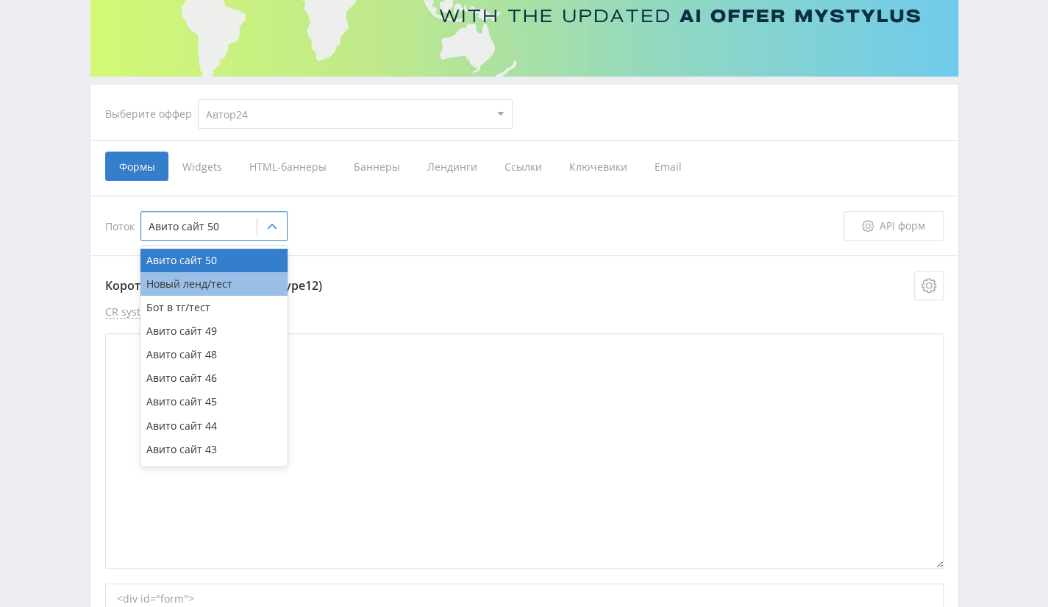
type textarea "<div id="form"> <style> #edu-form-preloader { height: 300px; width: 300px; disp…"
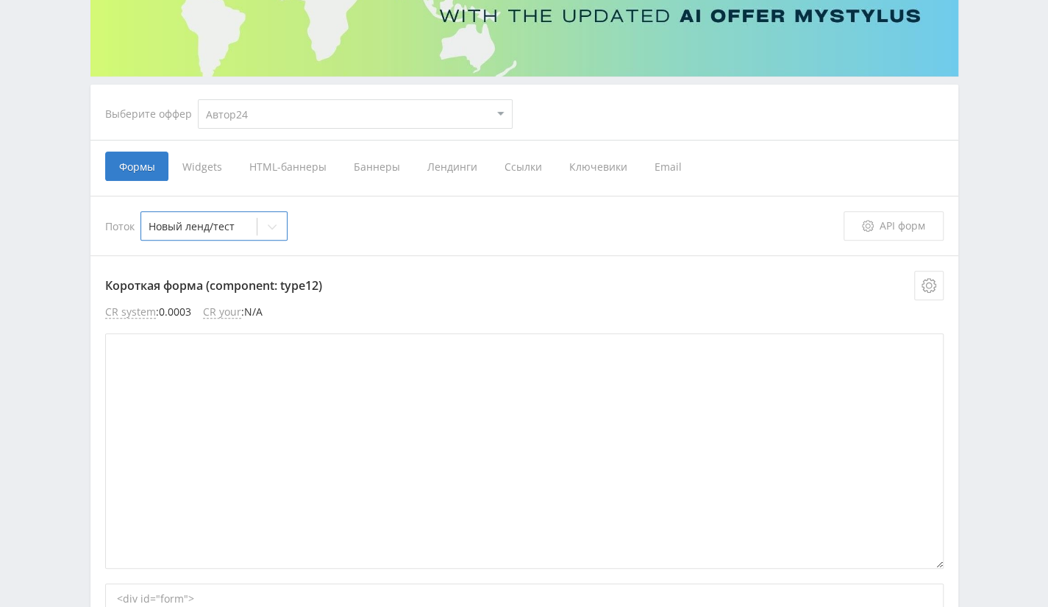
click at [506, 166] on span "Ссылки" at bounding box center [523, 166] width 65 height 29
click at [0, 0] on input "Ссылки" at bounding box center [0, 0] width 0 height 0
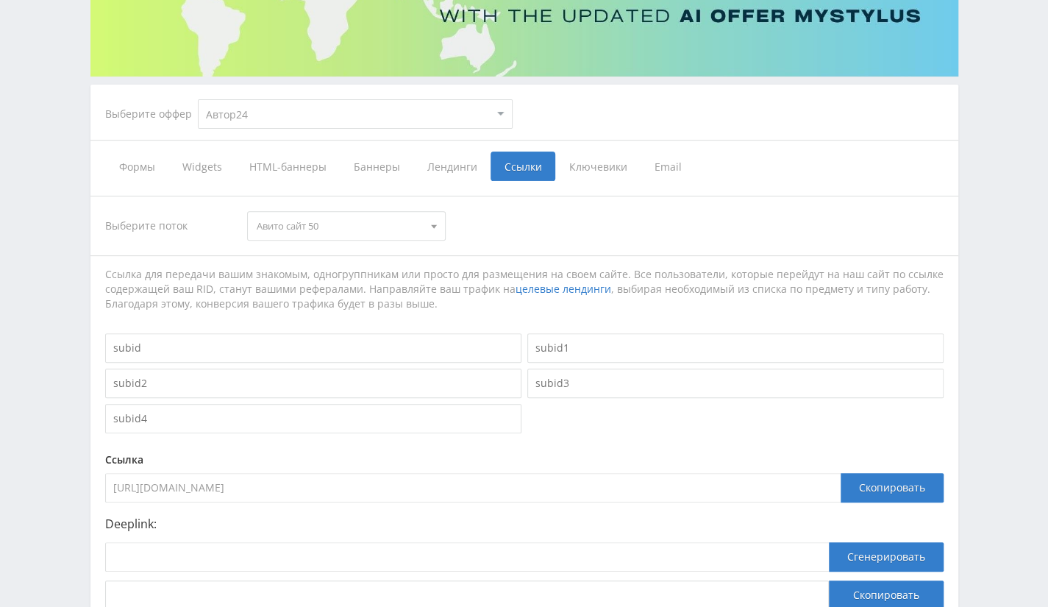
click at [342, 227] on span "Авито сайт 50" at bounding box center [340, 226] width 166 height 28
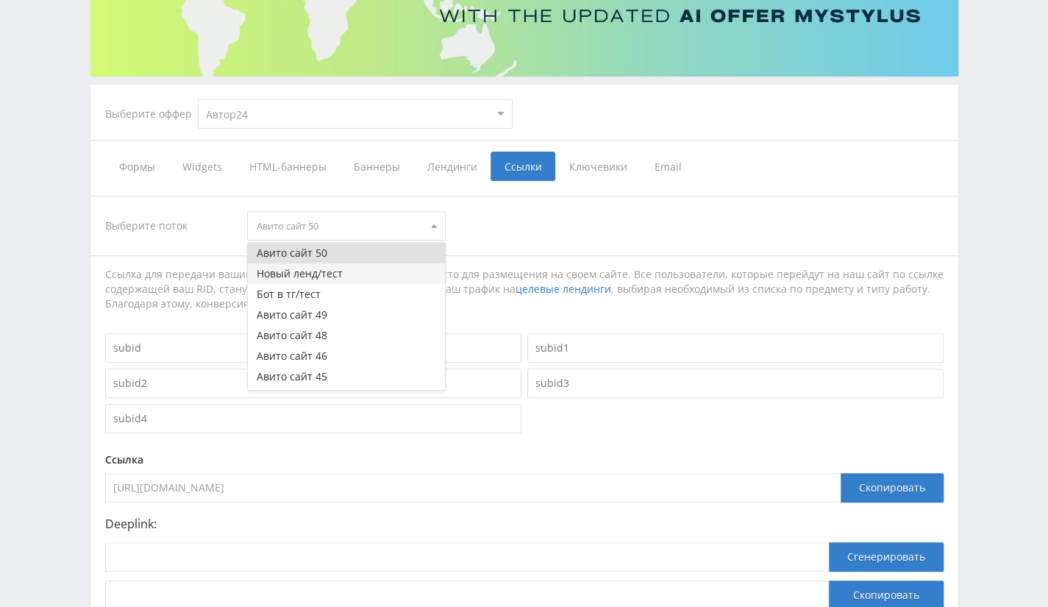
click at [347, 268] on button "Новый ленд/тест" at bounding box center [346, 273] width 197 height 21
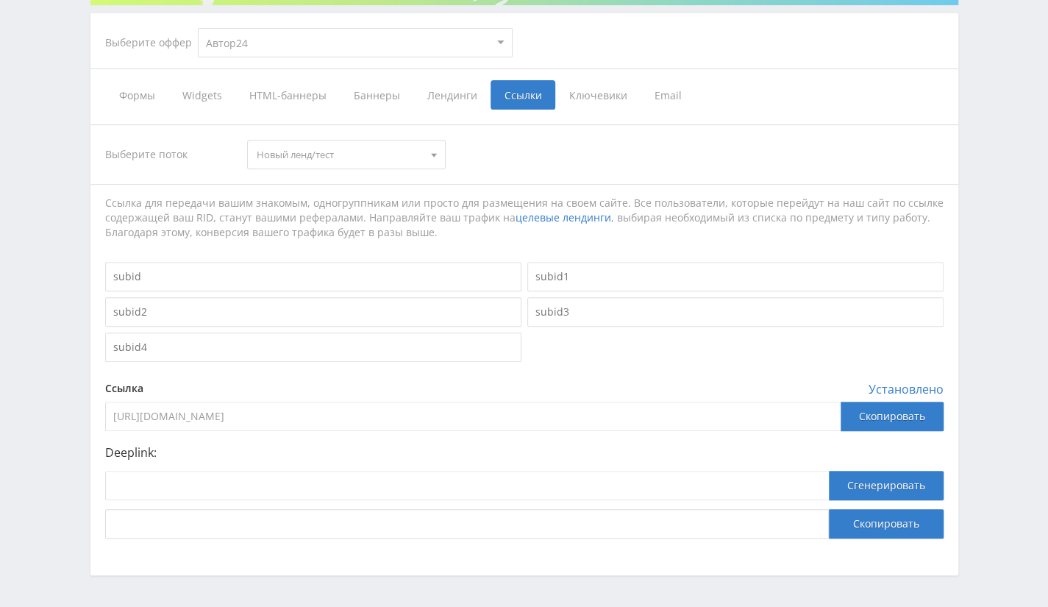
scroll to position [335, 0]
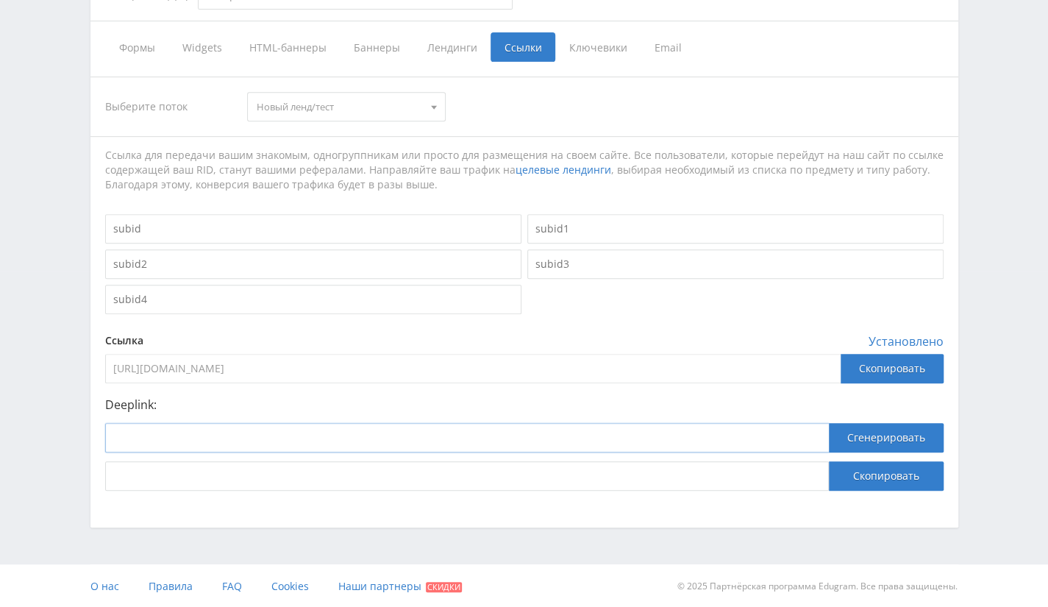
click at [347, 443] on input at bounding box center [467, 437] width 724 height 29
paste input "https://uber-model.webflow.io/"
type input "https://uber-model.webflow.io/"
click at [894, 444] on button "Сгенерировать" at bounding box center [886, 437] width 115 height 29
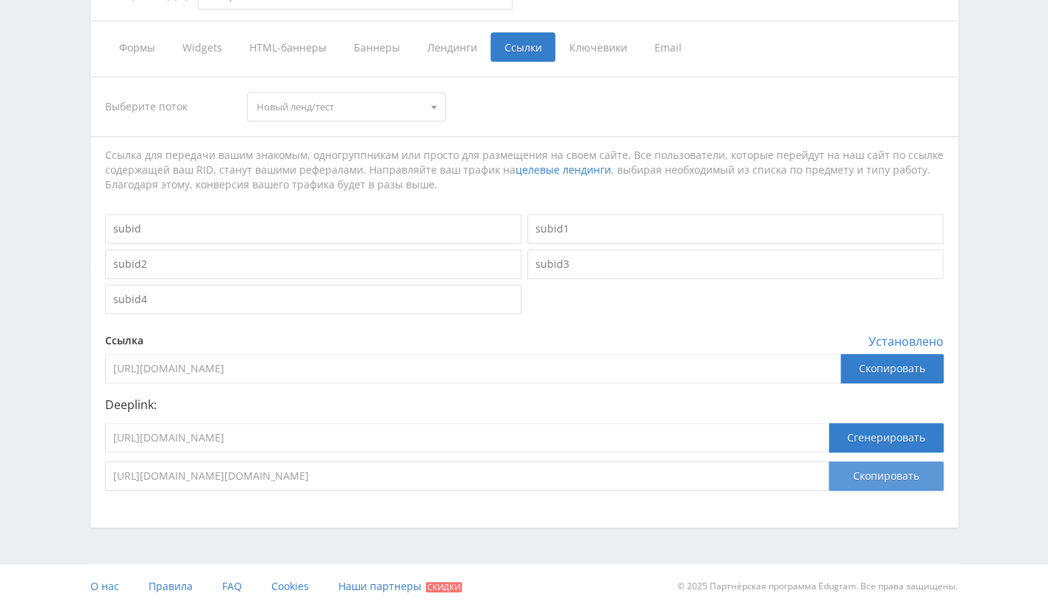
click at [889, 478] on button "Скопировать" at bounding box center [886, 475] width 115 height 29
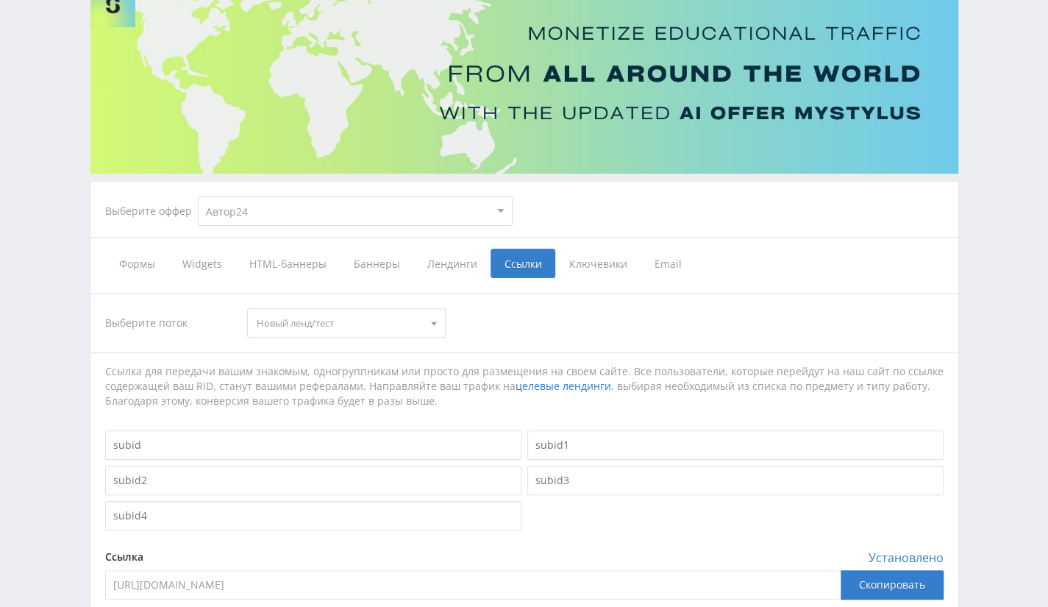
scroll to position [0, 0]
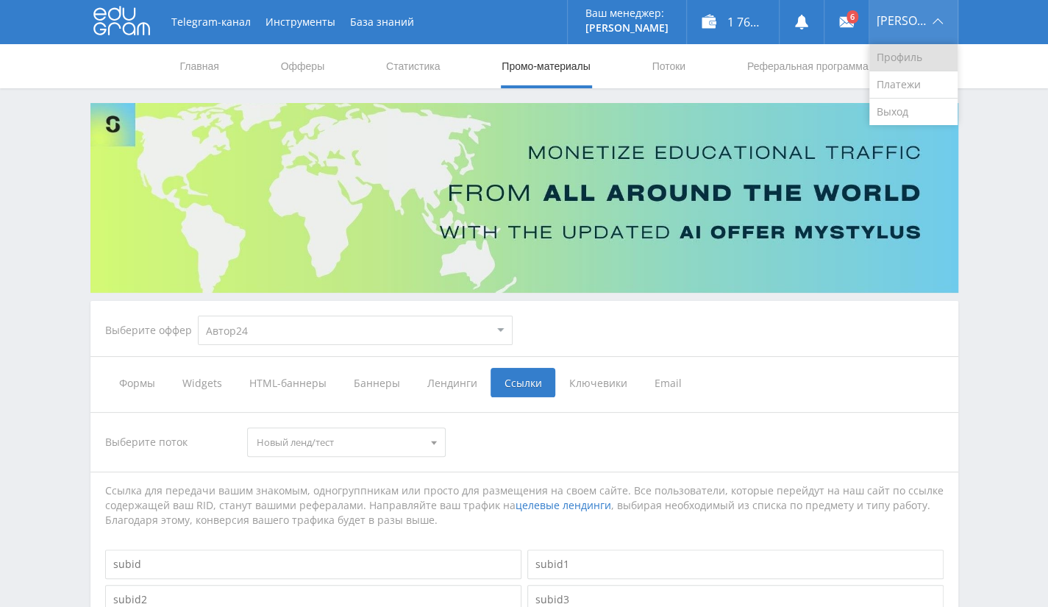
drag, startPoint x: 925, startPoint y: 15, endPoint x: 923, endPoint y: 67, distance: 51.5
click at [925, 15] on div "[PERSON_NAME]" at bounding box center [913, 22] width 88 height 44
click at [925, 123] on link "Выход" at bounding box center [913, 112] width 88 height 26
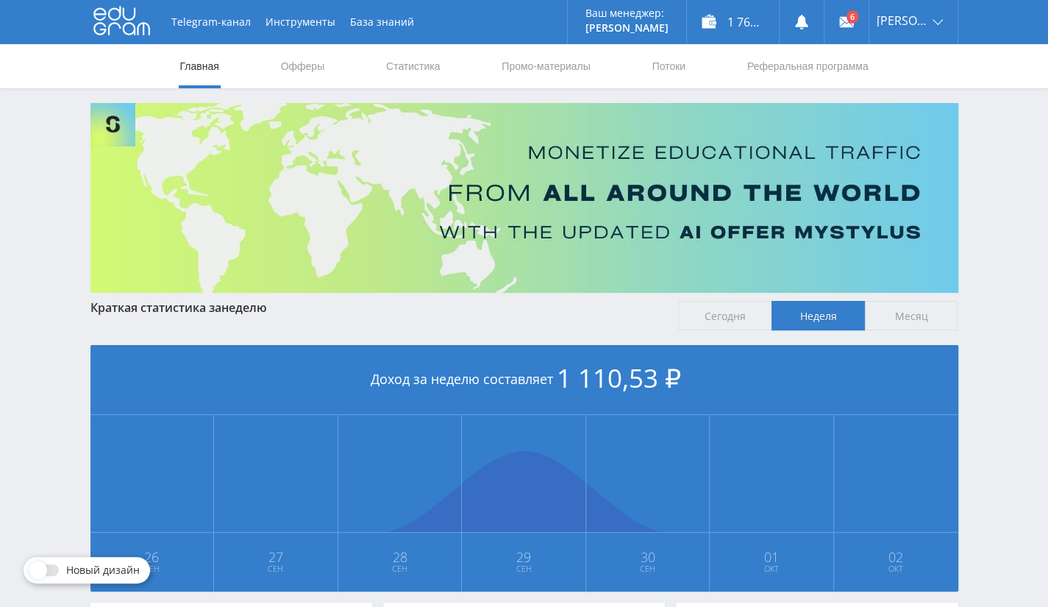
click at [641, 71] on nav "Главная Офферы Статистика Промо-материалы Потоки Реферальная программа" at bounding box center [524, 66] width 691 height 44
click at [658, 68] on link "Потоки" at bounding box center [668, 66] width 37 height 44
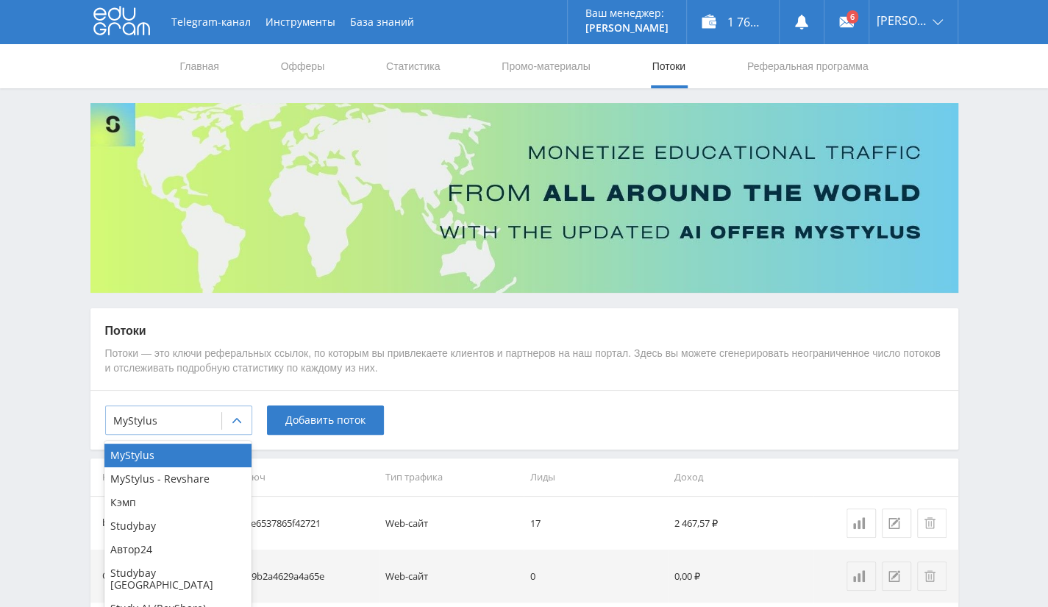
click at [216, 421] on div "MyStylus" at bounding box center [163, 420] width 115 height 21
click at [173, 548] on div "Автор24" at bounding box center [177, 550] width 147 height 24
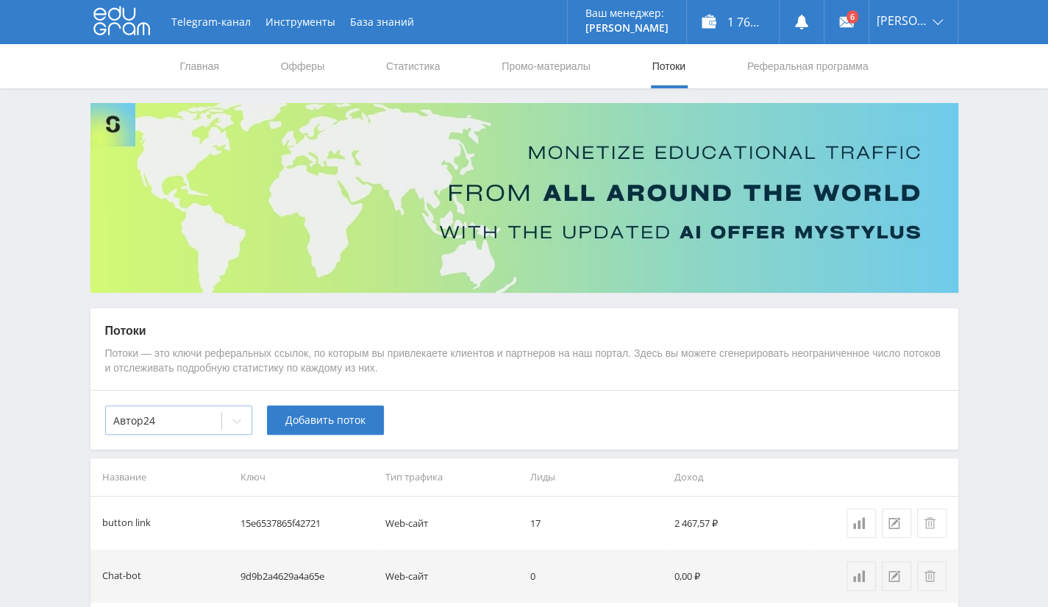
click at [199, 407] on div "Автор24" at bounding box center [178, 419] width 147 height 29
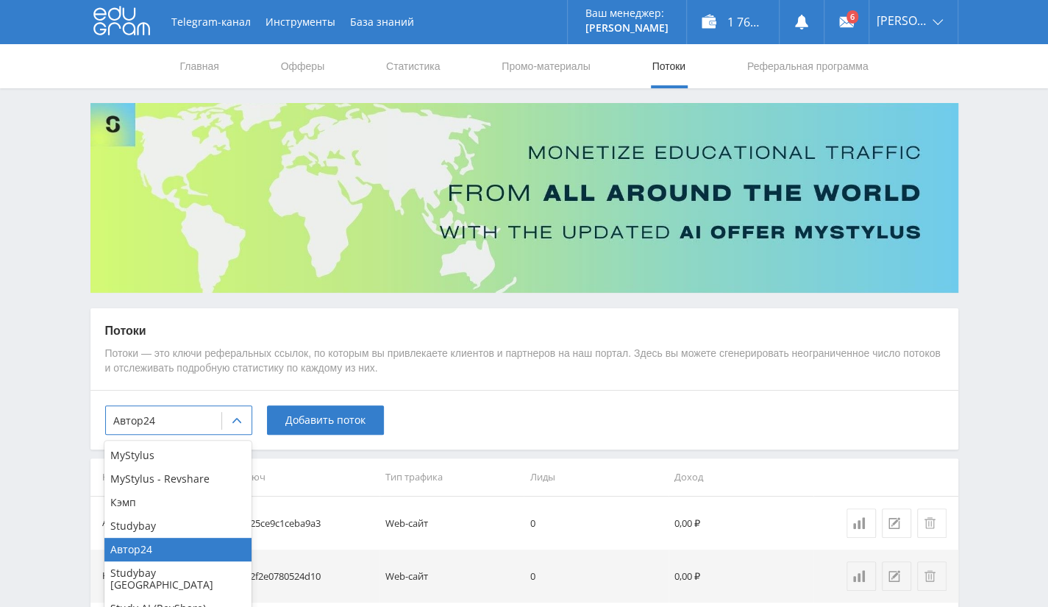
click at [421, 399] on div "option Автор24, selected. 7 results available. Use Up and Down to choose option…" at bounding box center [524, 420] width 868 height 60
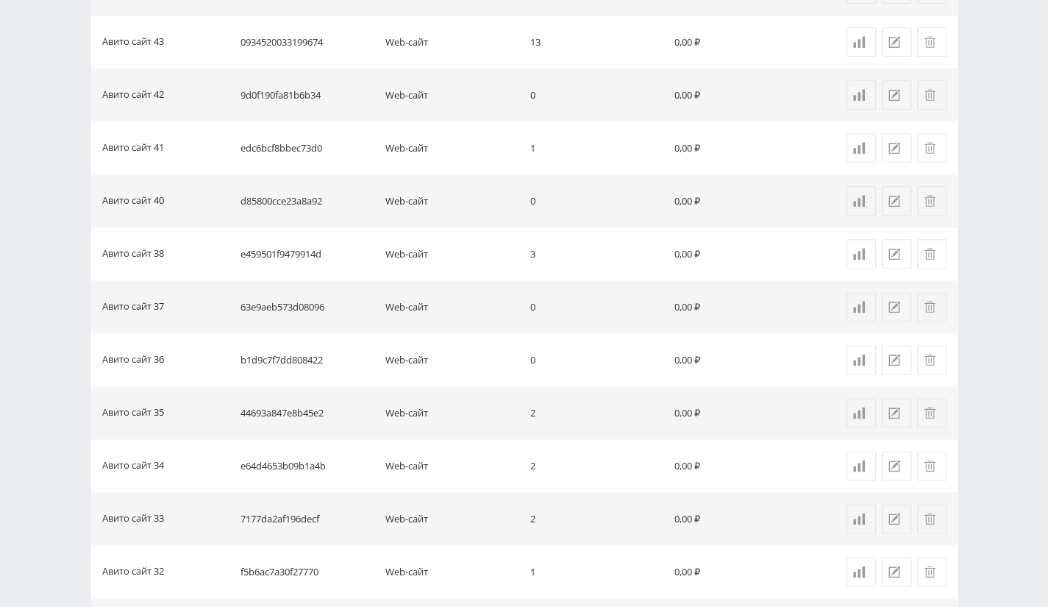
scroll to position [1065, 0]
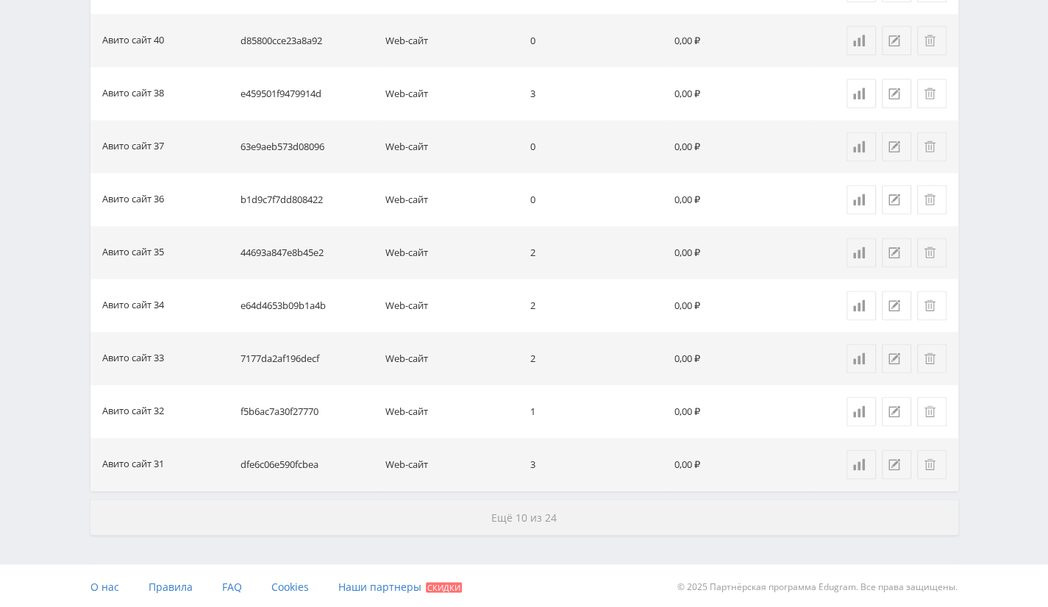
click at [524, 505] on button "Ещё 10 из 24" at bounding box center [524, 516] width 868 height 35
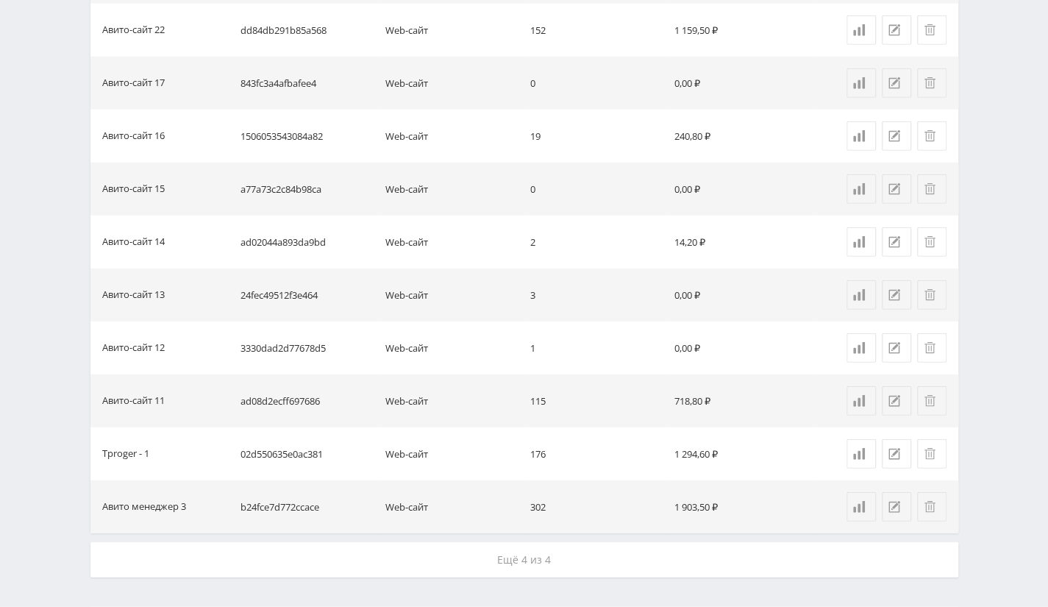
scroll to position [2124, 0]
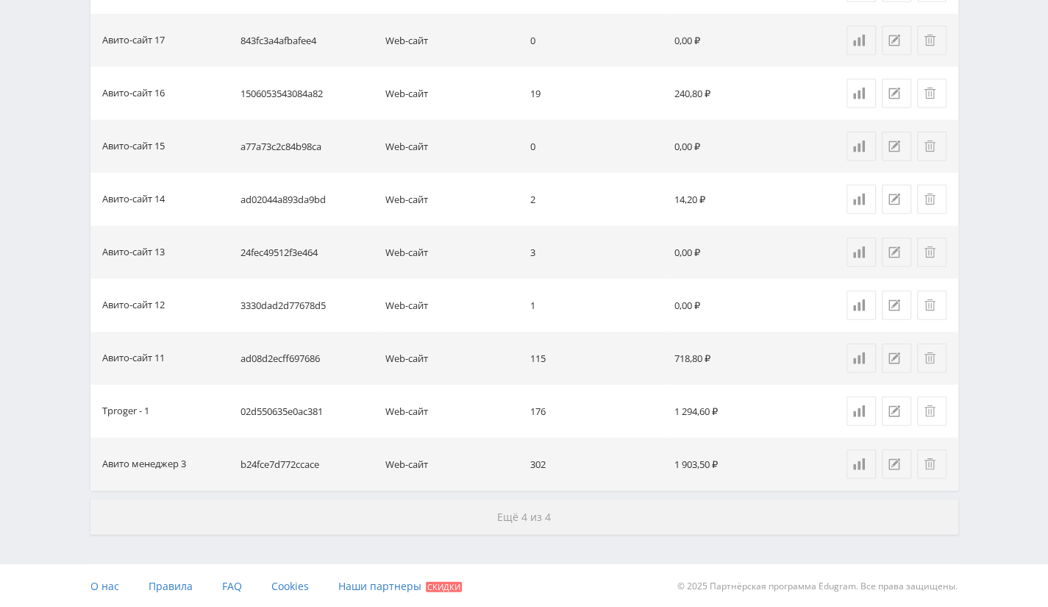
click at [513, 526] on button "Ещё 4 из 4" at bounding box center [524, 516] width 868 height 35
click at [543, 507] on button "Ещё 4 из 4" at bounding box center [524, 516] width 868 height 35
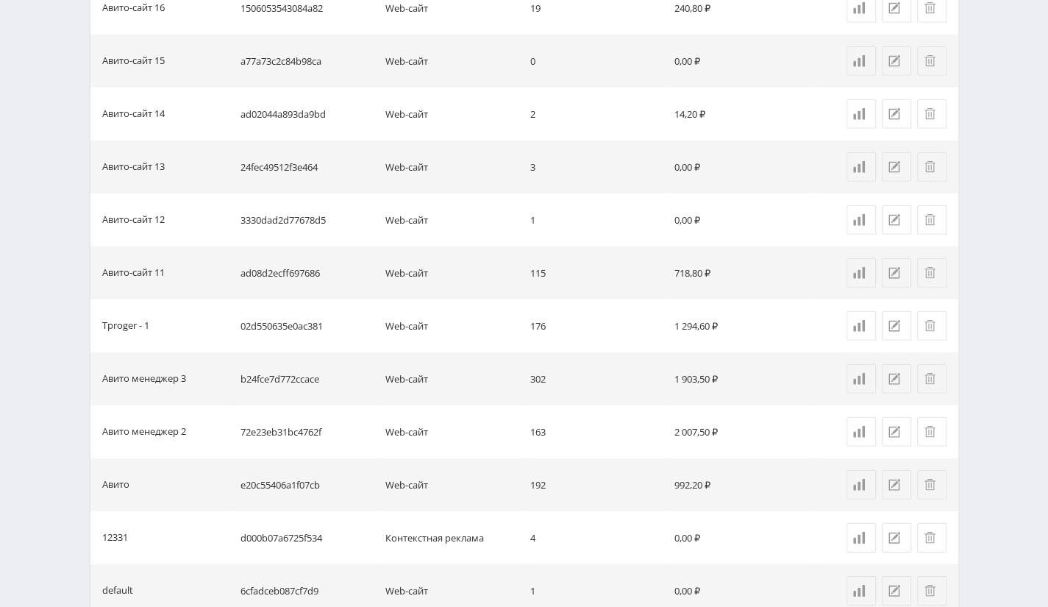
scroll to position [2063, 0]
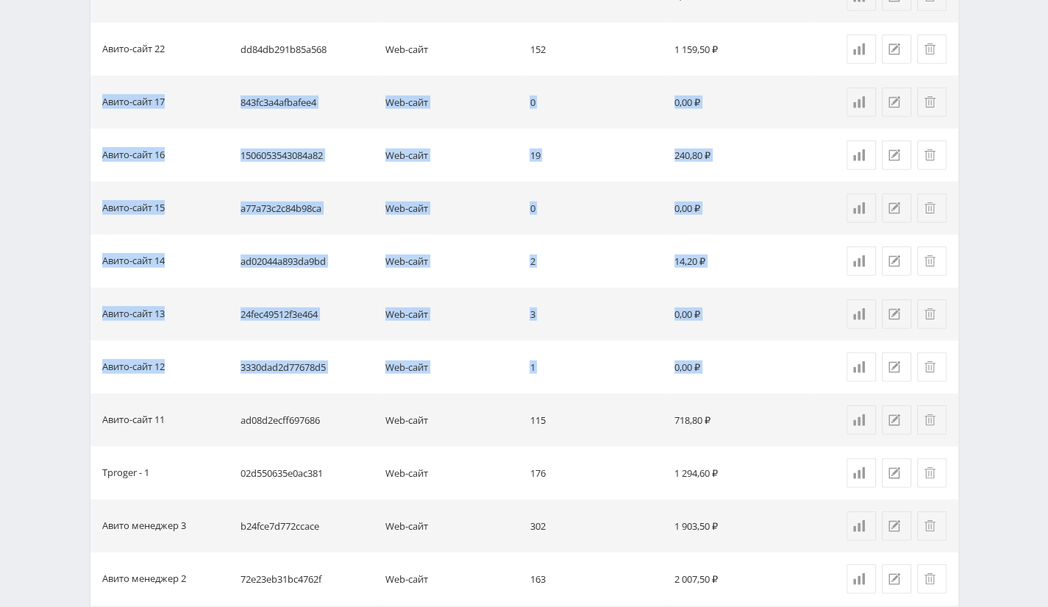
drag, startPoint x: 174, startPoint y: 429, endPoint x: 93, endPoint y: 110, distance: 329.3
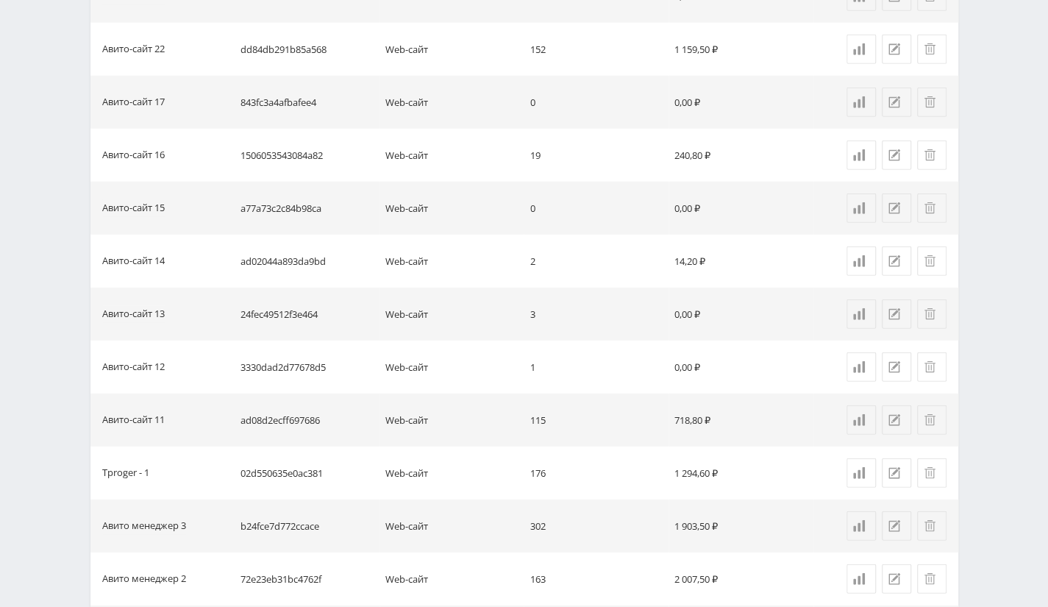
click at [180, 499] on td "Авито менеджер 3" at bounding box center [162, 525] width 145 height 53
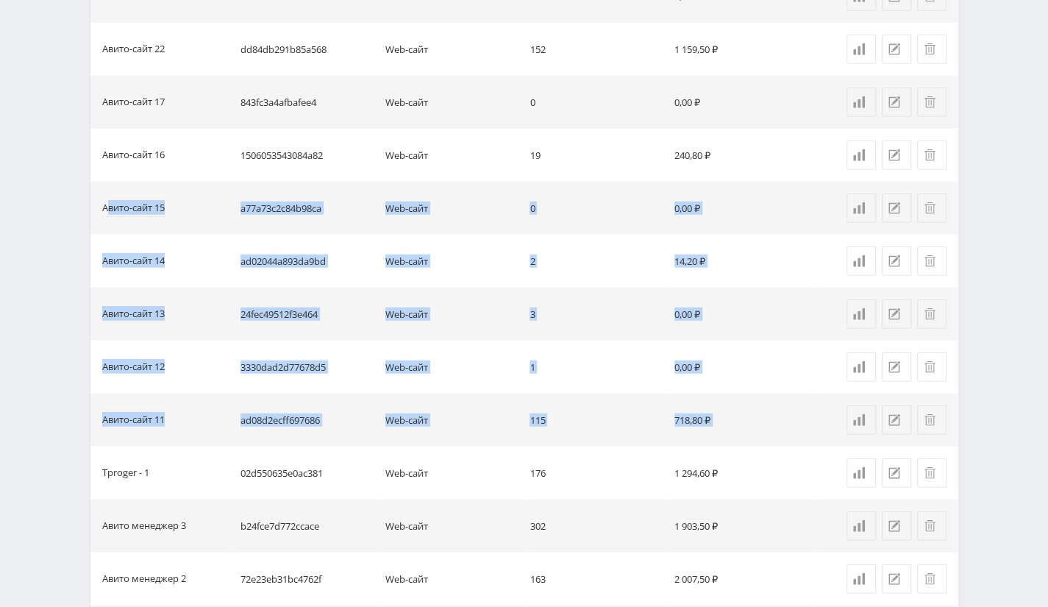
drag, startPoint x: 162, startPoint y: 480, endPoint x: 109, endPoint y: 207, distance: 278.7
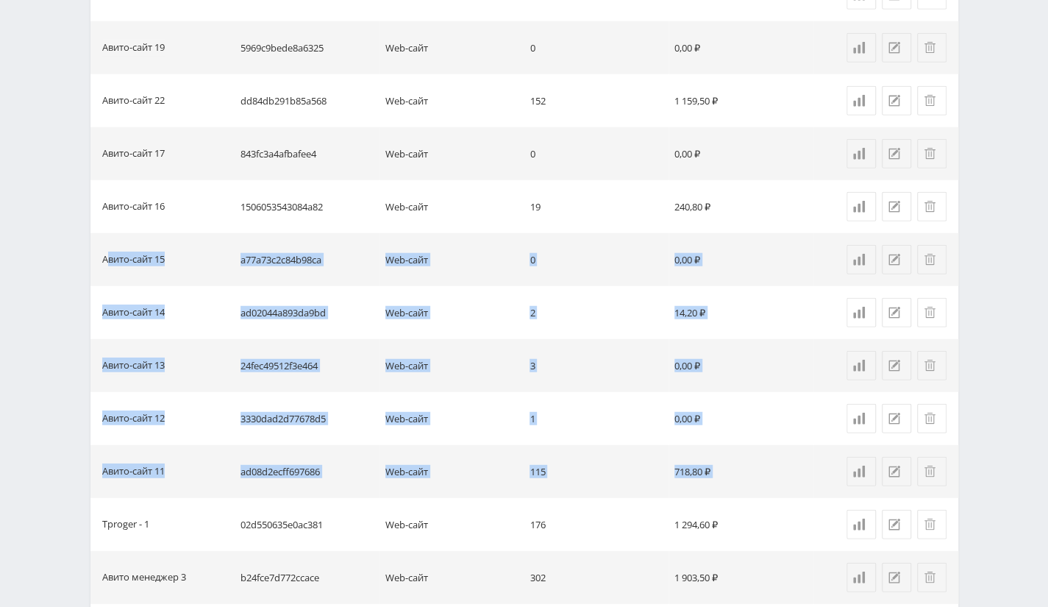
scroll to position [1989, 0]
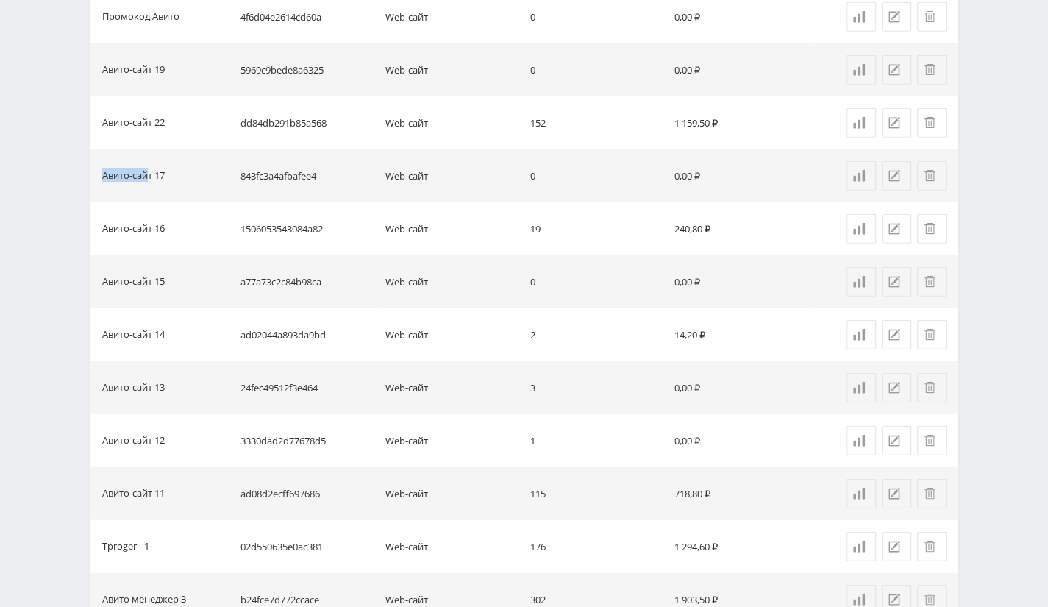
drag, startPoint x: 149, startPoint y: 180, endPoint x: 181, endPoint y: 174, distance: 32.9
click at [176, 177] on div "Авито-сайт 17" at bounding box center [153, 175] width 103 height 15
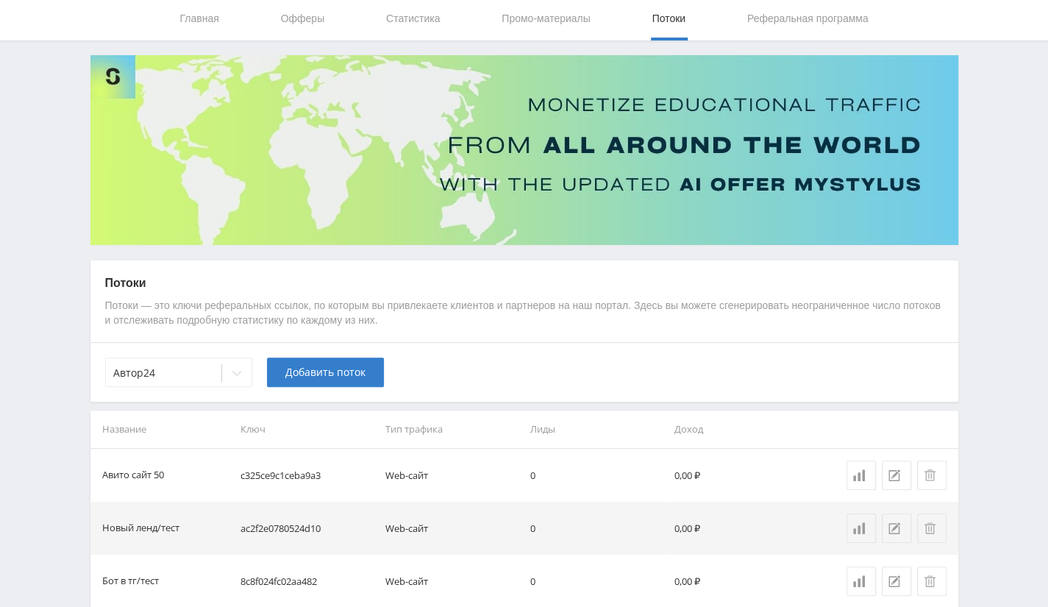
scroll to position [0, 0]
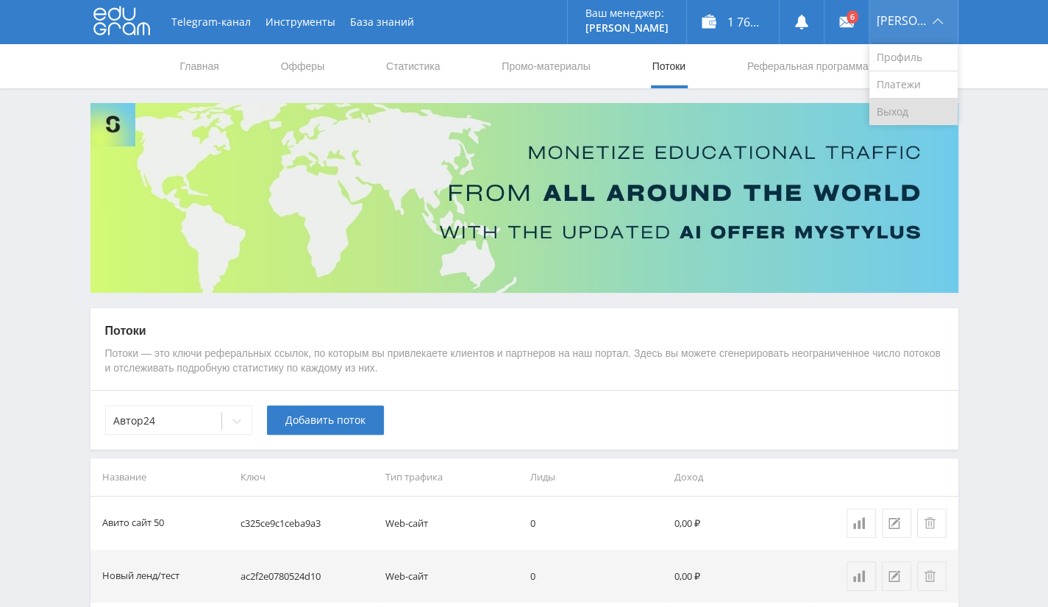
click at [924, 108] on link "Выход" at bounding box center [913, 112] width 88 height 26
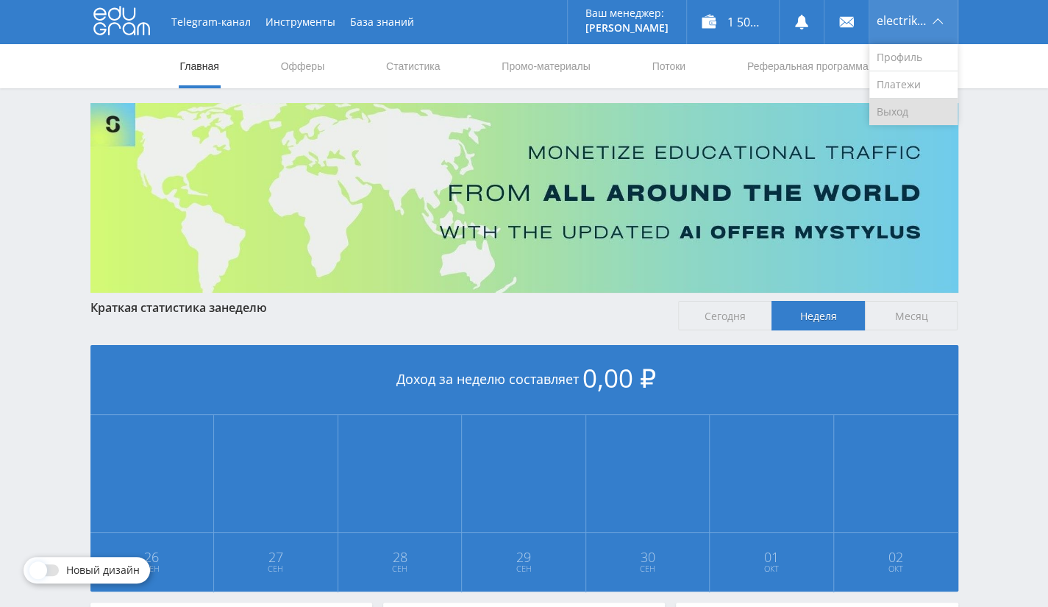
click at [896, 109] on link "Выход" at bounding box center [913, 112] width 88 height 26
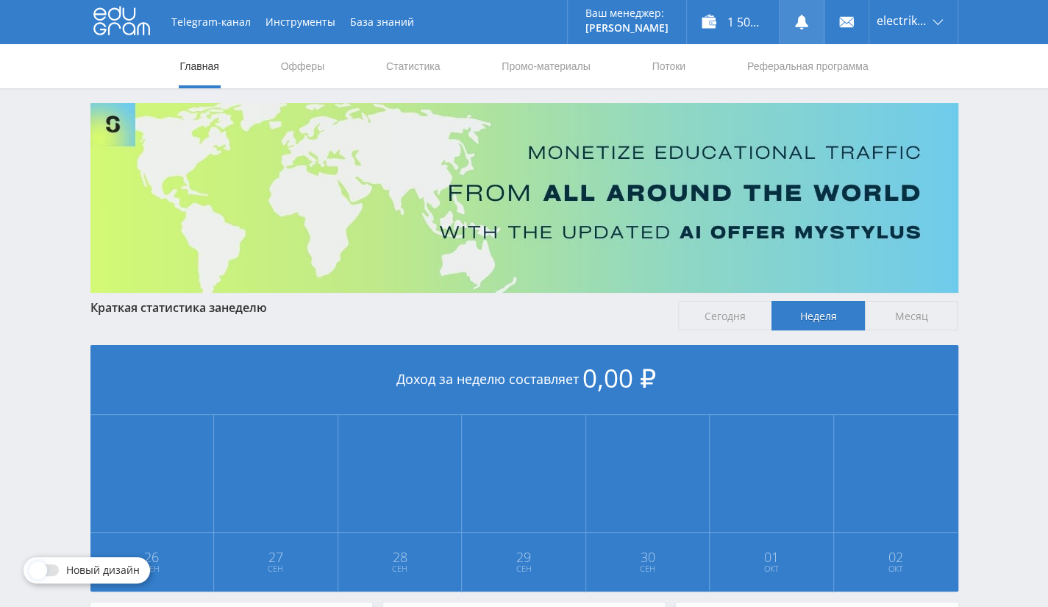
click at [787, 29] on link at bounding box center [802, 22] width 44 height 44
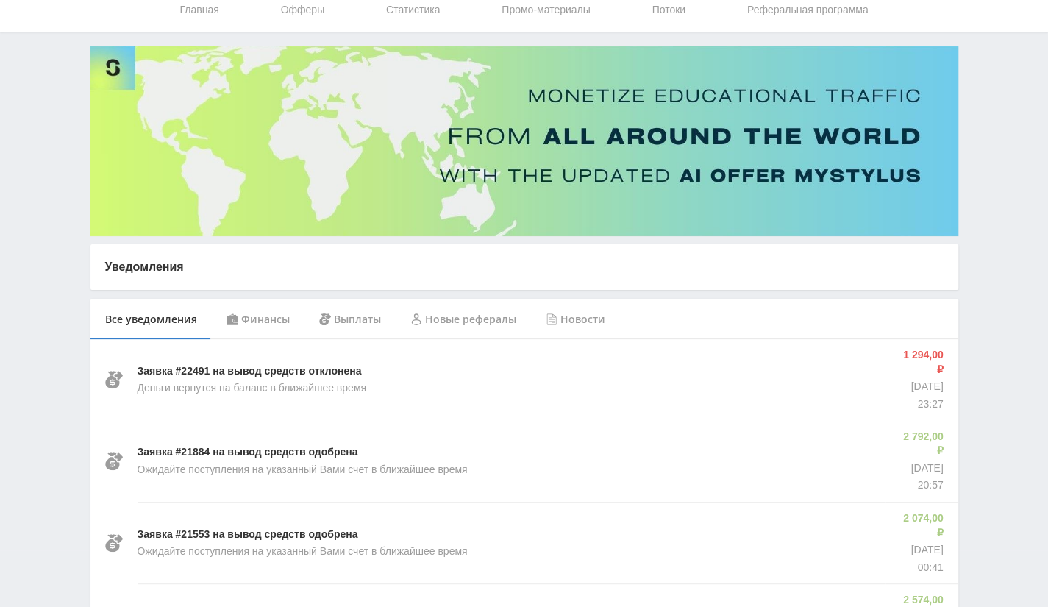
scroll to position [147, 0]
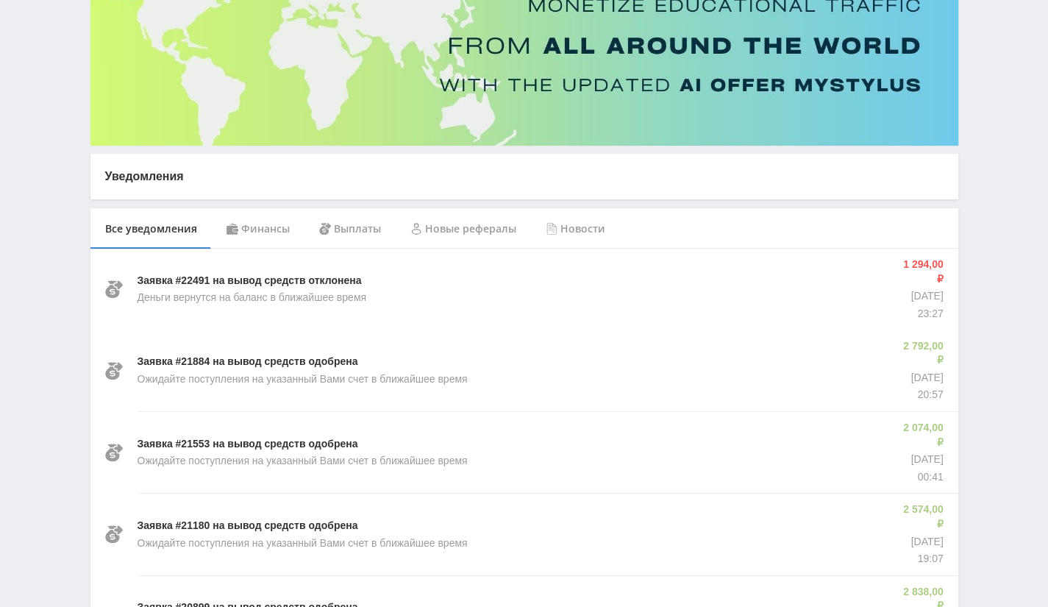
click at [268, 229] on div "Финансы" at bounding box center [258, 228] width 93 height 41
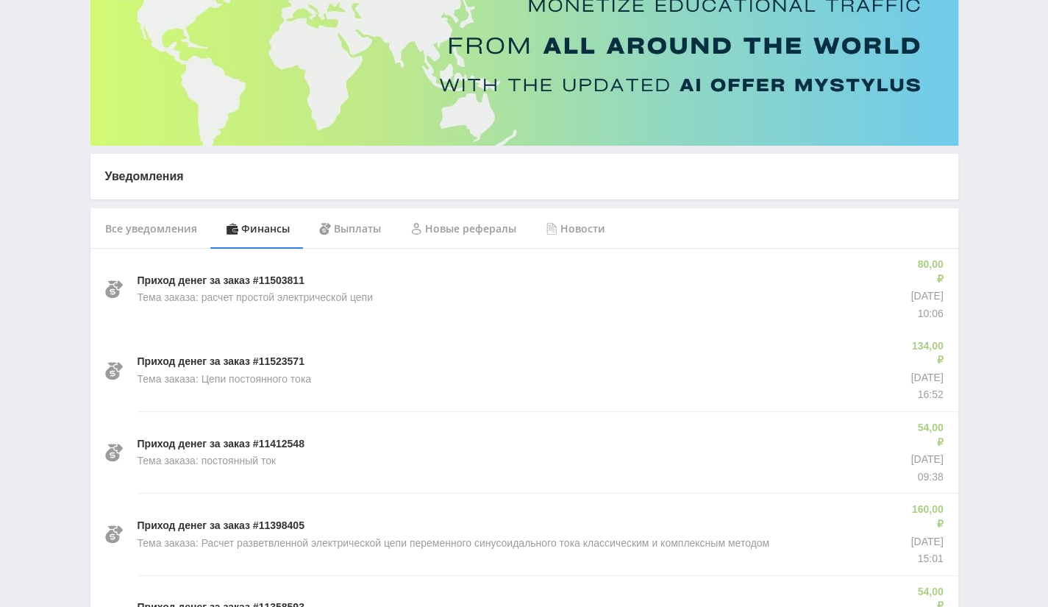
click at [129, 211] on div "Все уведомления" at bounding box center [150, 228] width 121 height 41
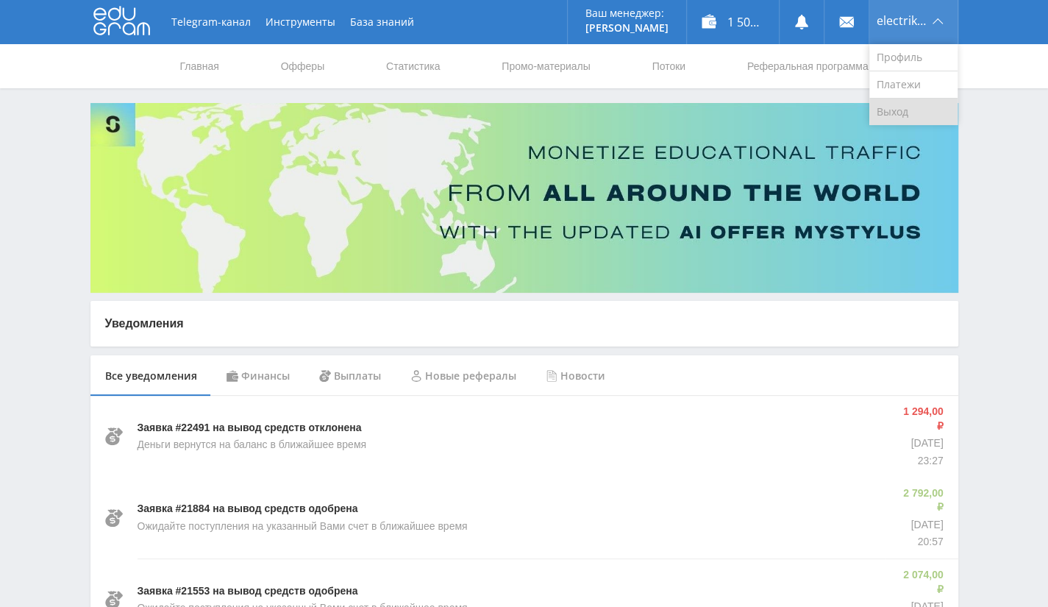
click at [916, 106] on link "Выход" at bounding box center [913, 112] width 88 height 26
